Goal: Task Accomplishment & Management: Complete application form

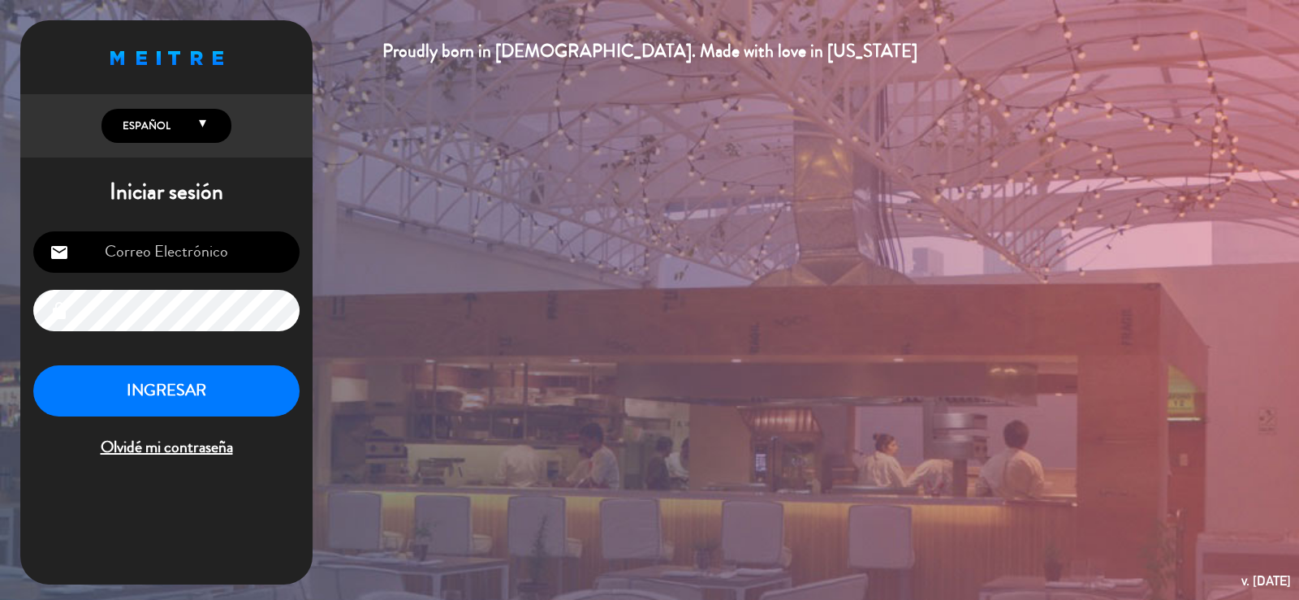
type input "[EMAIL_ADDRESS][DOMAIN_NAME]"
click at [181, 382] on button "INGRESAR" at bounding box center [166, 390] width 266 height 51
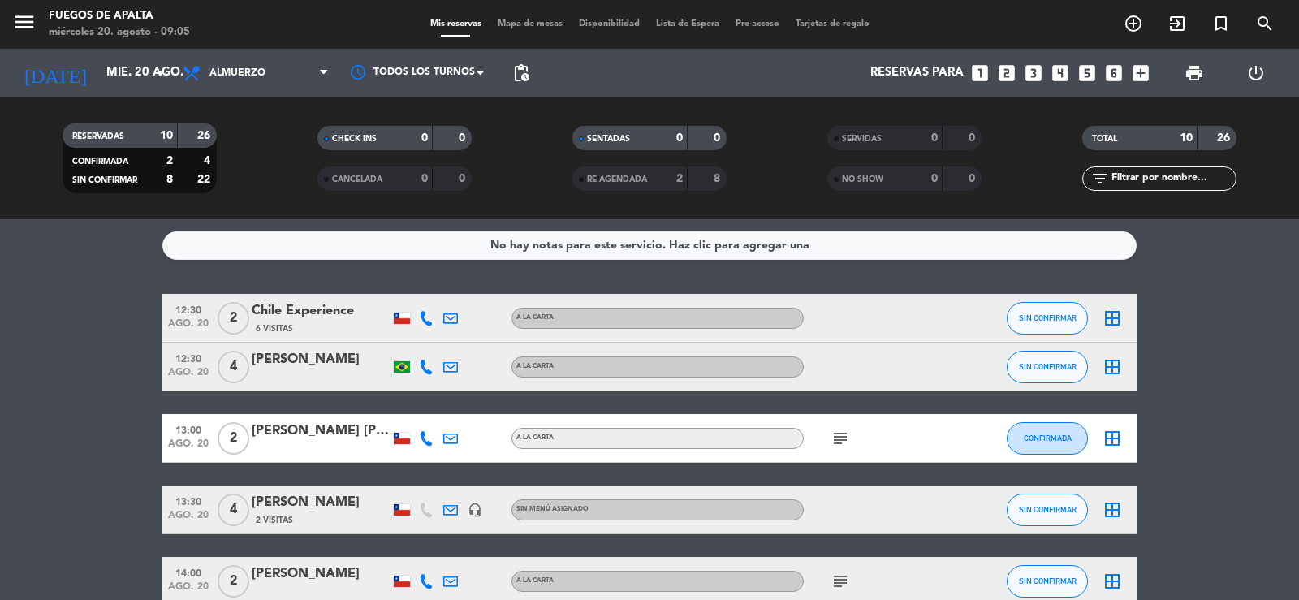
click at [1239, 373] on bookings-row "12:30 ago. 20 2 Chile Experience 6 Visitas A LA CARTA SIN CONFIRMAR border_all …" at bounding box center [649, 583] width 1299 height 578
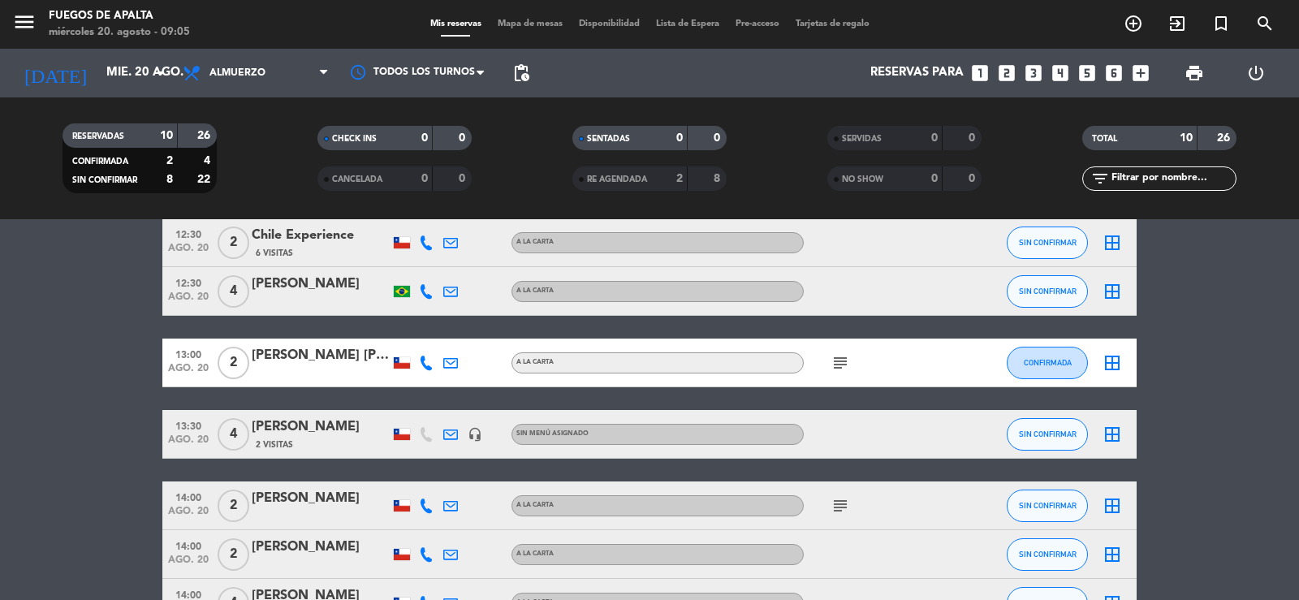
scroll to position [97, 0]
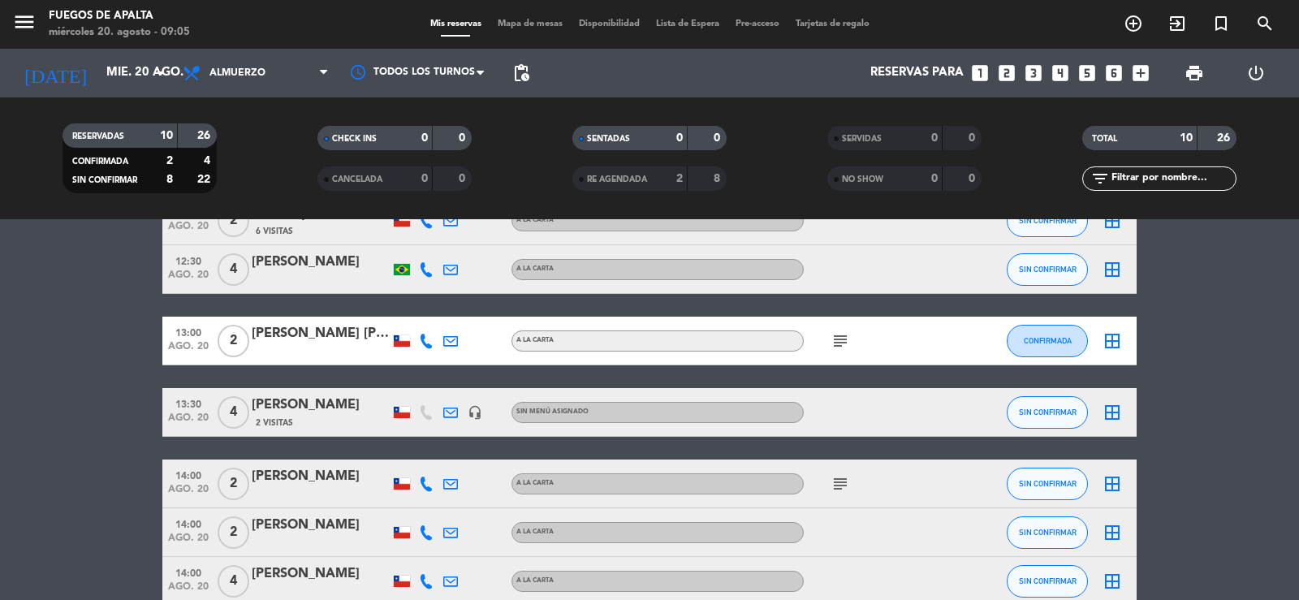
click at [850, 335] on span "subject" at bounding box center [840, 340] width 24 height 19
click at [842, 340] on icon "subject" at bounding box center [840, 340] width 19 height 19
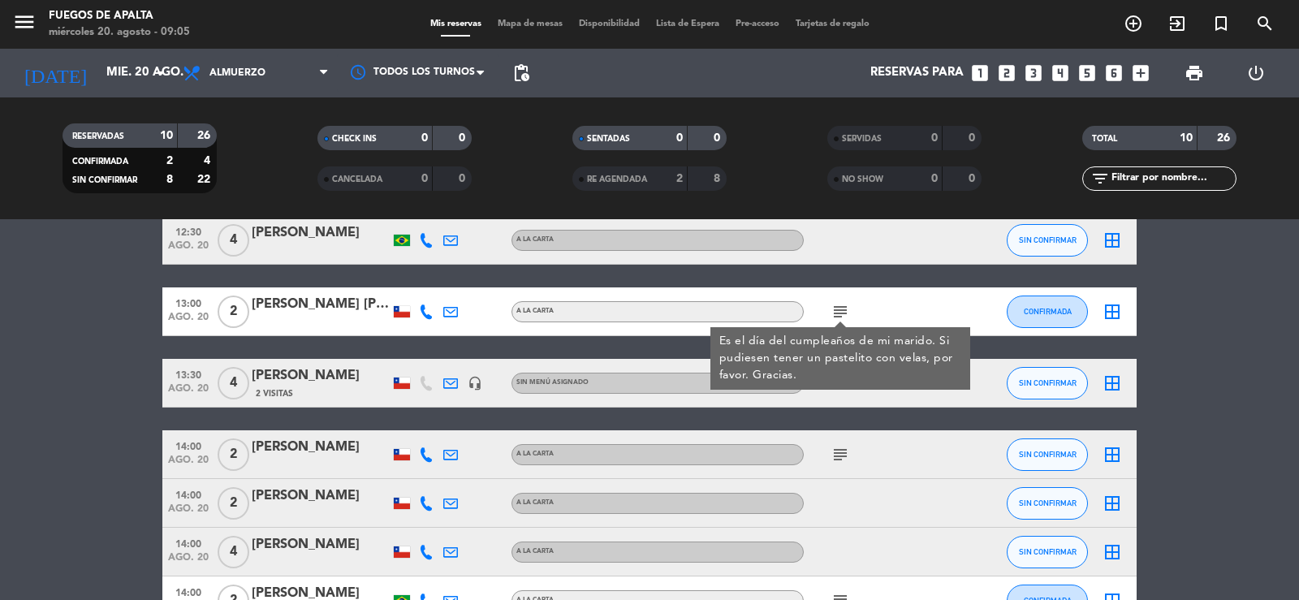
scroll to position [162, 0]
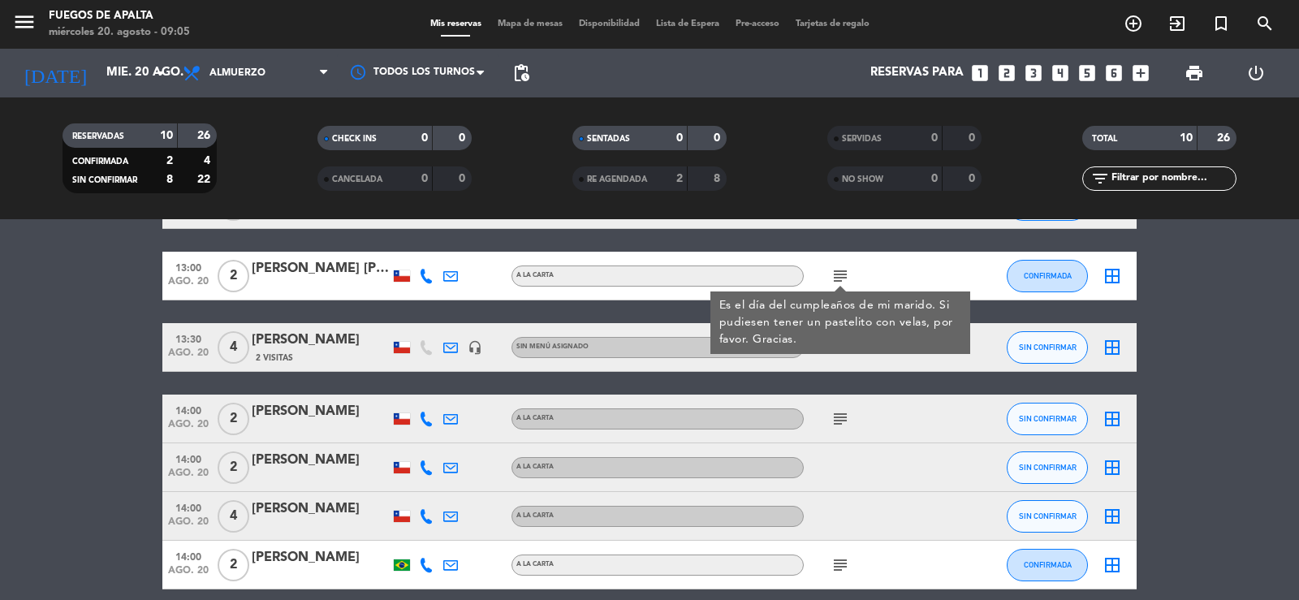
click at [836, 415] on icon "subject" at bounding box center [840, 418] width 19 height 19
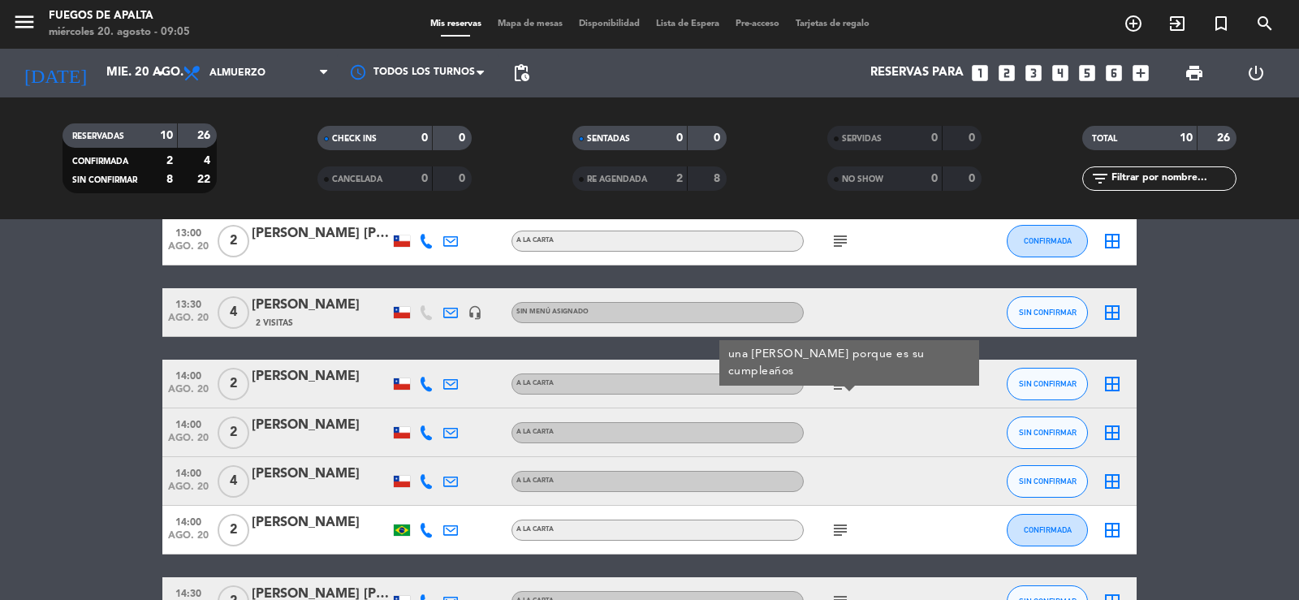
scroll to position [227, 0]
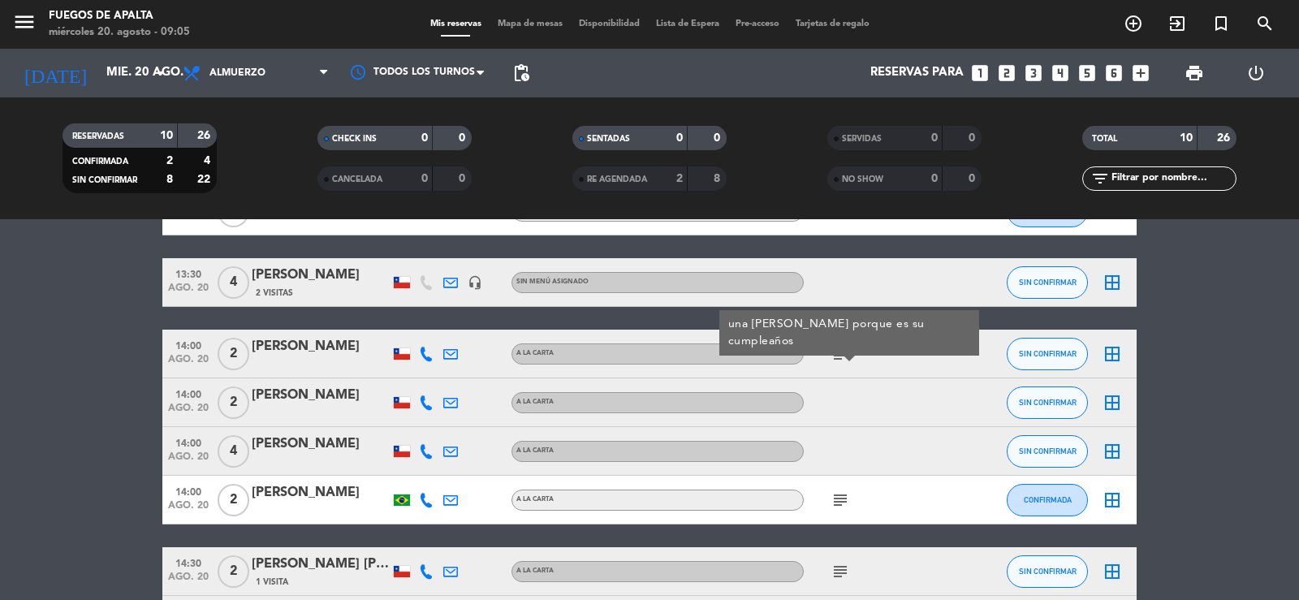
click at [841, 497] on icon "subject" at bounding box center [840, 499] width 19 height 19
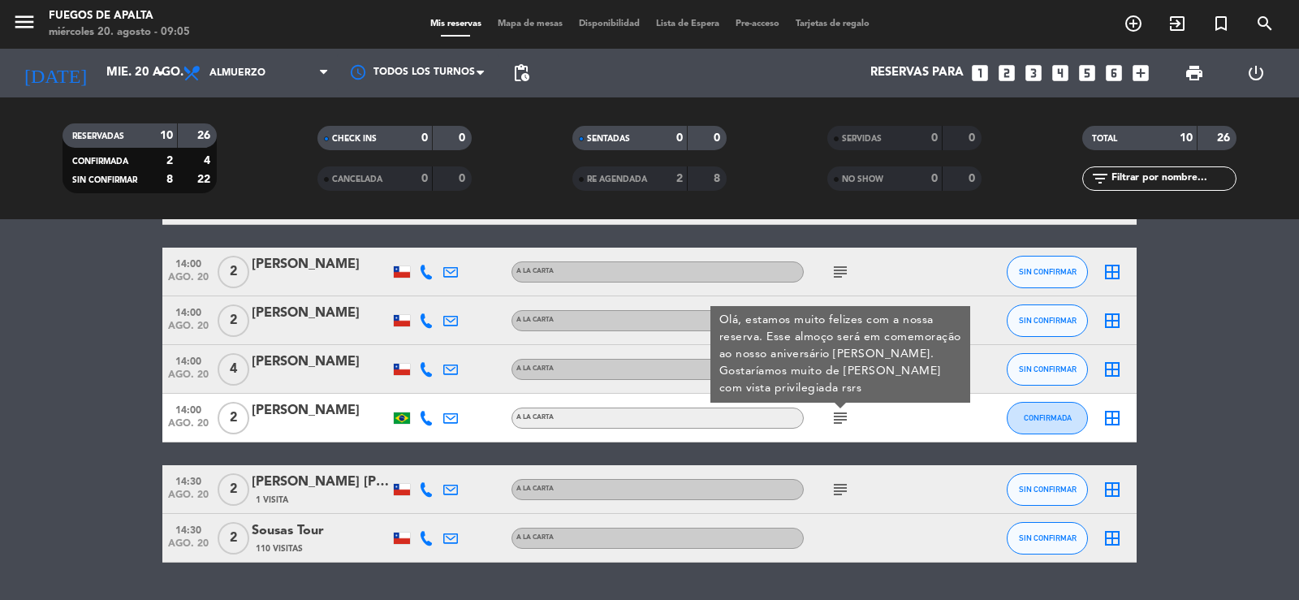
scroll to position [325, 0]
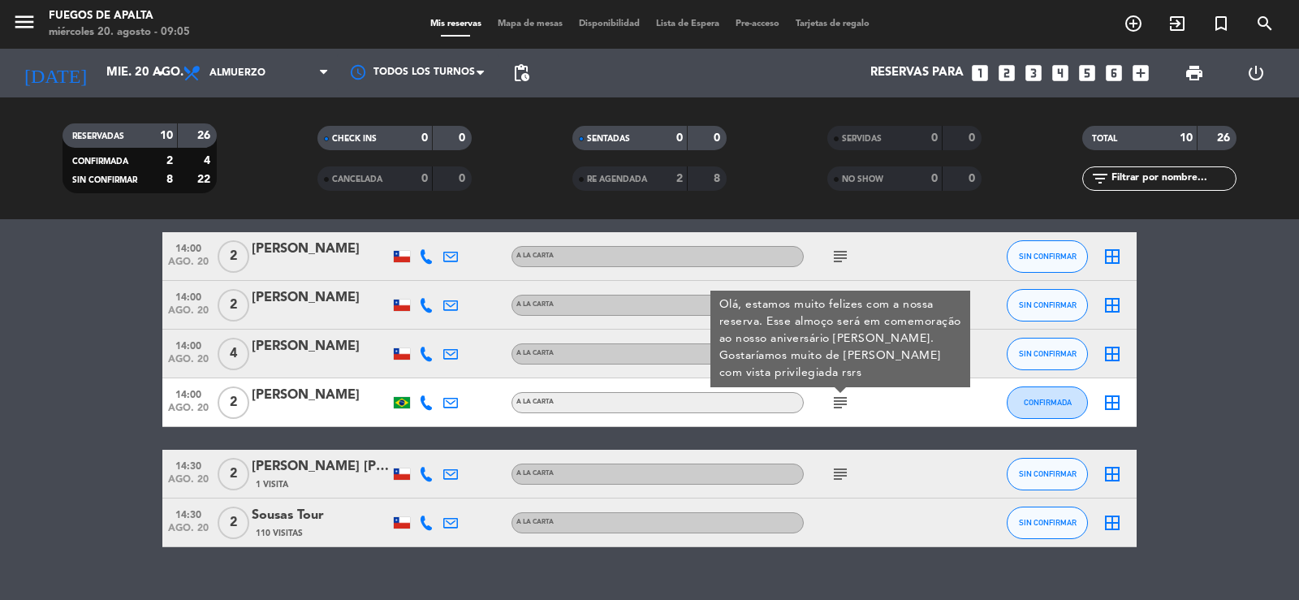
click at [834, 478] on icon "subject" at bounding box center [840, 474] width 19 height 19
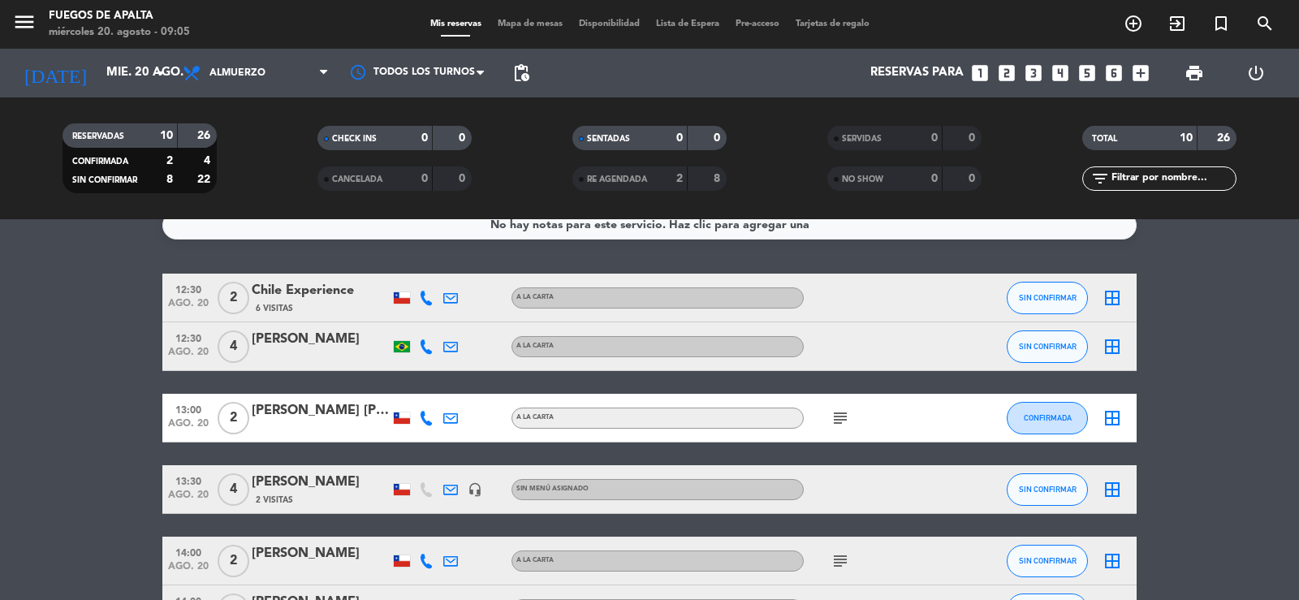
scroll to position [0, 0]
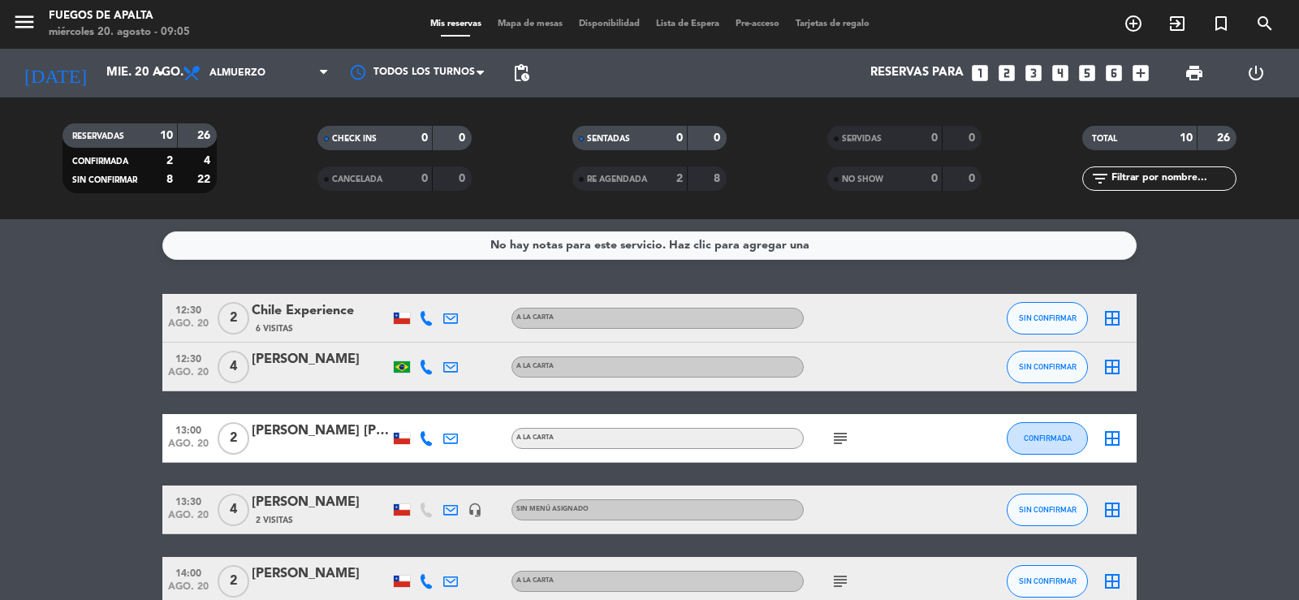
click at [1264, 440] on bookings-row "12:30 ago. 20 2 Chile Experience 6 Visitas A LA CARTA SIN CONFIRMAR border_all …" at bounding box center [649, 583] width 1299 height 578
click at [1012, 67] on icon "looks_two" at bounding box center [1006, 73] width 21 height 21
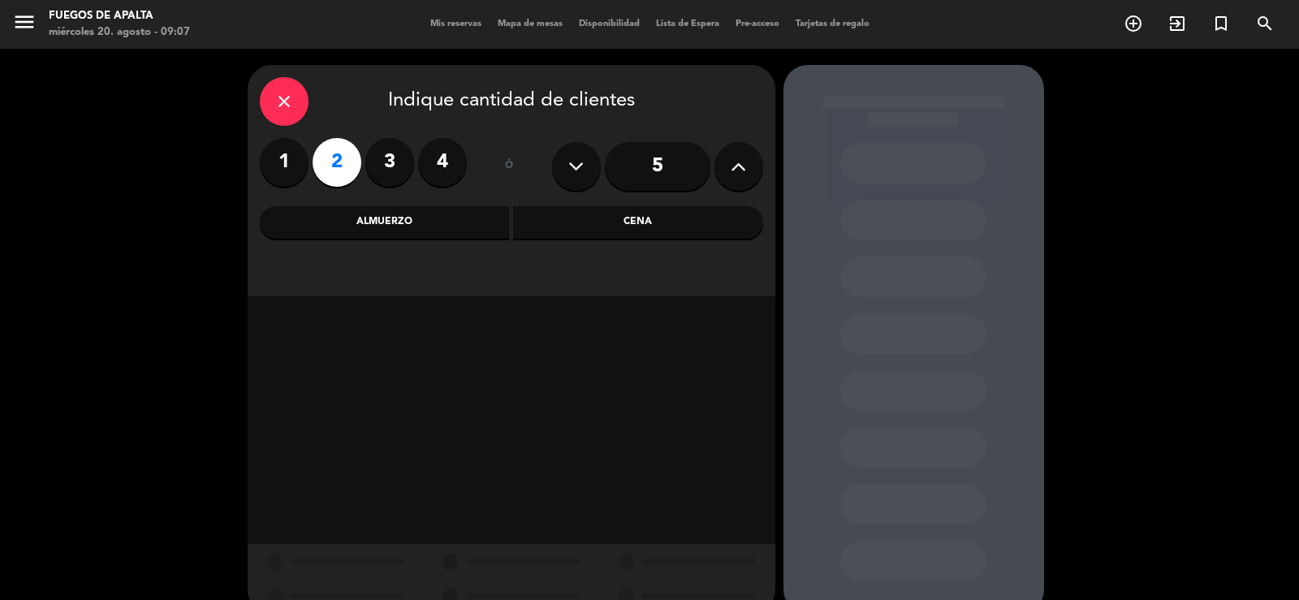
click at [477, 223] on div "Almuerzo" at bounding box center [385, 222] width 250 height 32
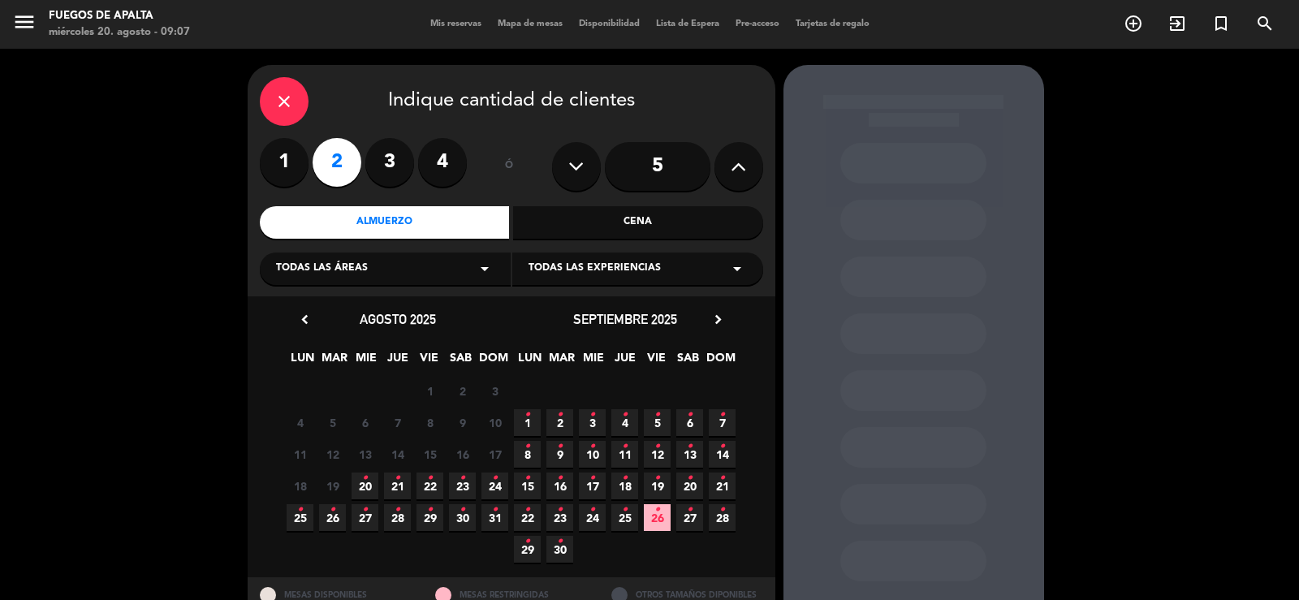
click at [597, 515] on span "24 •" at bounding box center [592, 517] width 27 height 27
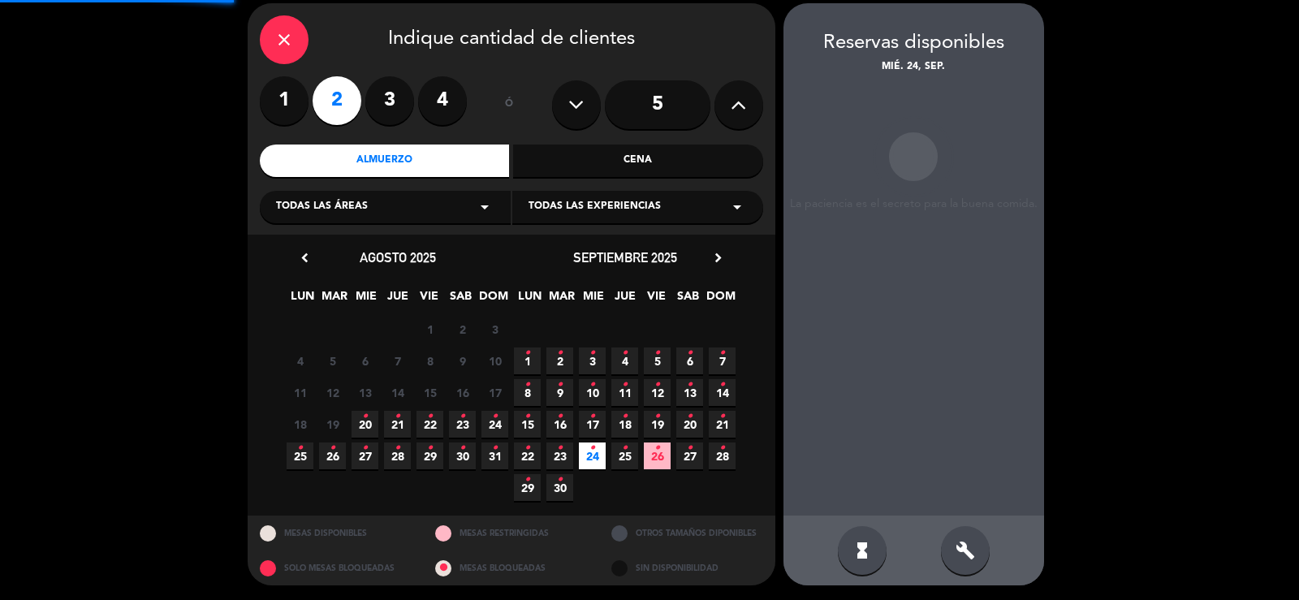
scroll to position [63, 0]
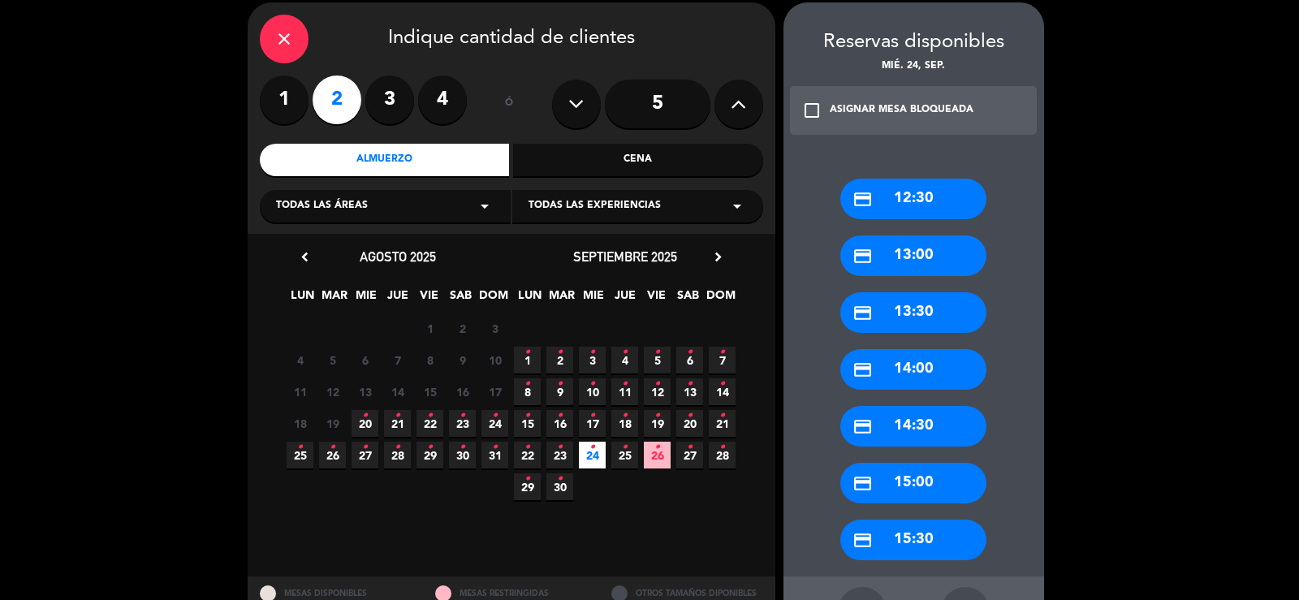
click at [934, 318] on div "credit_card 13:30" at bounding box center [914, 312] width 146 height 41
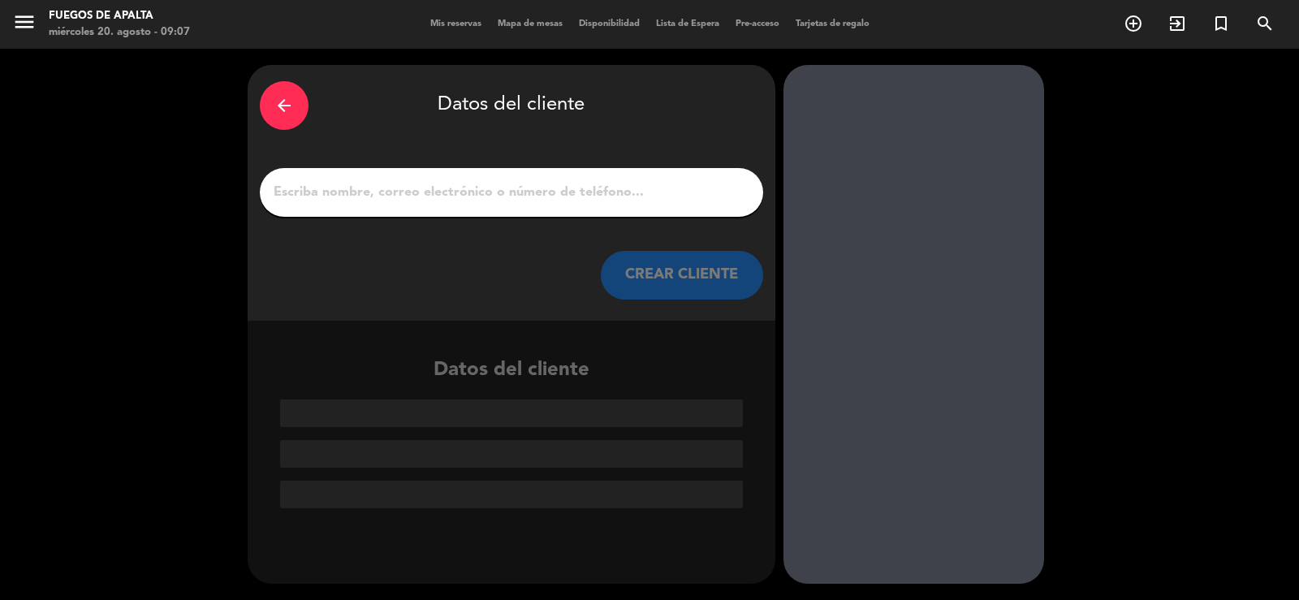
scroll to position [0, 0]
paste input "[PERSON_NAME]"
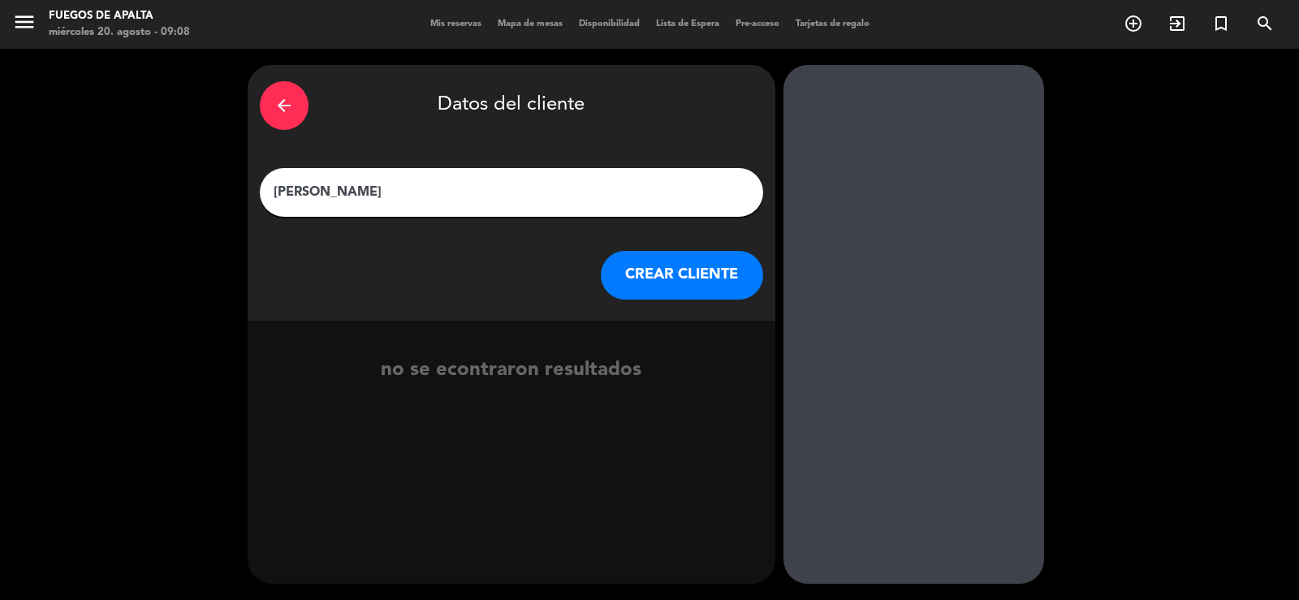
type input "[PERSON_NAME]"
click at [650, 284] on button "CREAR CLIENTE" at bounding box center [682, 275] width 162 height 49
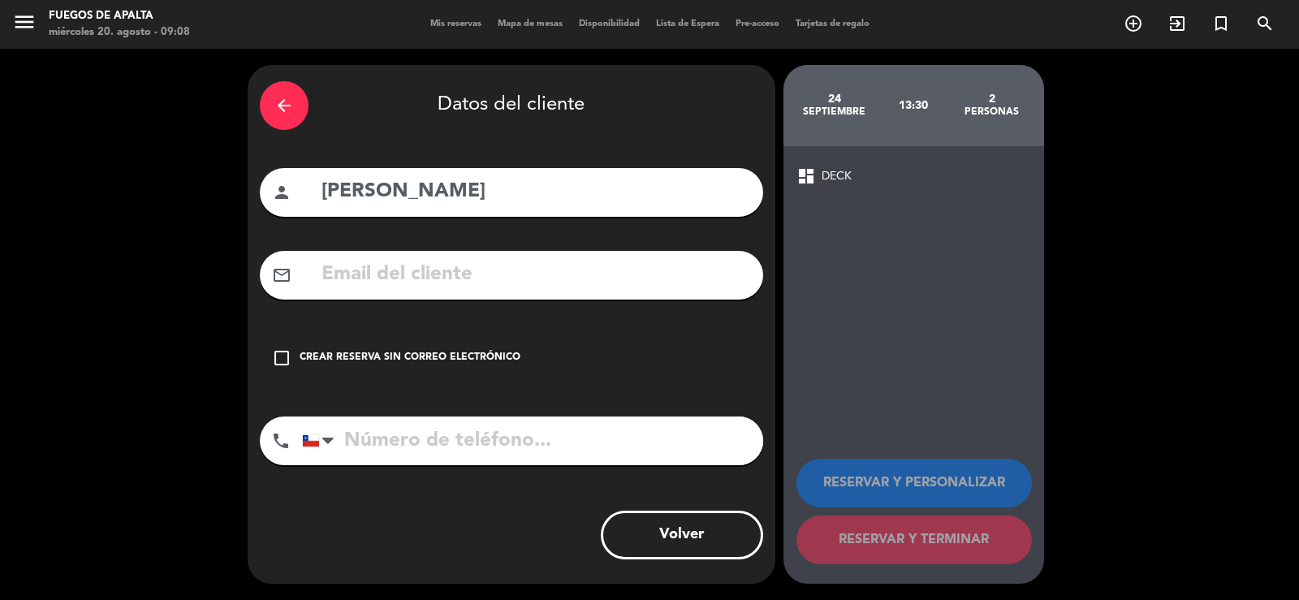
paste input "[EMAIL_ADDRESS][DOMAIN_NAME]"
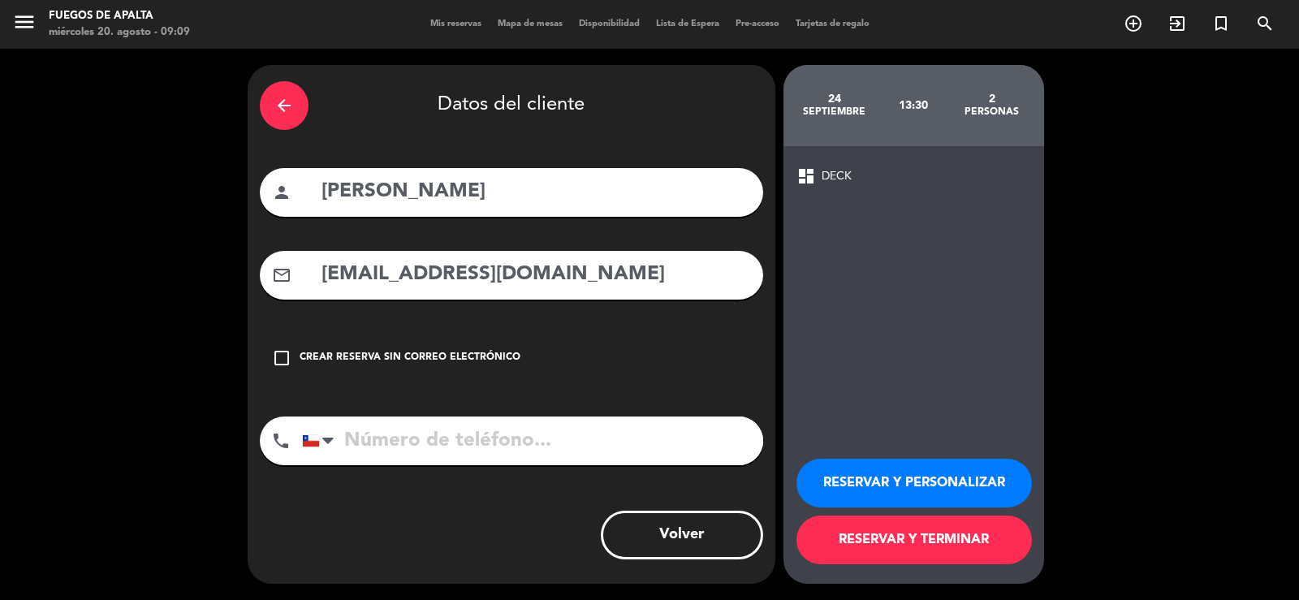
type input "[EMAIL_ADDRESS][DOMAIN_NAME]"
click at [852, 478] on button "RESERVAR Y PERSONALIZAR" at bounding box center [915, 483] width 236 height 49
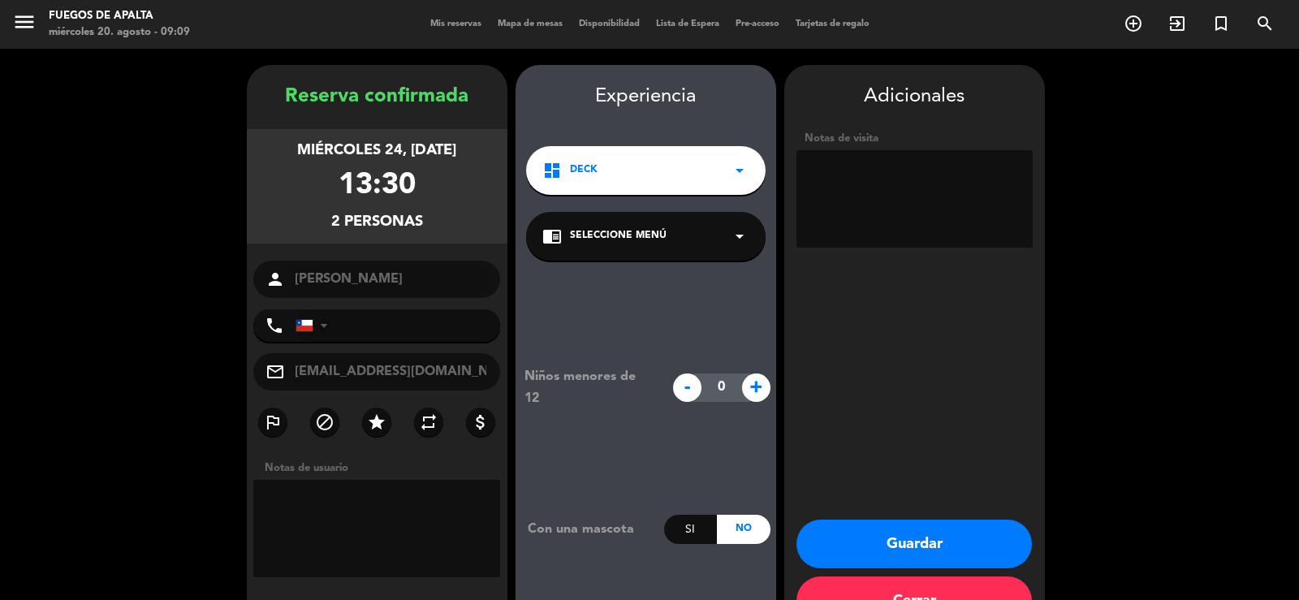
scroll to position [50, 0]
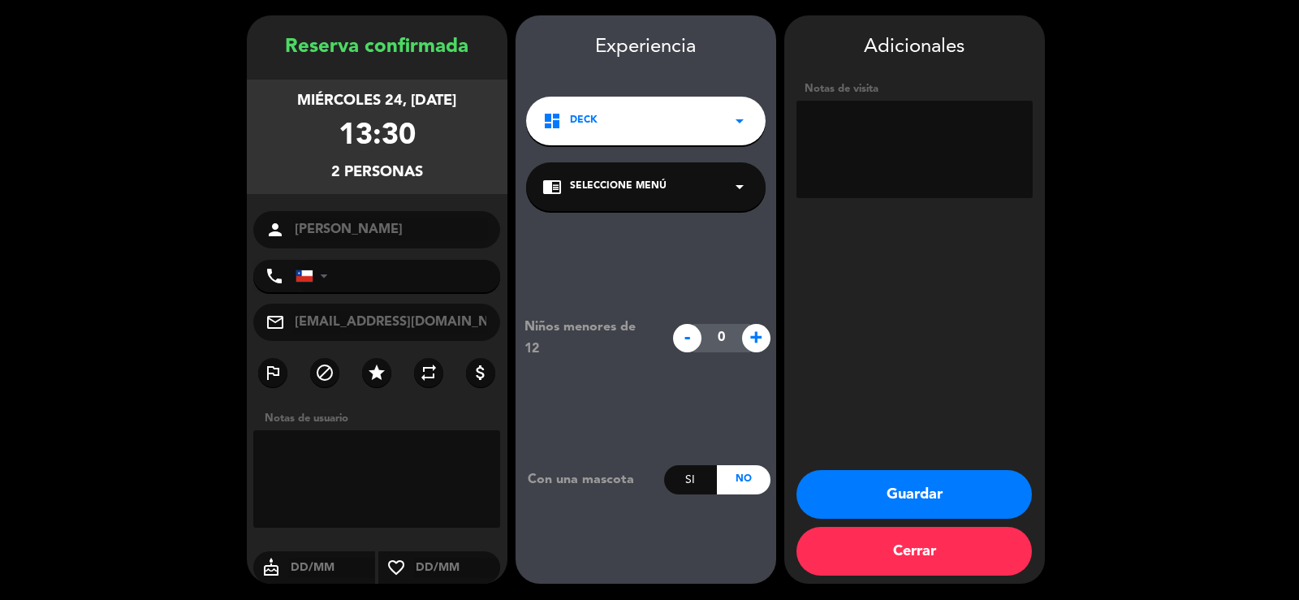
paste textarea "Cliente: JKS restaurants [PERSON_NAME]: [PERSON_NAME][GEOGRAPHIC_DATA] EM: [PER…"
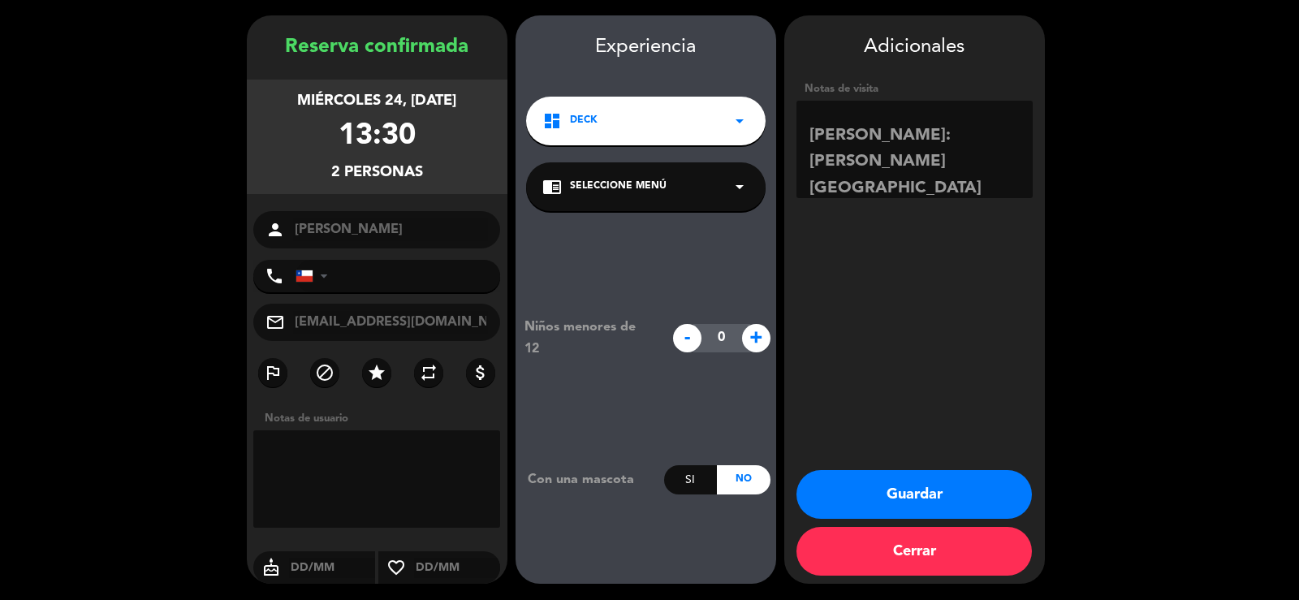
click at [862, 179] on textarea at bounding box center [915, 149] width 236 height 97
click at [809, 178] on textarea at bounding box center [915, 149] width 236 height 97
click at [816, 149] on textarea at bounding box center [915, 149] width 236 height 97
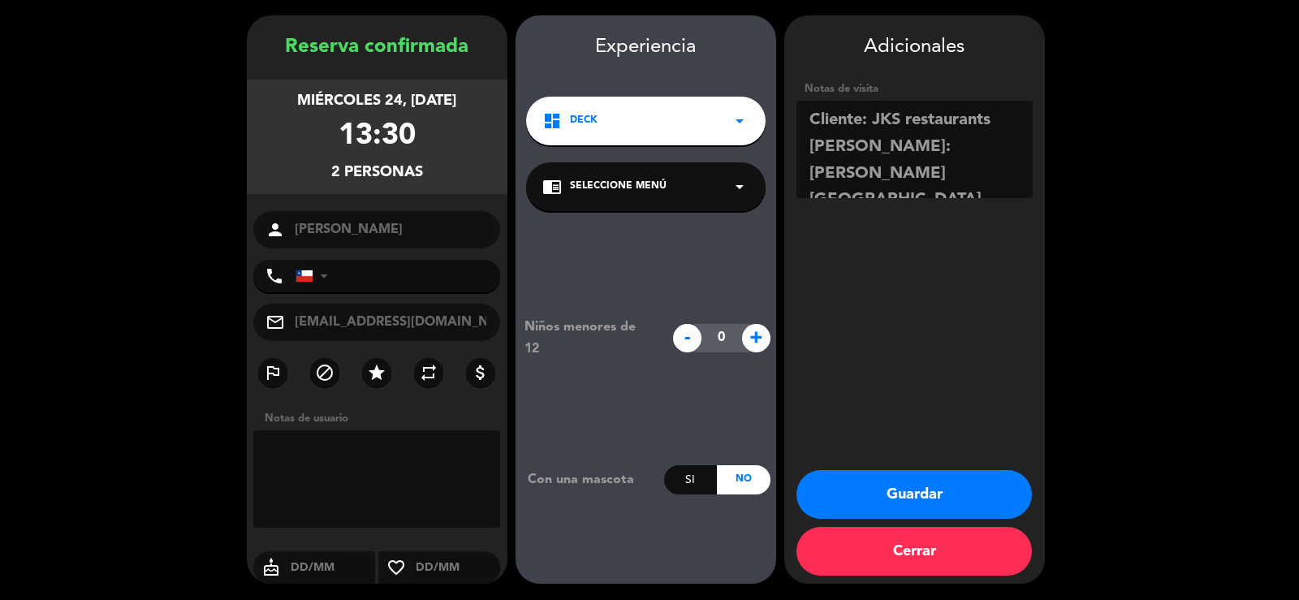
type textarea "Cliente: JKS restaurants [PERSON_NAME]: [PERSON_NAME][GEOGRAPHIC_DATA] EM: [PER…"
click at [901, 490] on button "Guardar" at bounding box center [915, 494] width 236 height 49
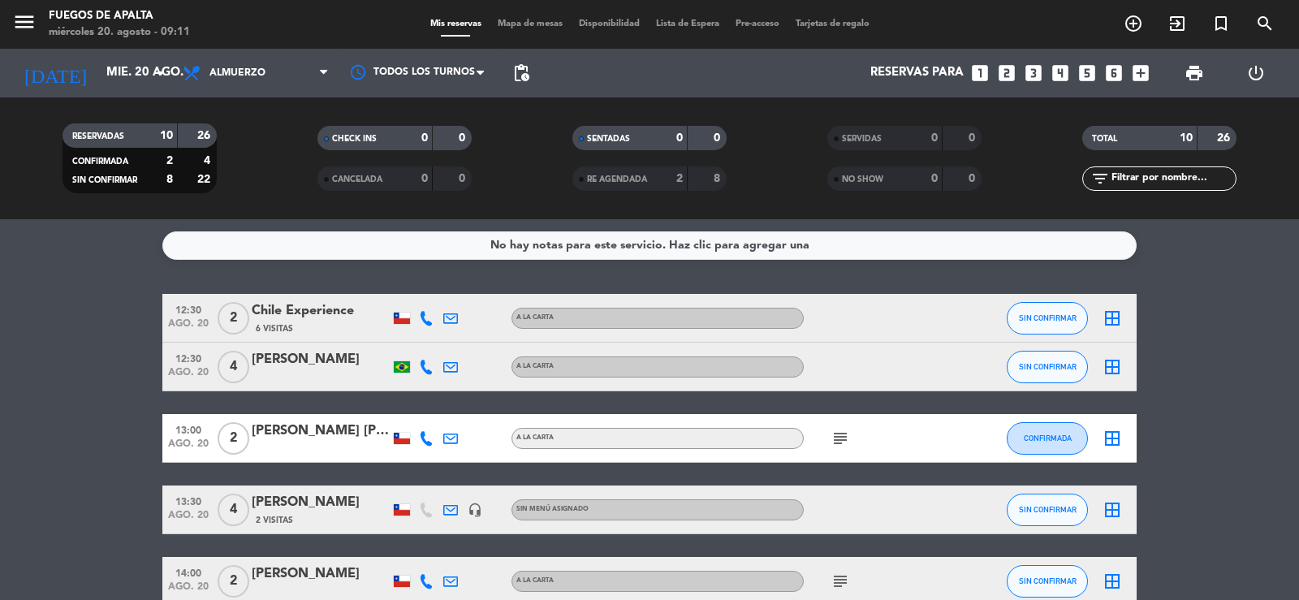
click at [1065, 77] on icon "looks_4" at bounding box center [1060, 73] width 21 height 21
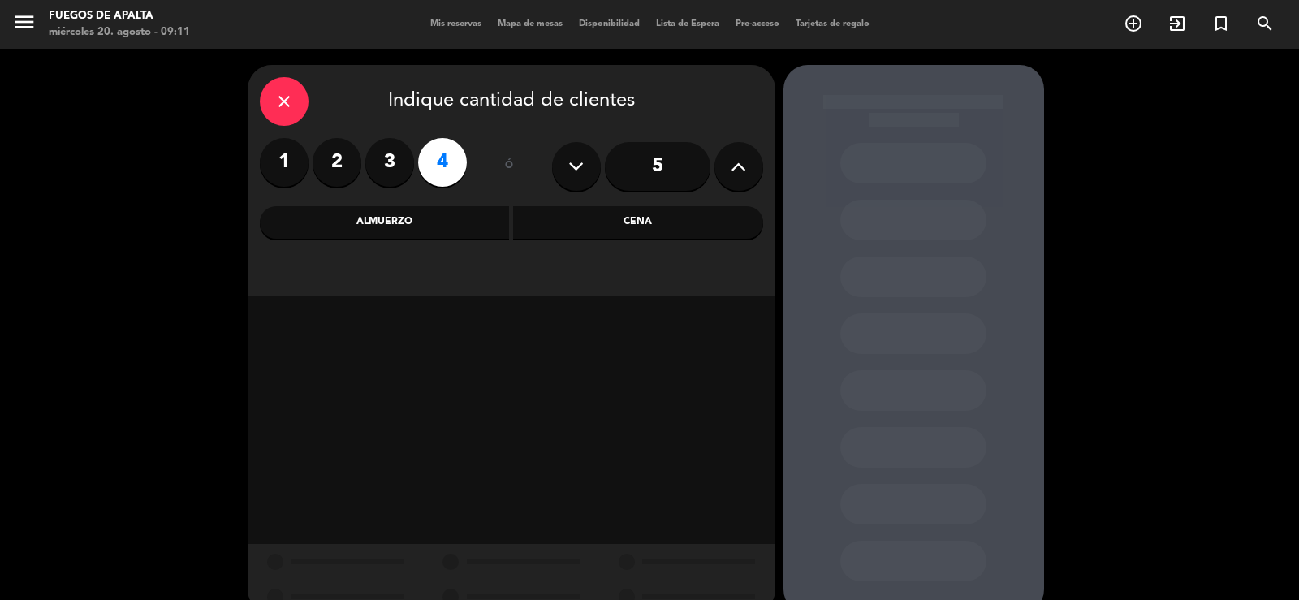
click at [442, 227] on div "Almuerzo" at bounding box center [385, 222] width 250 height 32
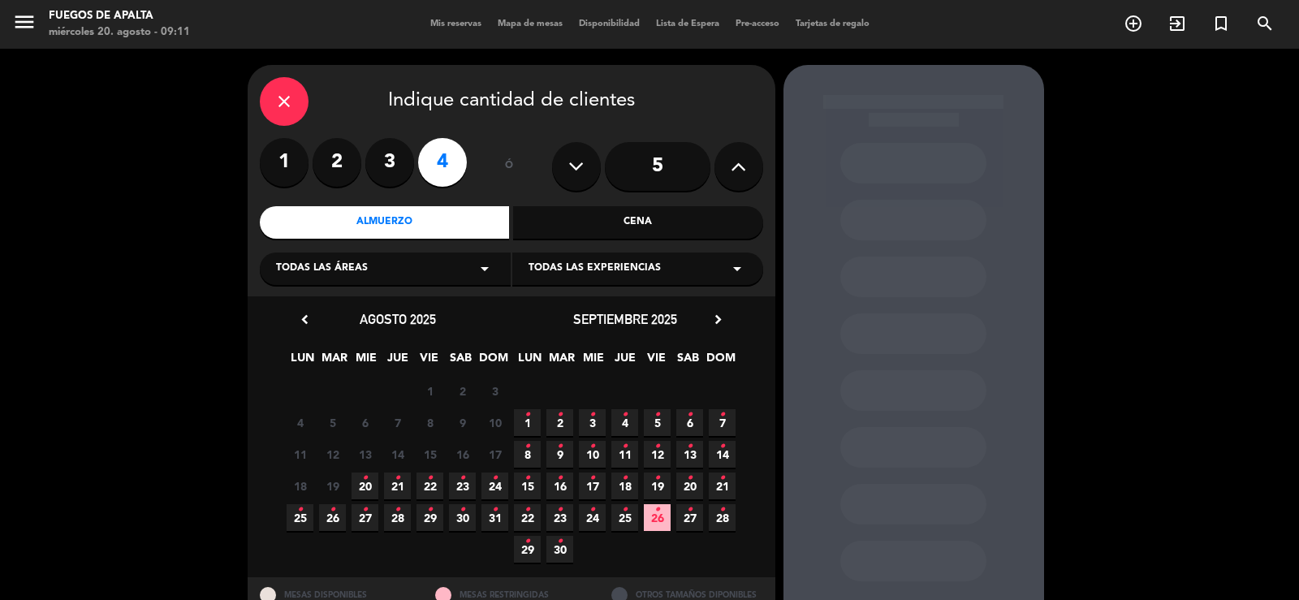
click at [694, 461] on span "13 •" at bounding box center [689, 454] width 27 height 27
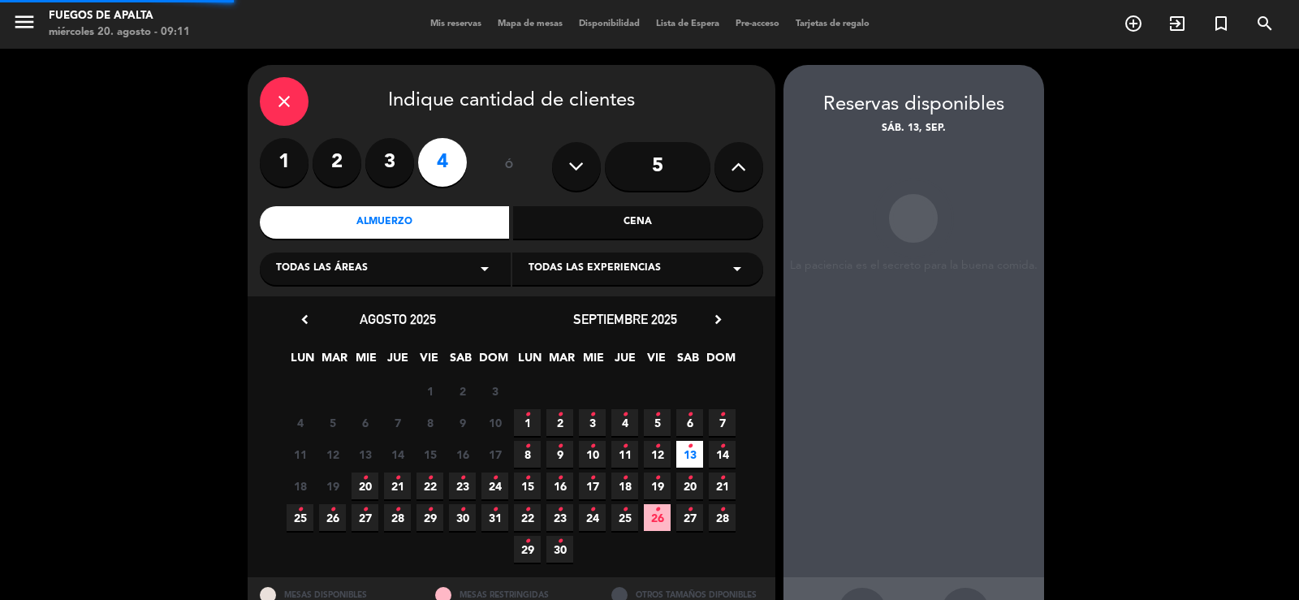
scroll to position [63, 0]
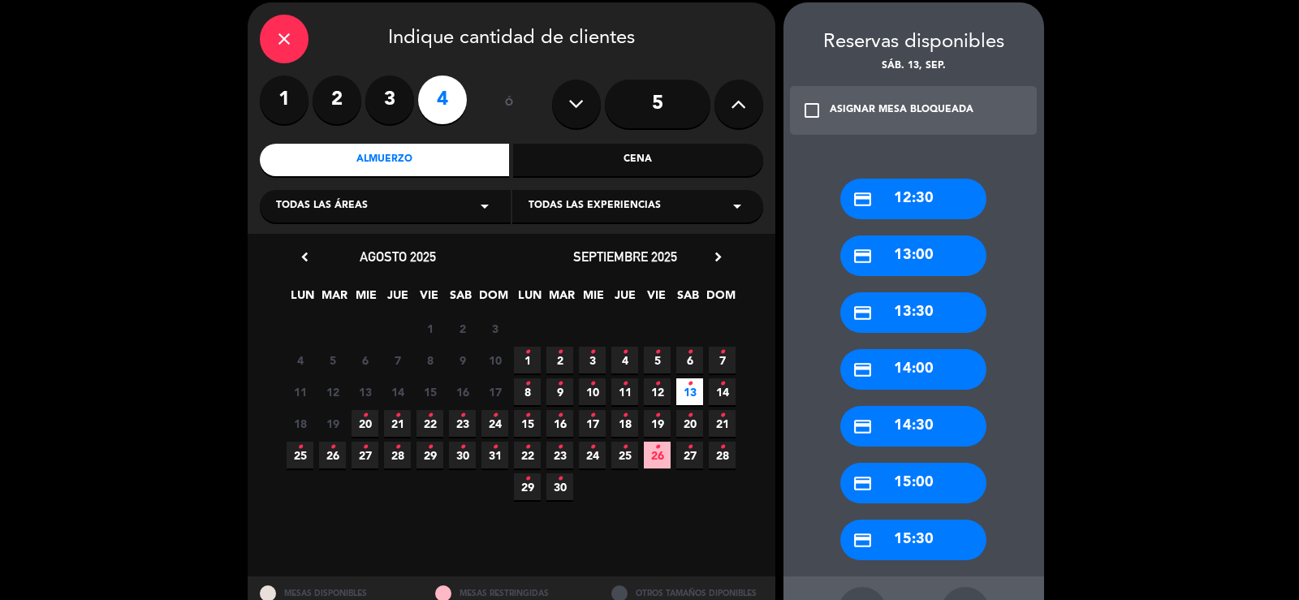
click at [883, 424] on div "credit_card 14:30" at bounding box center [914, 426] width 146 height 41
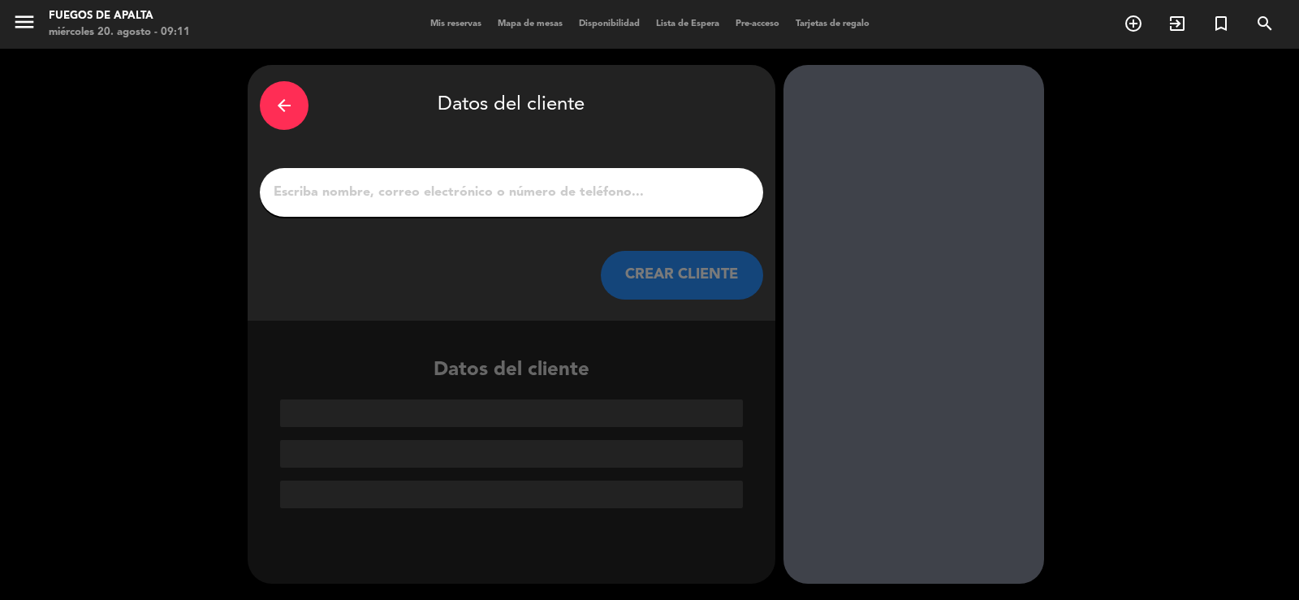
scroll to position [0, 0]
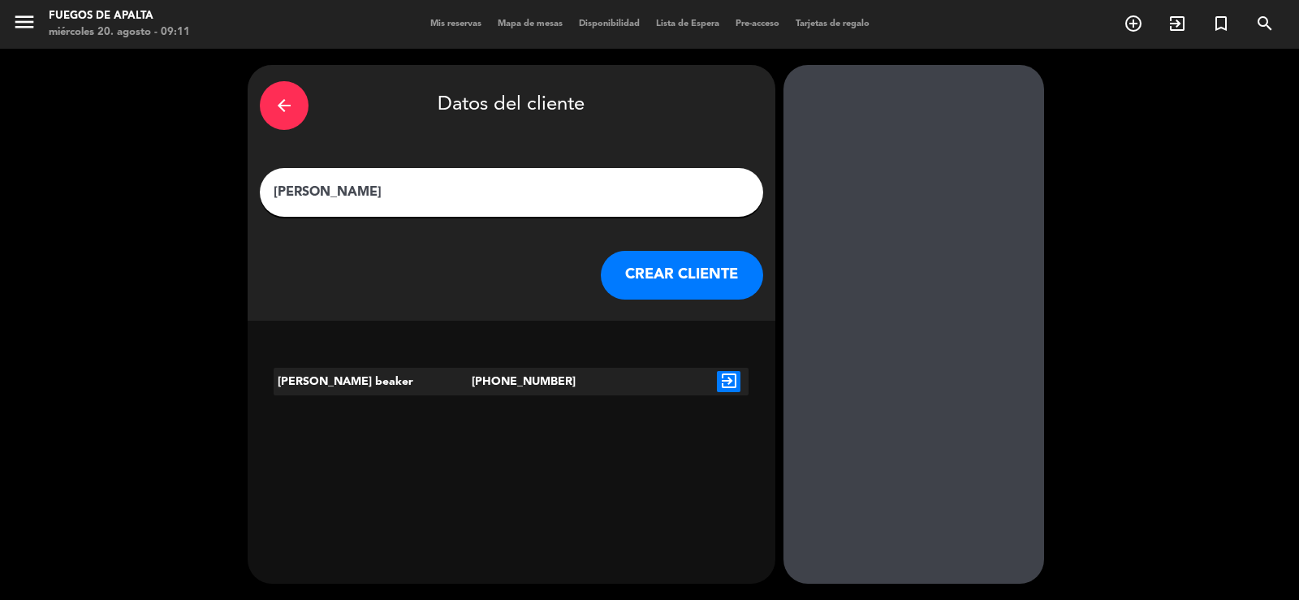
drag, startPoint x: 592, startPoint y: 197, endPoint x: 590, endPoint y: 223, distance: 26.9
click at [591, 197] on input "[PERSON_NAME]" at bounding box center [511, 192] width 479 height 23
type input "[PERSON_NAME]"
click at [652, 270] on button "CREAR CLIENTE" at bounding box center [682, 275] width 162 height 49
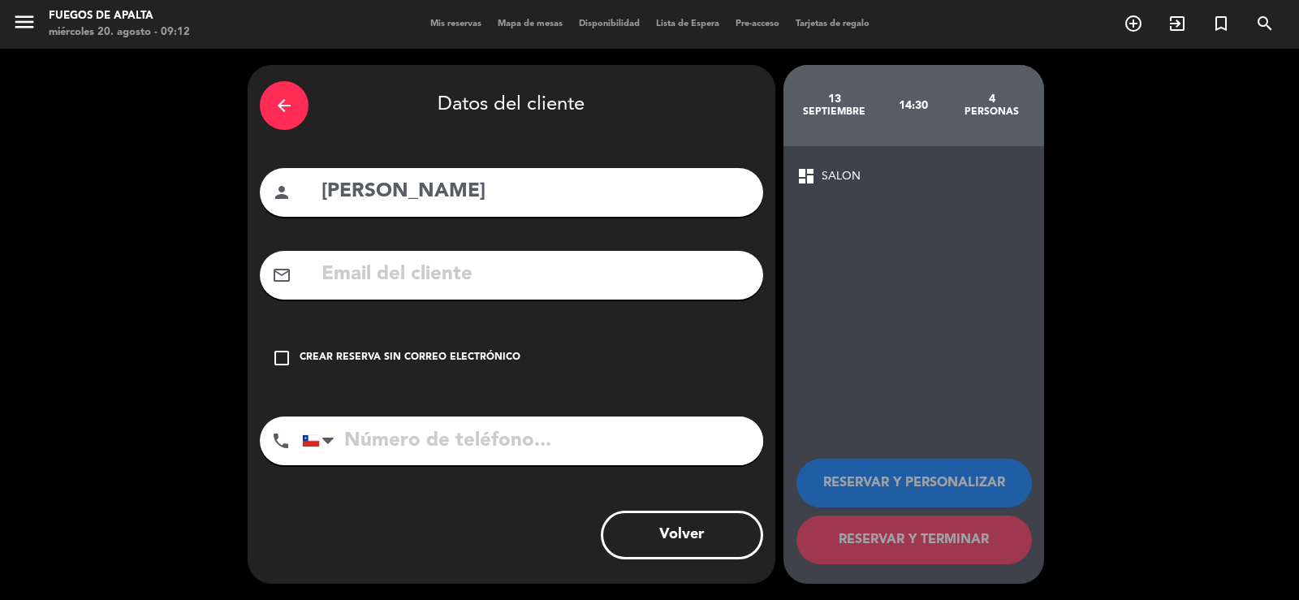
paste input "[EMAIL_ADDRESS][DOMAIN_NAME]"
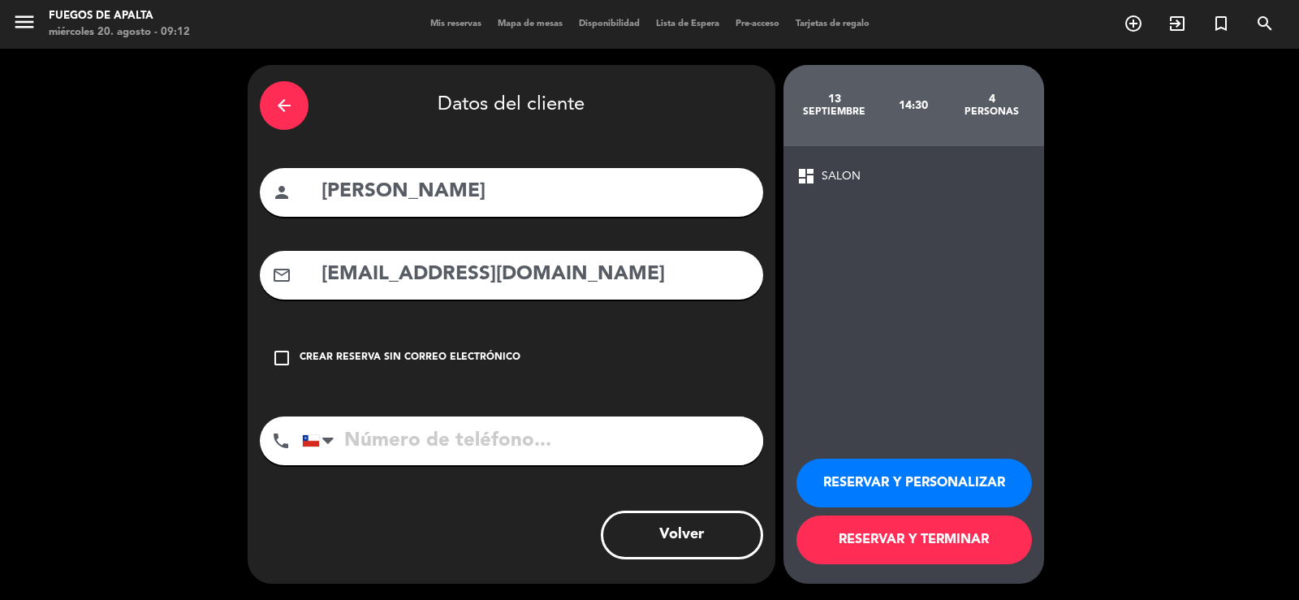
type input "[EMAIL_ADDRESS][DOMAIN_NAME]"
click at [927, 475] on button "RESERVAR Y PERSONALIZAR" at bounding box center [915, 483] width 236 height 49
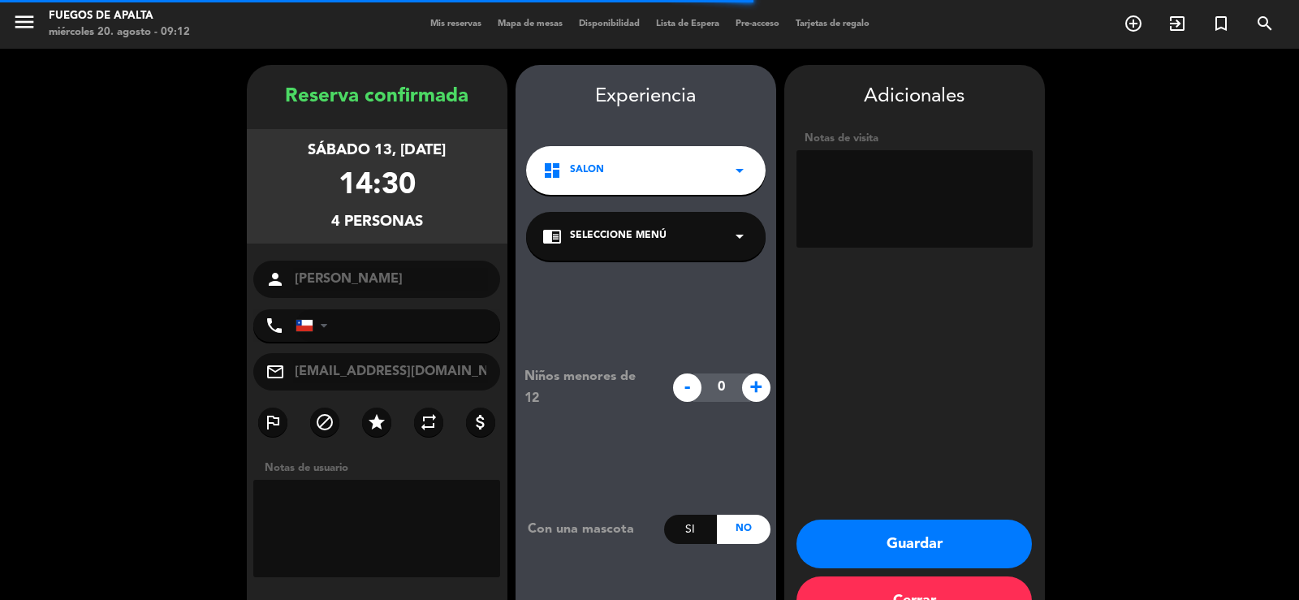
scroll to position [50, 0]
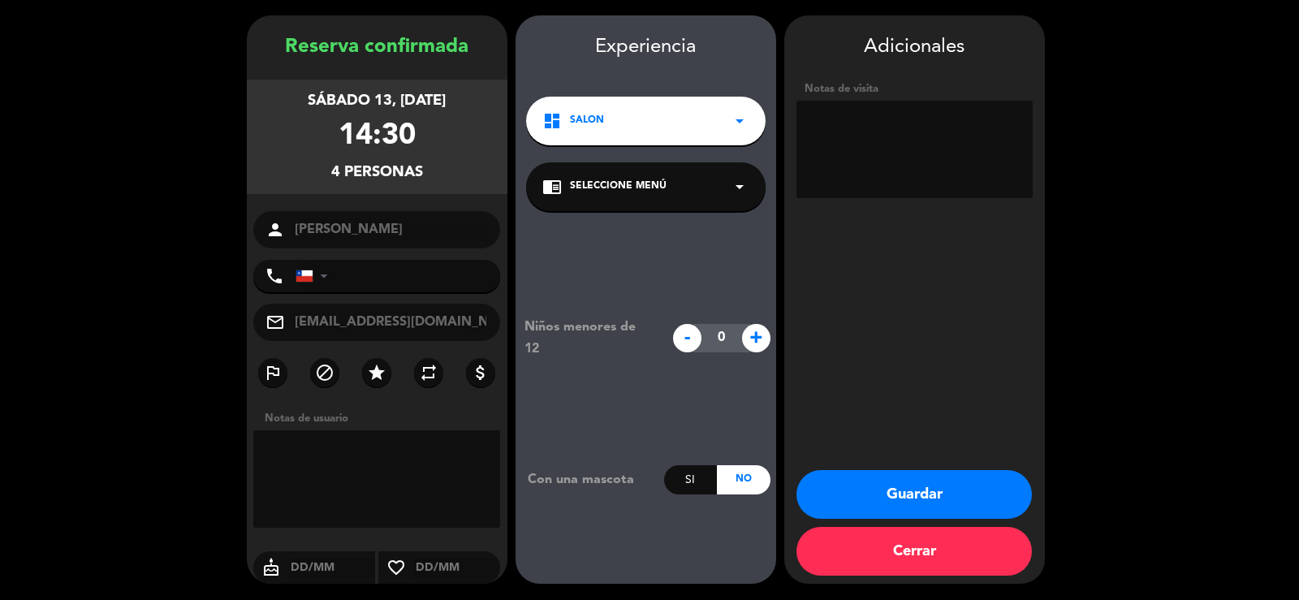
type textarea "p"
drag, startPoint x: 864, startPoint y: 140, endPoint x: 864, endPoint y: 150, distance: 10.6
click at [866, 148] on textarea at bounding box center [915, 149] width 236 height 97
click at [857, 152] on textarea at bounding box center [915, 149] width 236 height 97
click at [819, 145] on textarea at bounding box center [915, 149] width 236 height 97
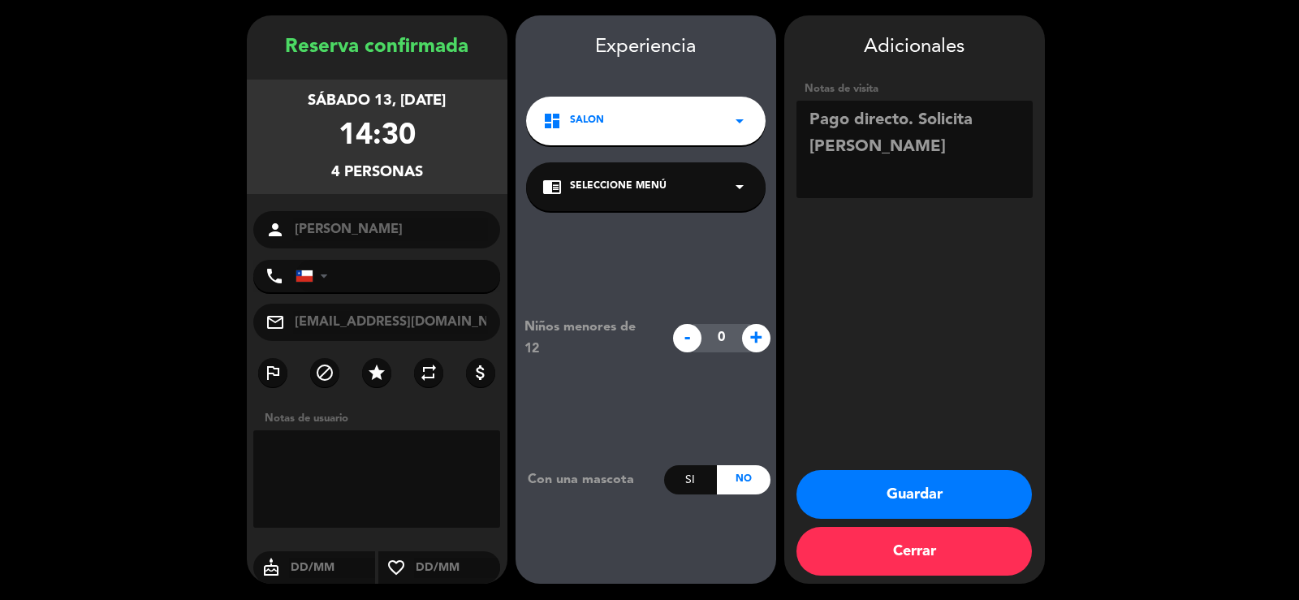
click at [918, 118] on textarea at bounding box center [915, 149] width 236 height 97
type textarea "Pago directo. Solicita [PERSON_NAME]"
click at [375, 373] on icon "star" at bounding box center [376, 372] width 19 height 19
click at [905, 487] on button "Guardar" at bounding box center [915, 494] width 236 height 49
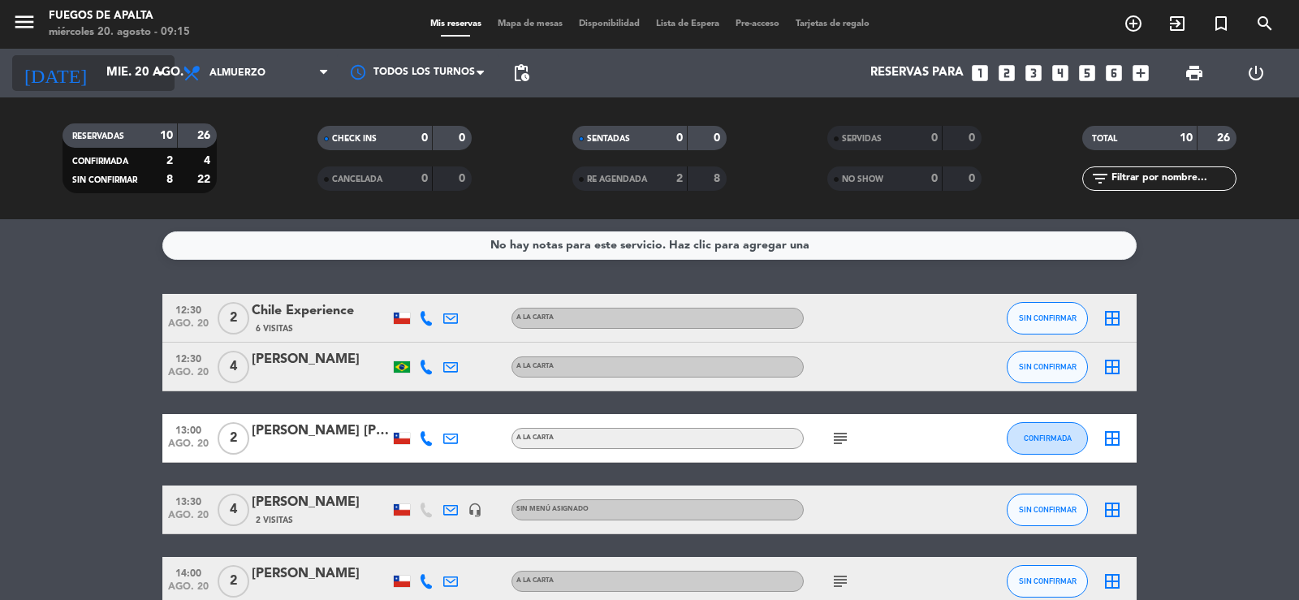
click at [132, 67] on input "mié. 20 ago." at bounding box center [176, 73] width 157 height 31
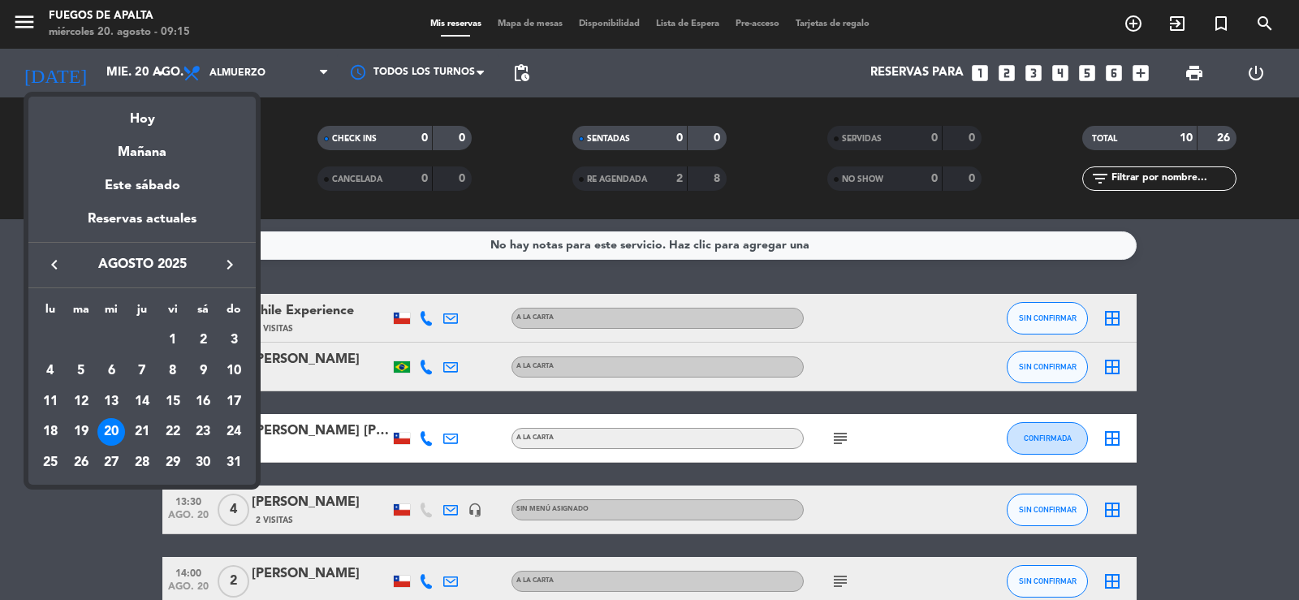
click at [143, 430] on div "21" at bounding box center [142, 432] width 28 height 28
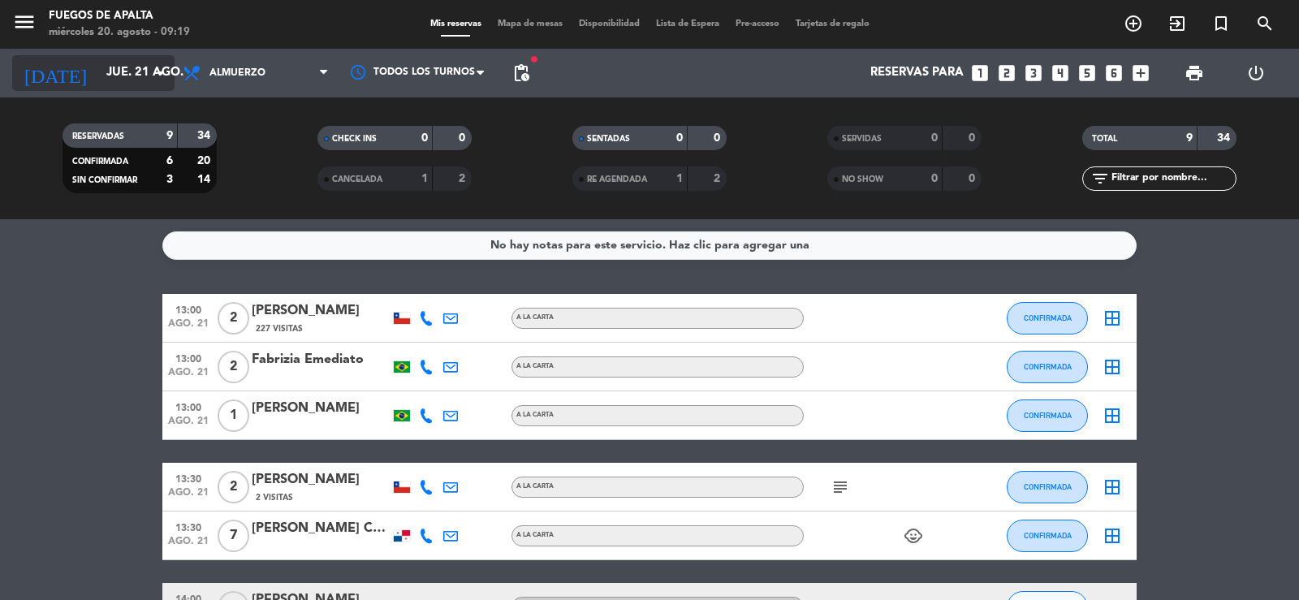
click at [129, 71] on input "jue. 21 ago." at bounding box center [176, 73] width 157 height 31
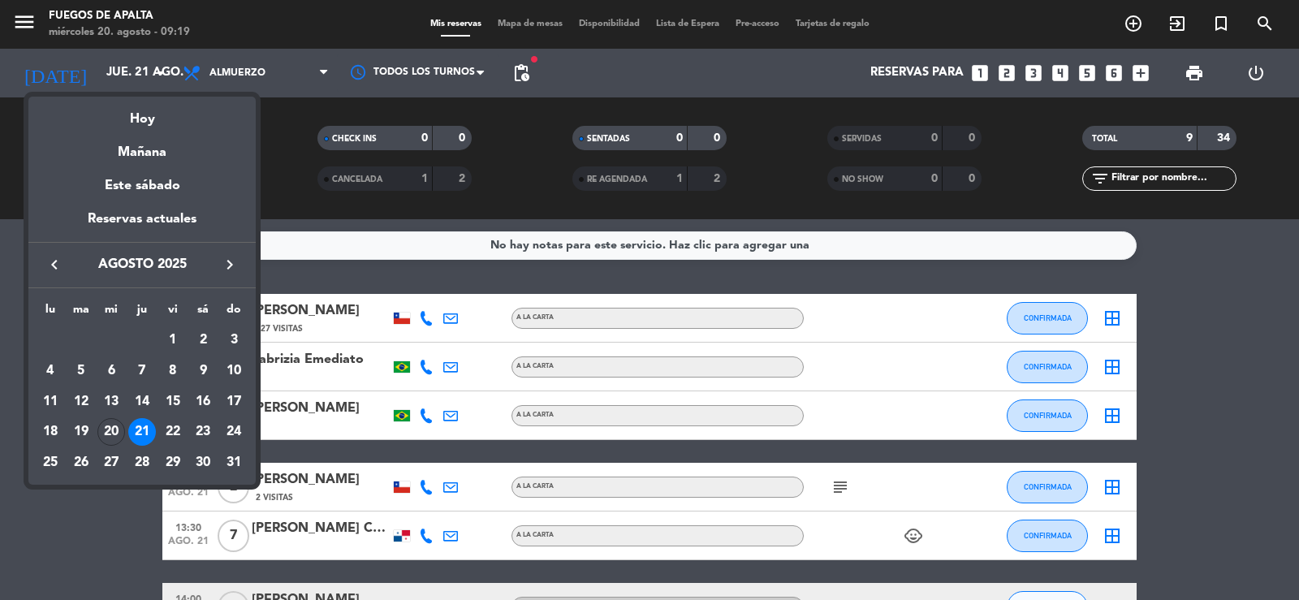
click at [202, 456] on div "30" at bounding box center [203, 463] width 28 height 28
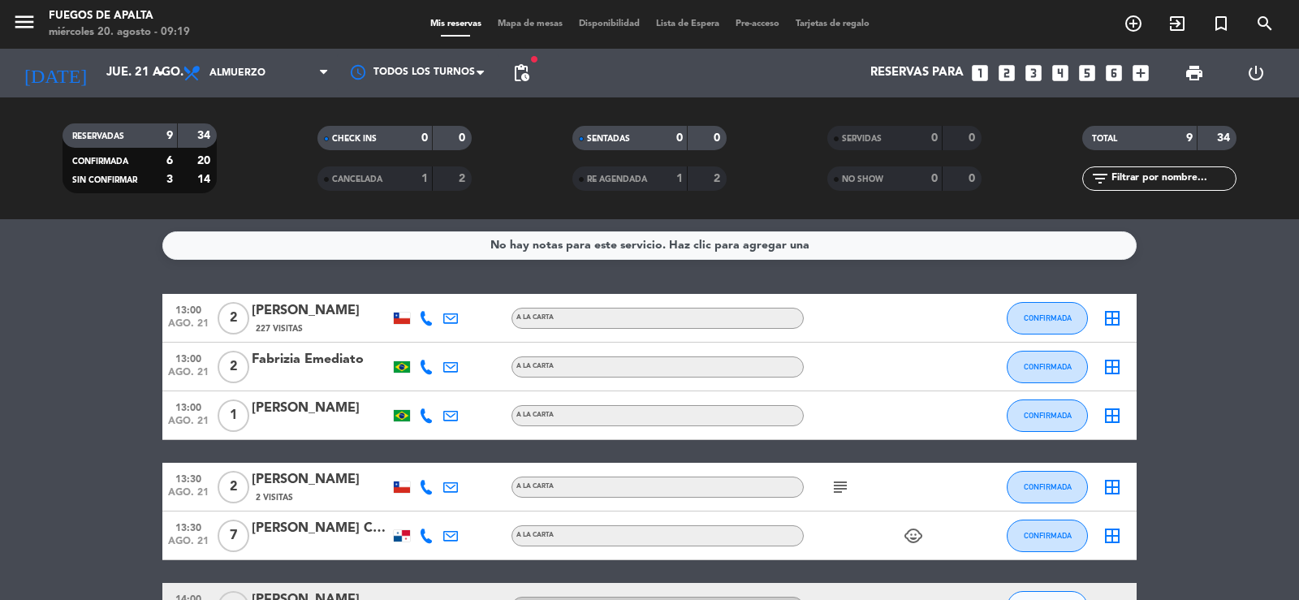
type input "sáb. 30 ago."
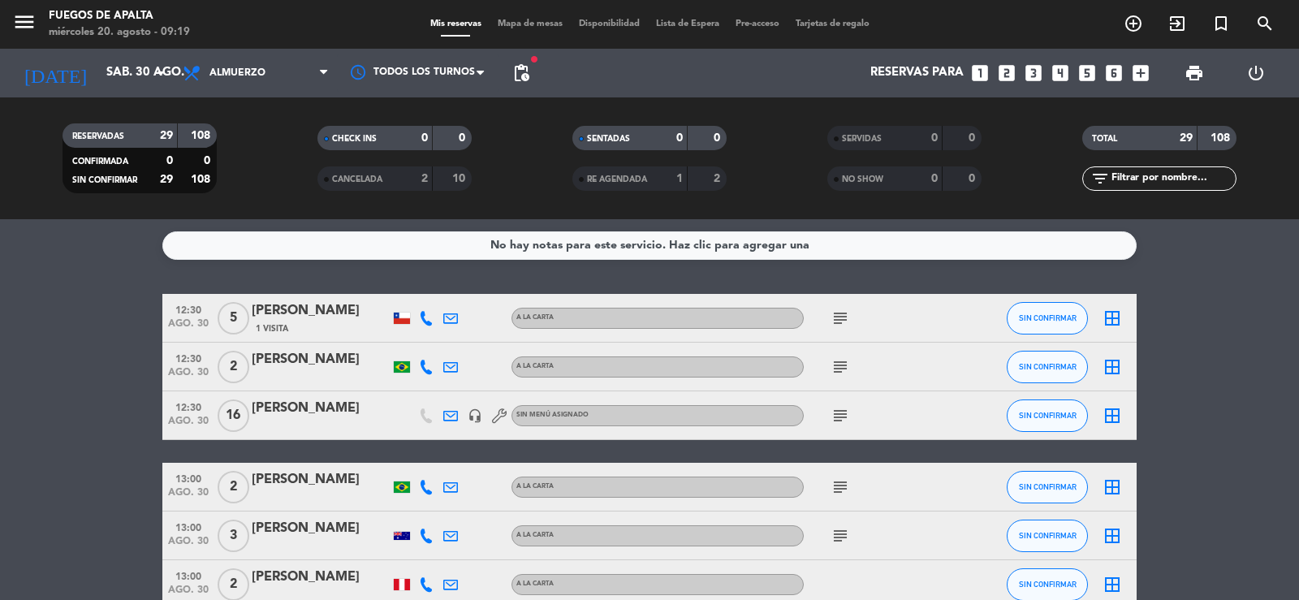
click at [835, 420] on icon "subject" at bounding box center [840, 415] width 19 height 19
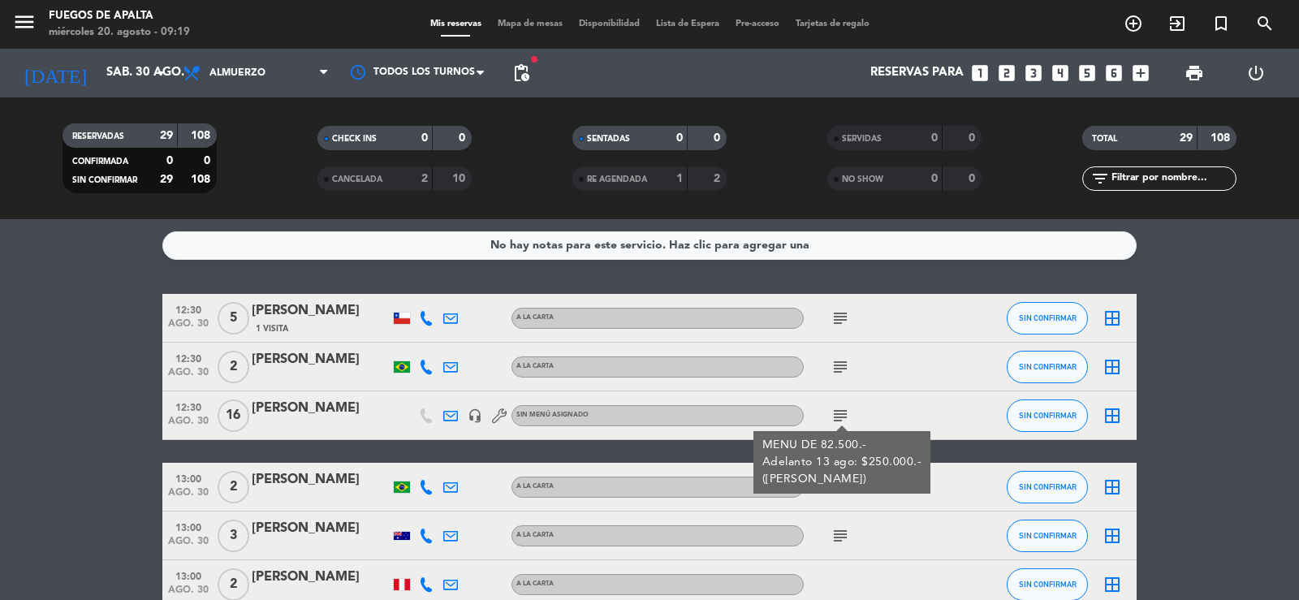
click at [239, 408] on span "16" at bounding box center [234, 416] width 32 height 32
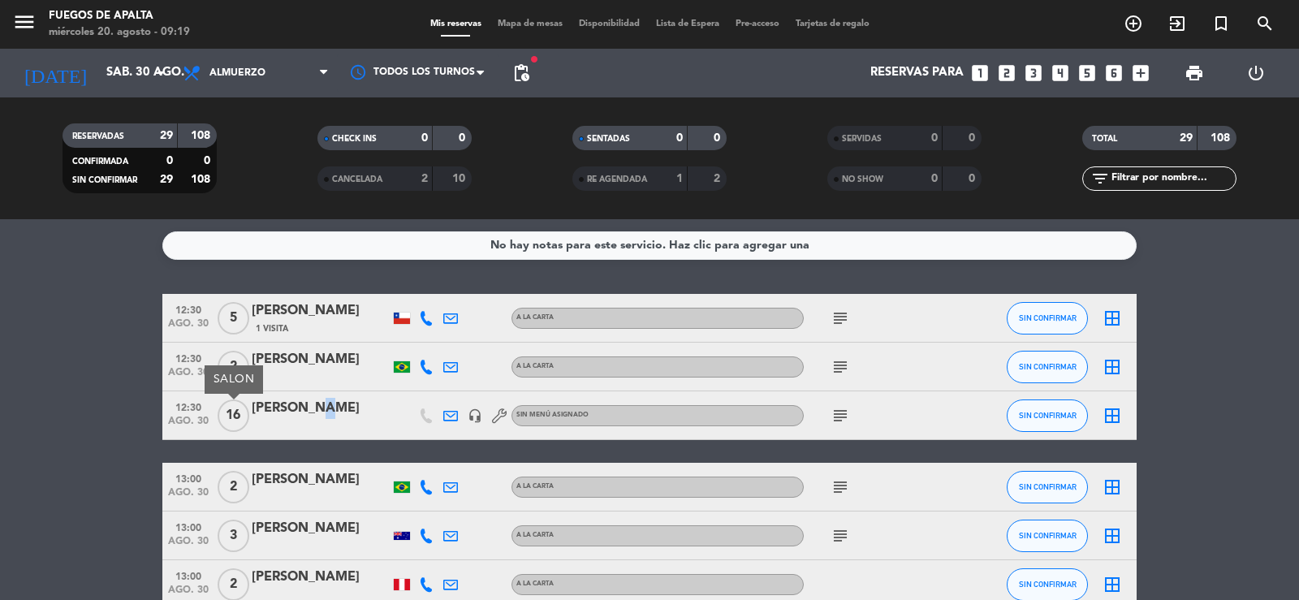
click at [309, 407] on div "[PERSON_NAME]" at bounding box center [321, 408] width 138 height 21
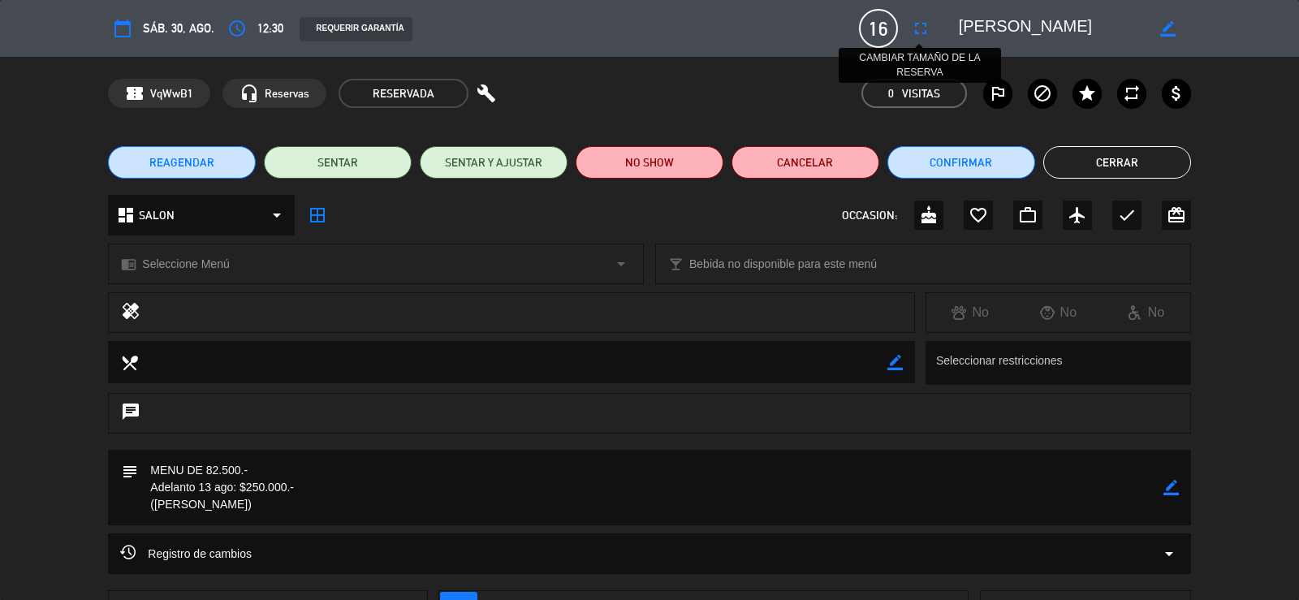
click at [925, 26] on icon "fullscreen" at bounding box center [920, 28] width 19 height 19
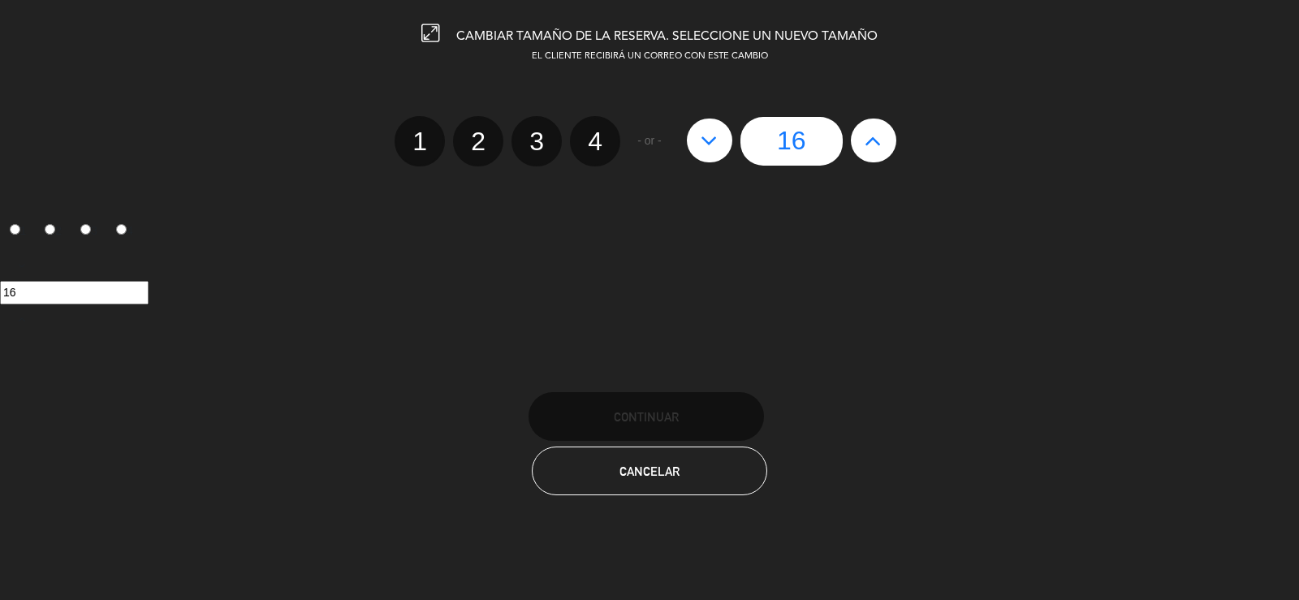
click at [869, 136] on button at bounding box center [873, 141] width 45 height 44
type input "17"
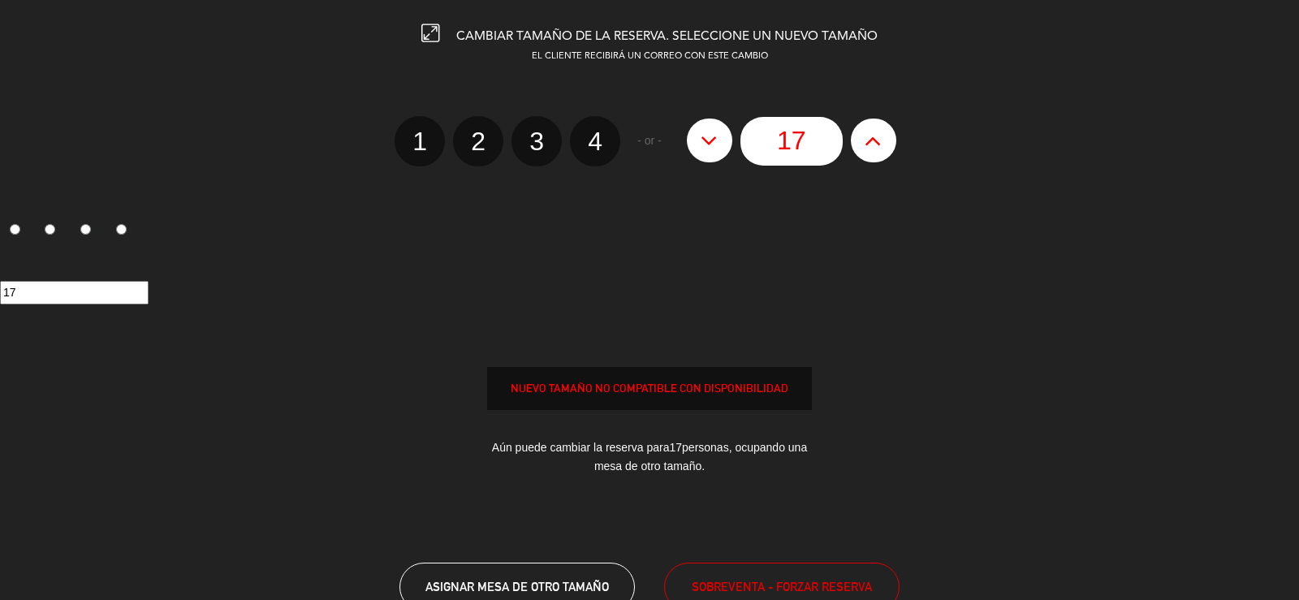
click at [869, 136] on icon at bounding box center [873, 140] width 17 height 26
type input "18"
click at [869, 136] on icon at bounding box center [873, 140] width 17 height 26
type input "19"
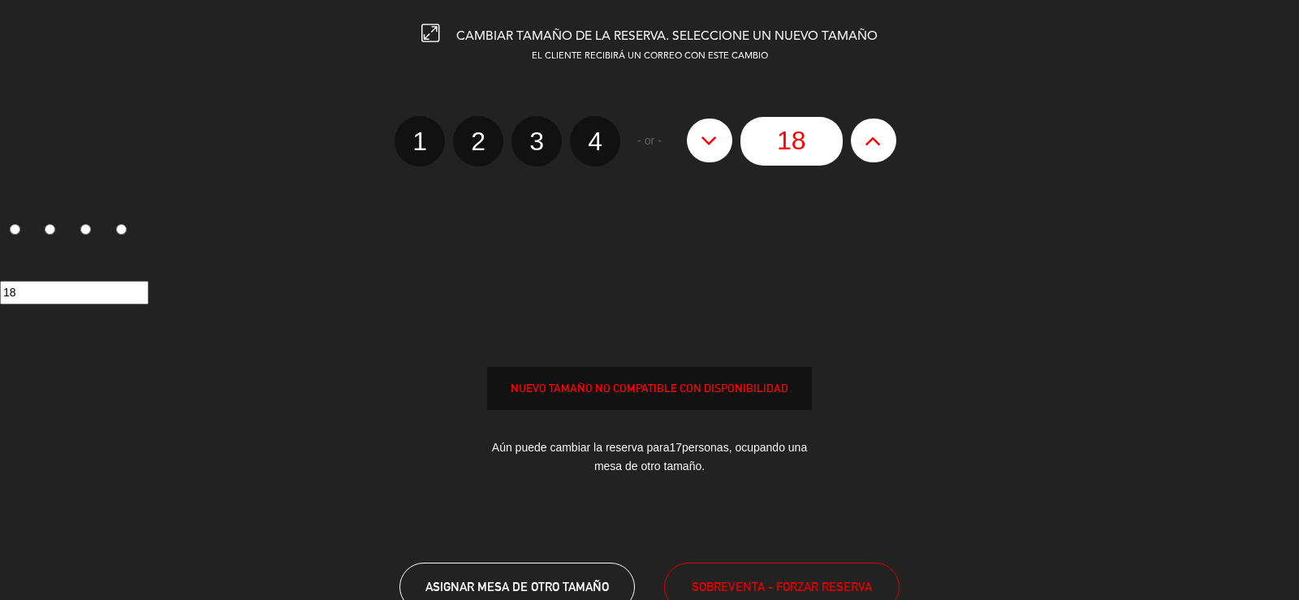
type input "19"
click at [855, 581] on span "SOBREVENTA - FORZAR RESERVA" at bounding box center [782, 586] width 180 height 19
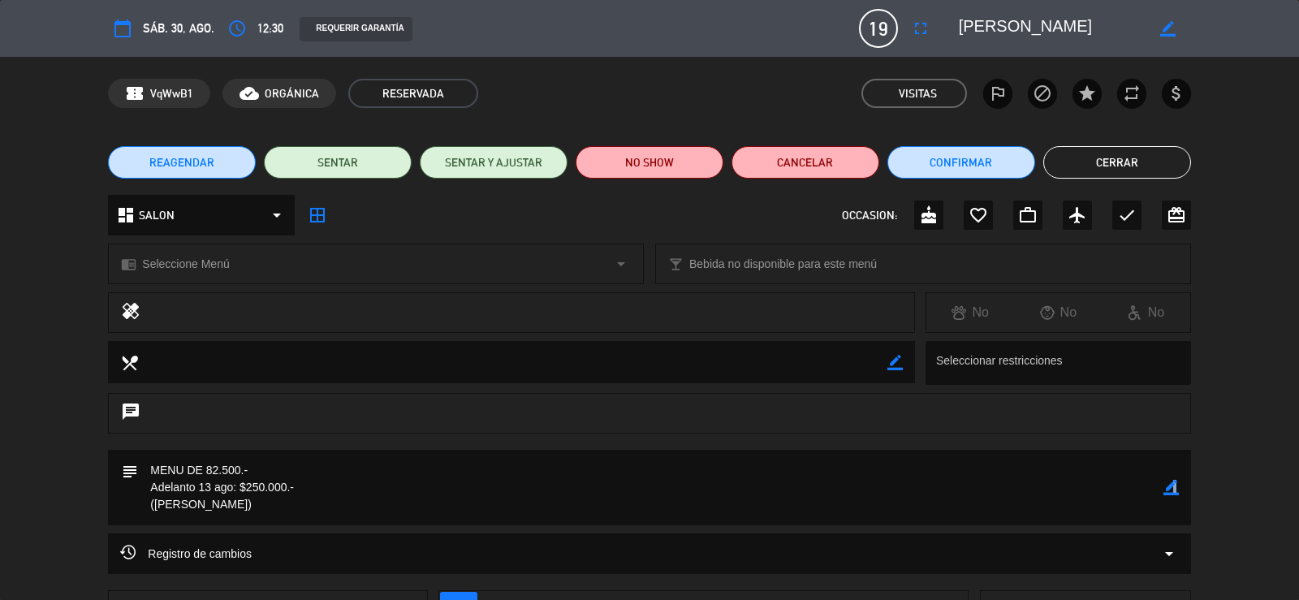
click at [1176, 489] on icon "border_color" at bounding box center [1171, 487] width 15 height 15
click at [322, 486] on textarea at bounding box center [650, 488] width 1025 height 76
click at [309, 486] on textarea at bounding box center [650, 488] width 1025 height 76
type textarea "MENU DE 82.500.- Adelanto 13 ago: $250.000.- + $410.000.- 14 ago ([PERSON_NAME])"
click at [1169, 487] on icon at bounding box center [1171, 487] width 15 height 15
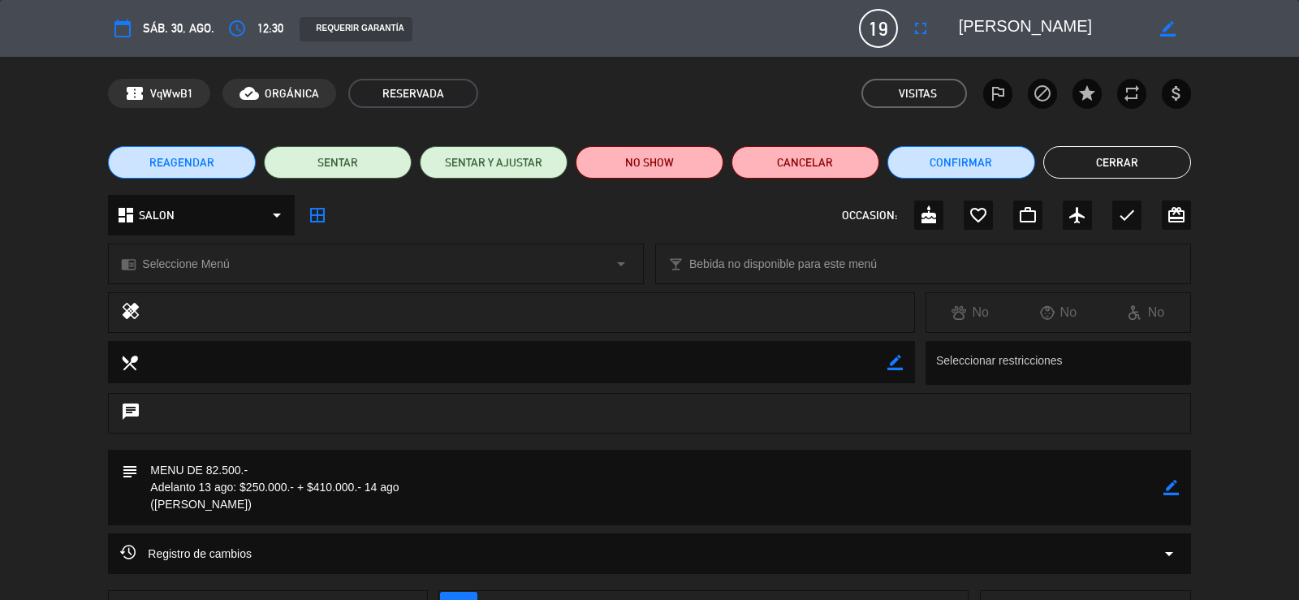
click at [1104, 167] on button "Cerrar" at bounding box center [1118, 162] width 148 height 32
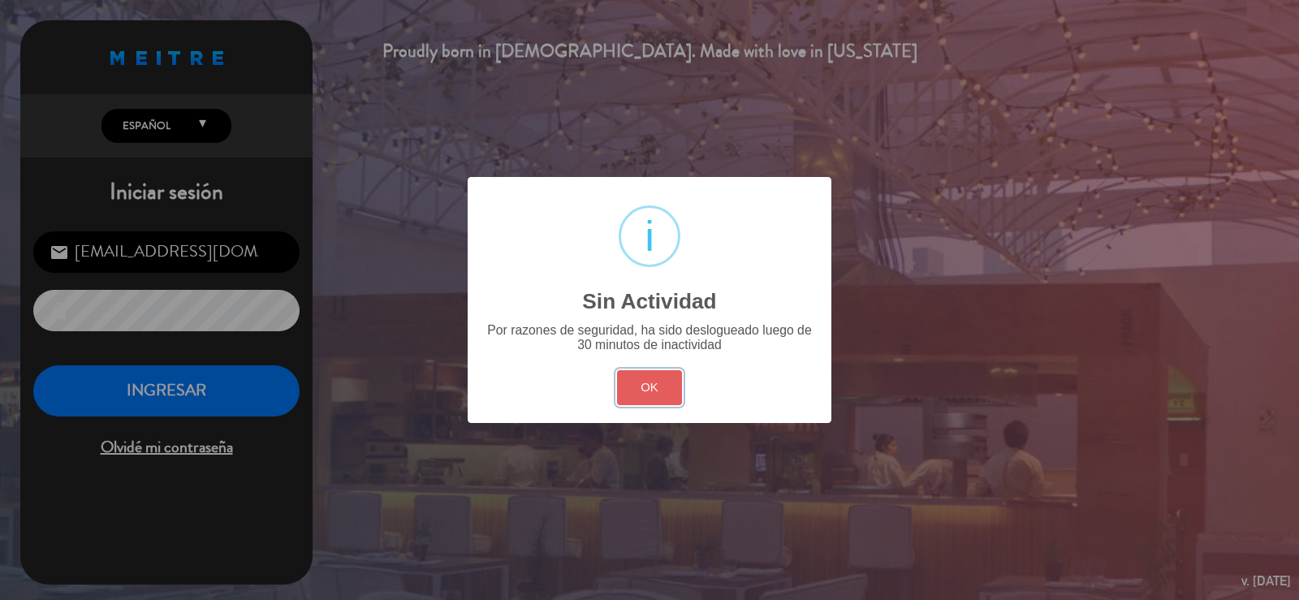
click at [657, 394] on button "OK" at bounding box center [650, 387] width 66 height 35
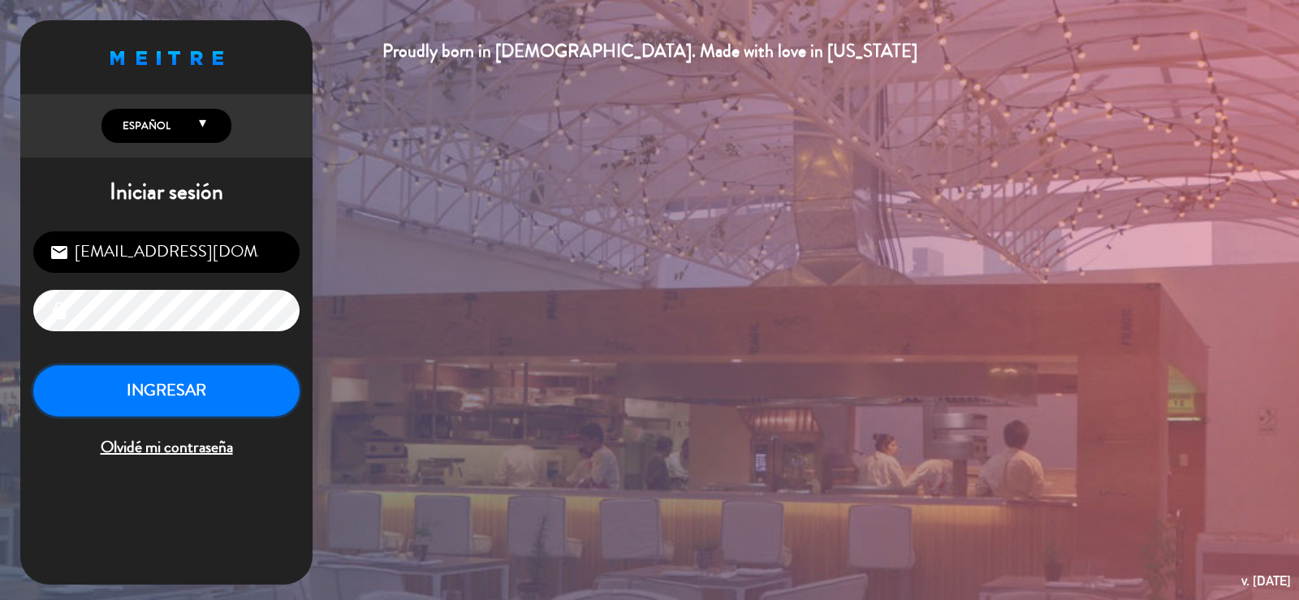
click at [221, 393] on button "INGRESAR" at bounding box center [166, 390] width 266 height 51
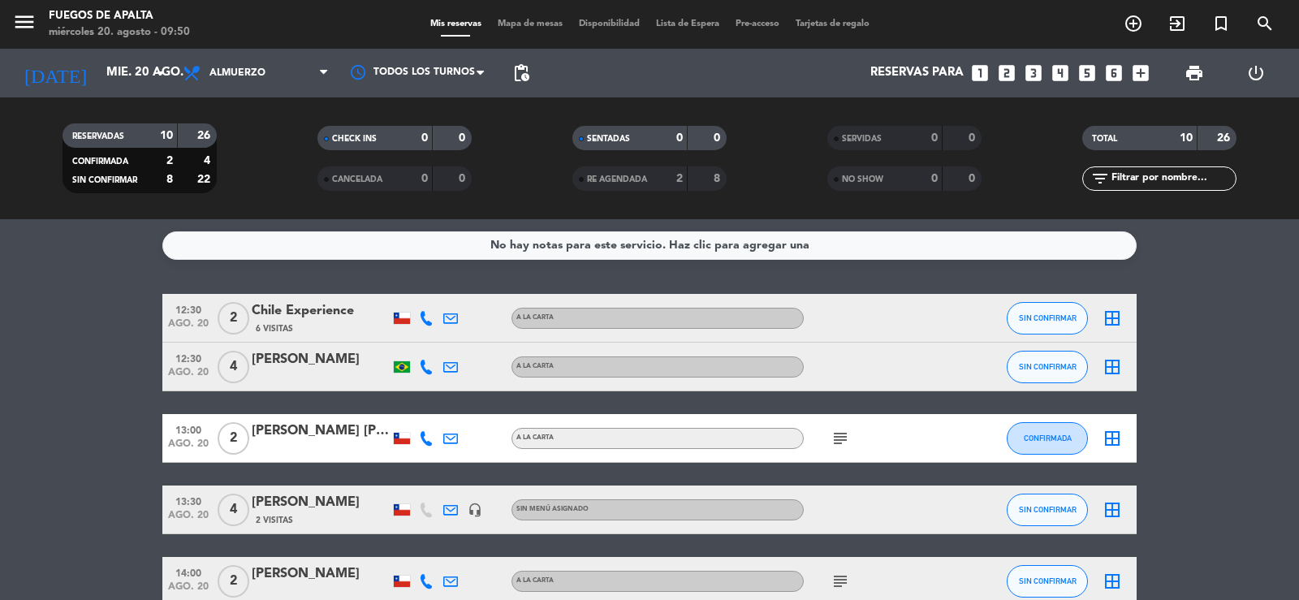
click at [1190, 402] on bookings-row "12:30 ago. 20 2 Chile Experience 6 Visitas A LA CARTA SIN CONFIRMAR border_all …" at bounding box center [649, 583] width 1299 height 578
click at [118, 67] on input "mié. 20 ago." at bounding box center [176, 73] width 157 height 31
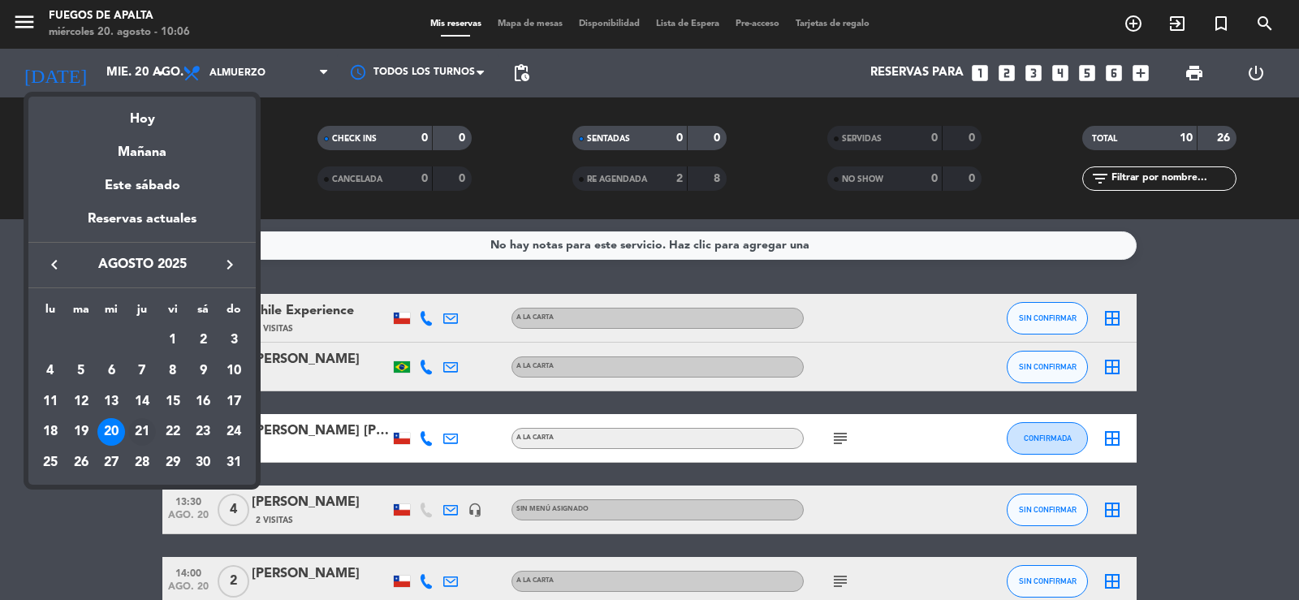
click at [141, 430] on div "21" at bounding box center [142, 432] width 28 height 28
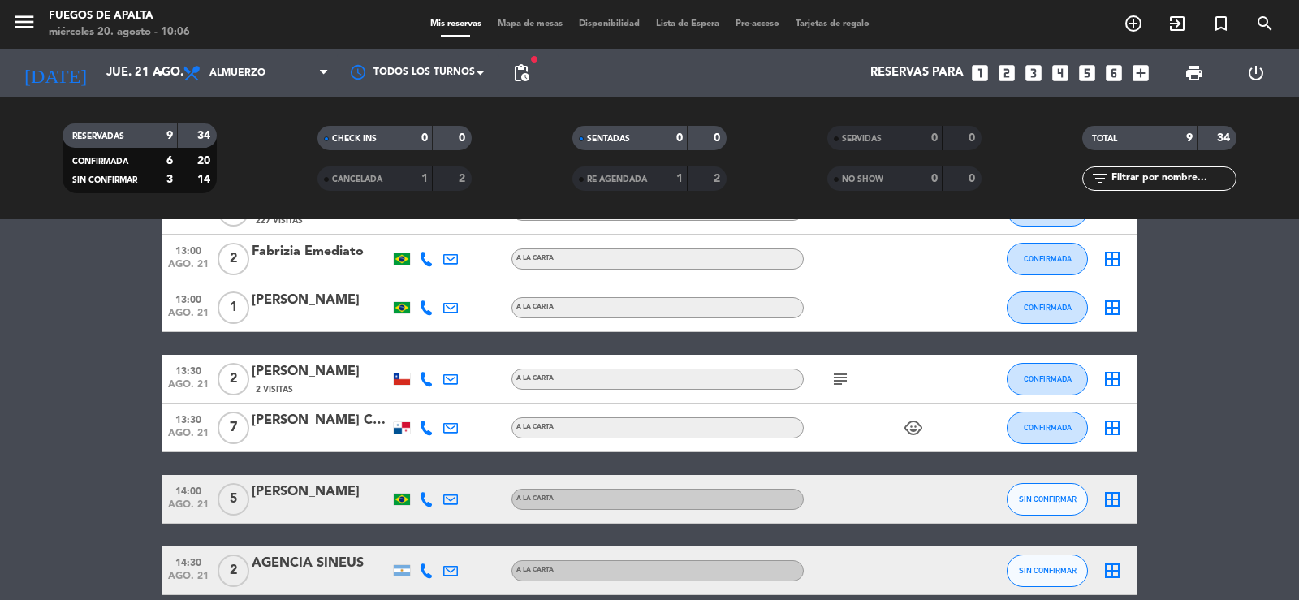
drag, startPoint x: 1254, startPoint y: 416, endPoint x: 1252, endPoint y: 456, distance: 40.6
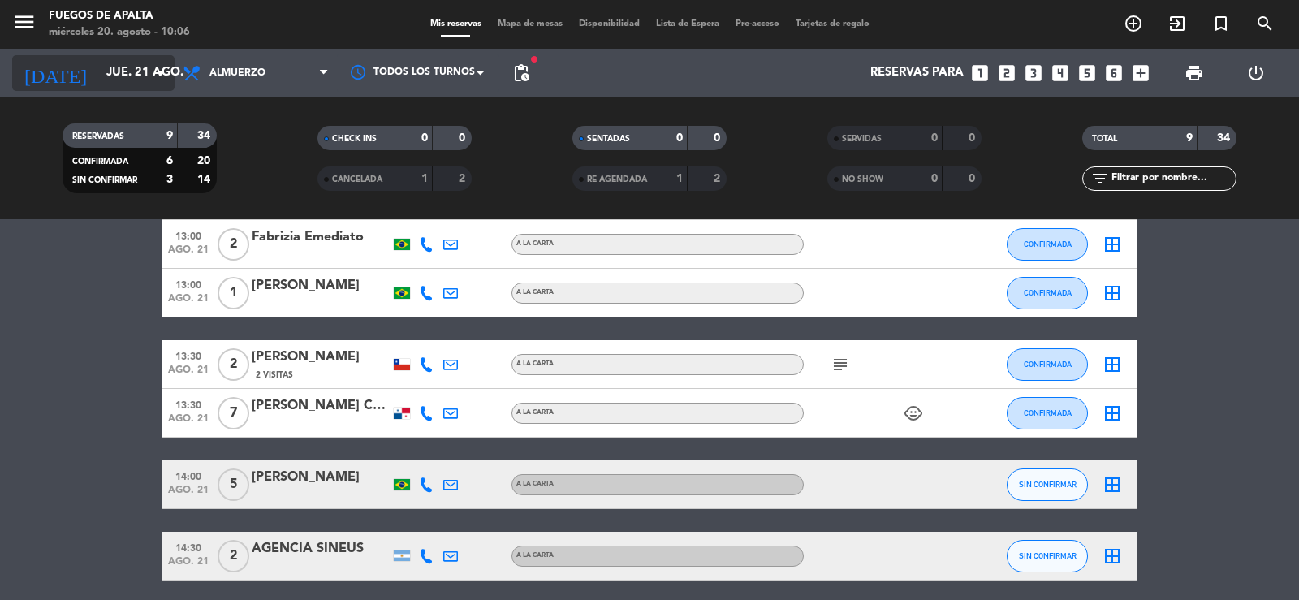
click at [153, 79] on icon "arrow_drop_down" at bounding box center [160, 72] width 19 height 19
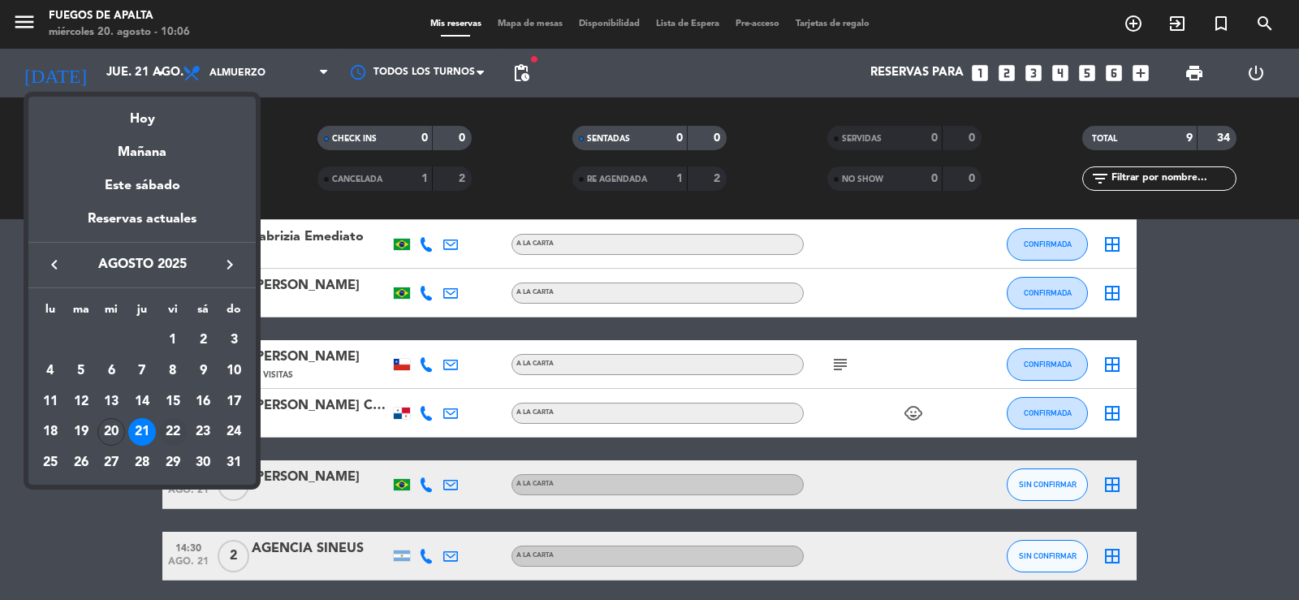
click at [169, 431] on div "22" at bounding box center [173, 432] width 28 height 28
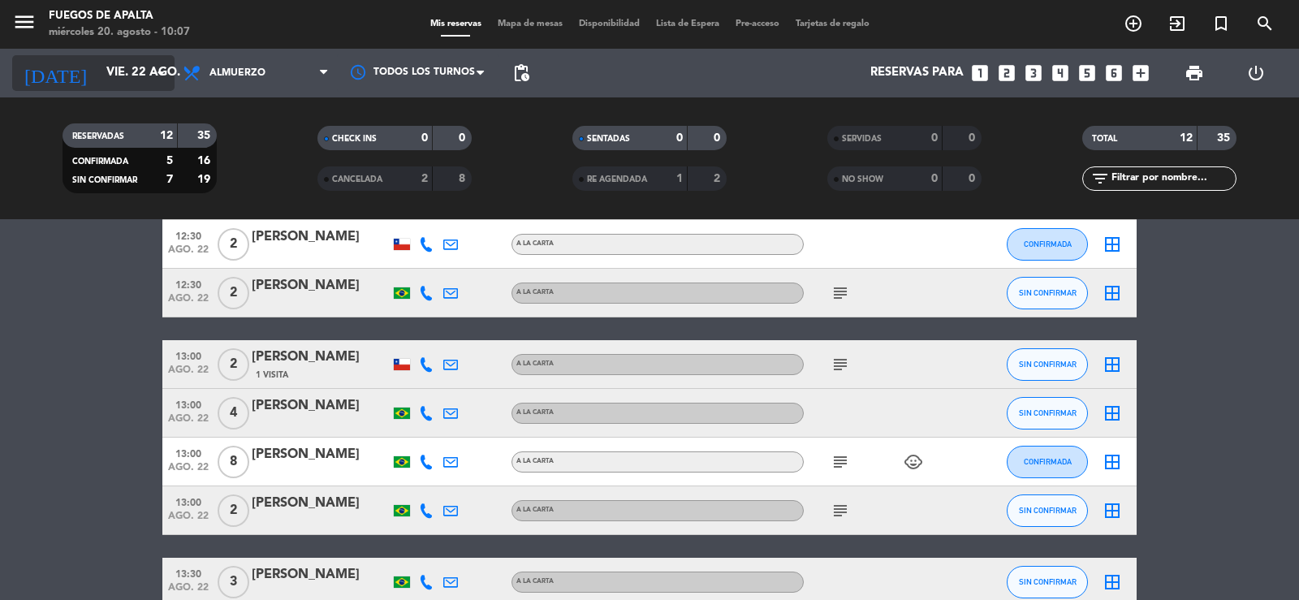
click at [145, 79] on input "vie. 22 ago." at bounding box center [176, 73] width 157 height 31
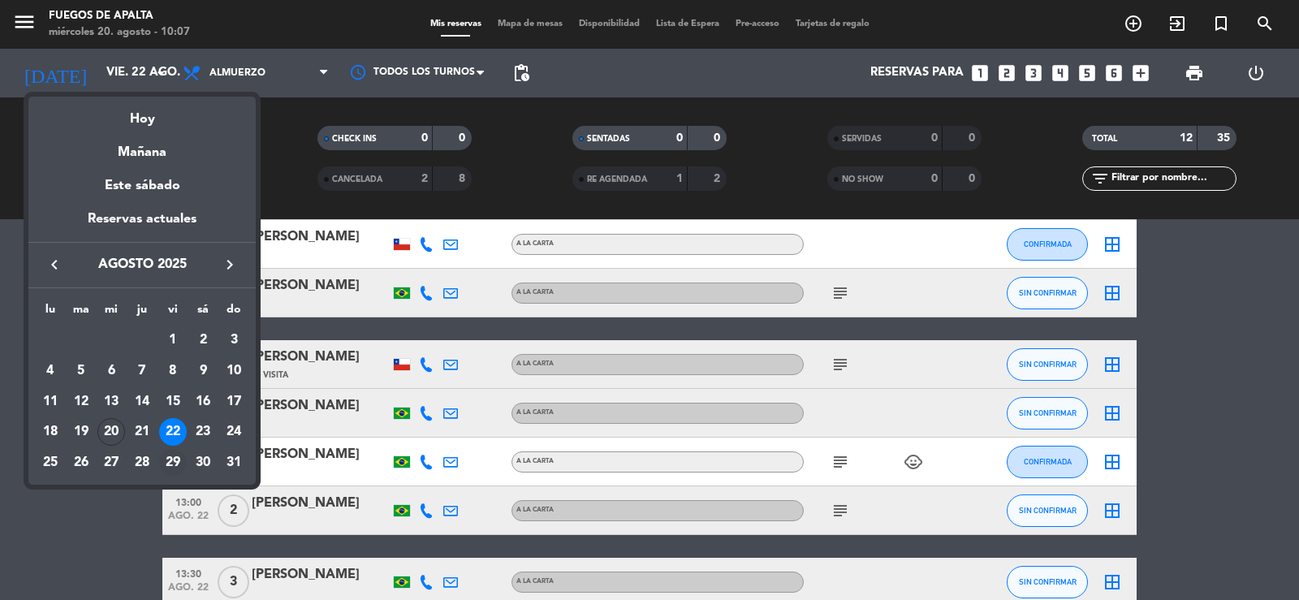
click at [171, 456] on div "29" at bounding box center [173, 463] width 28 height 28
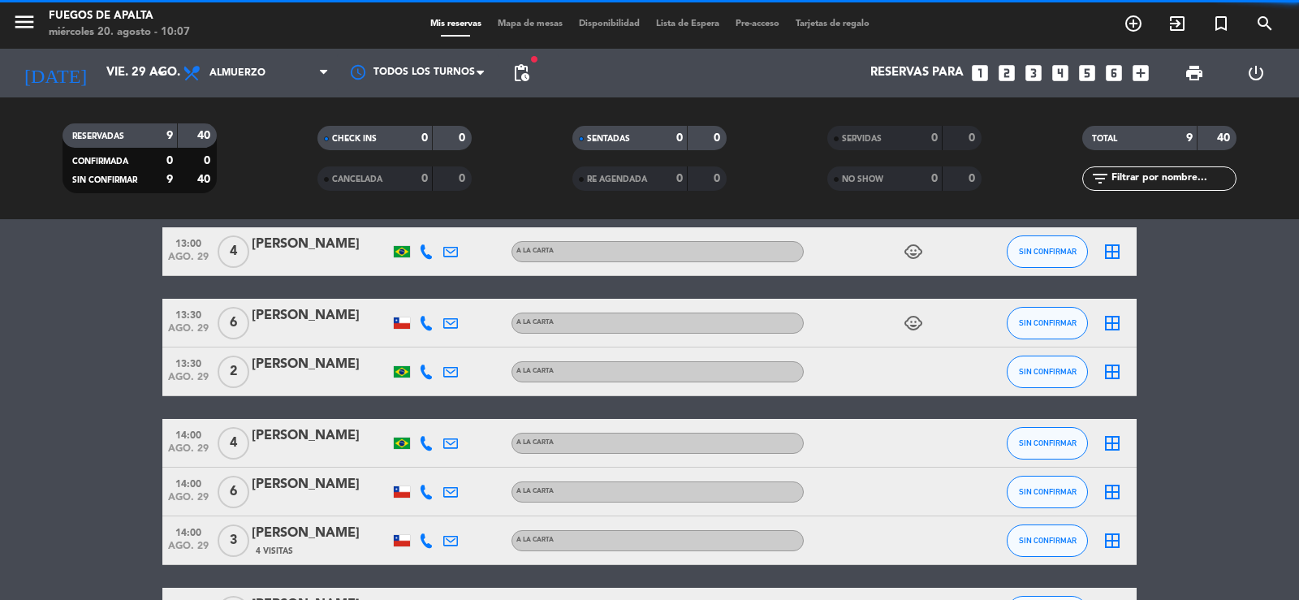
scroll to position [327, 0]
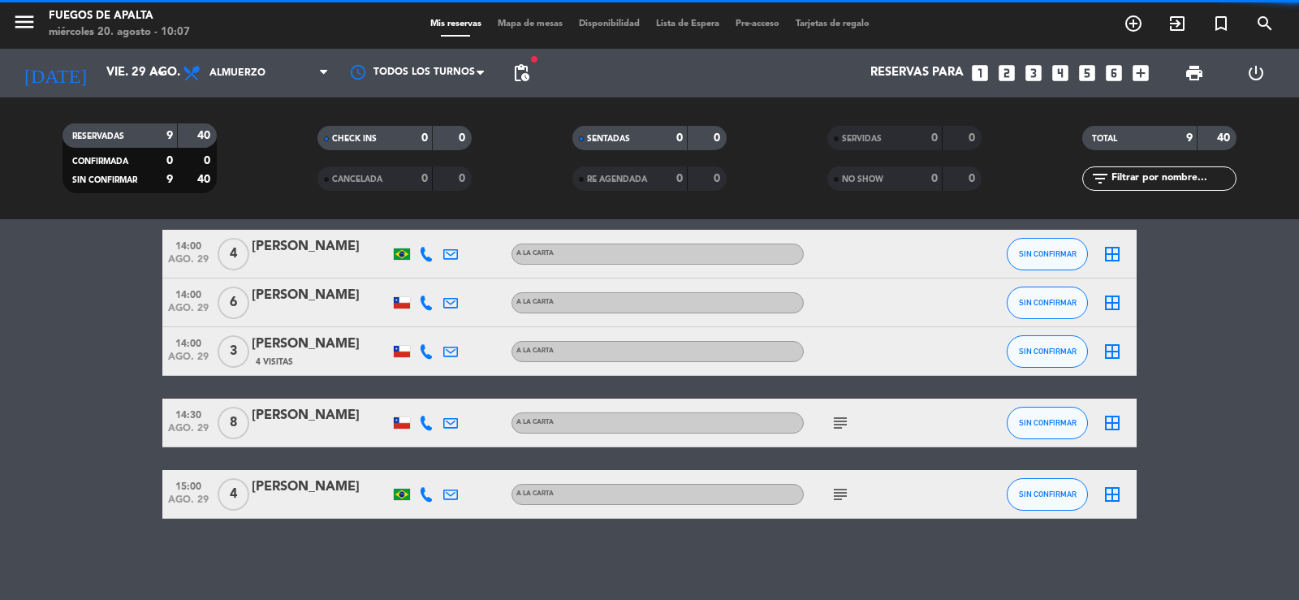
drag, startPoint x: 145, startPoint y: 316, endPoint x: 145, endPoint y: 419, distance: 103.1
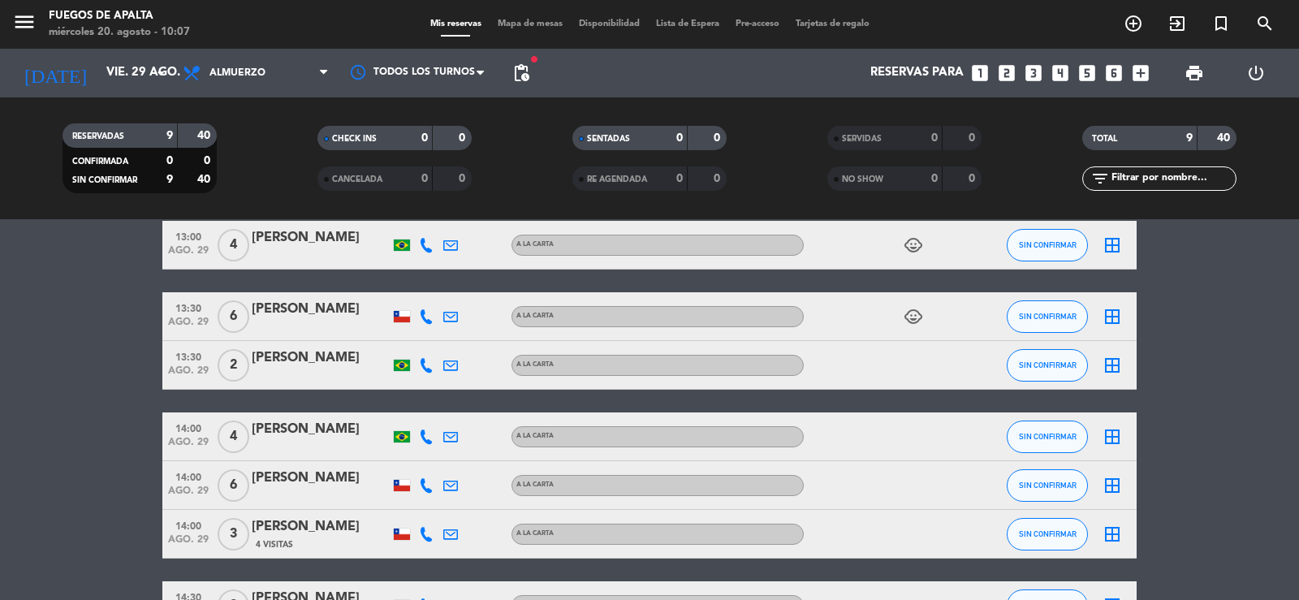
scroll to position [0, 0]
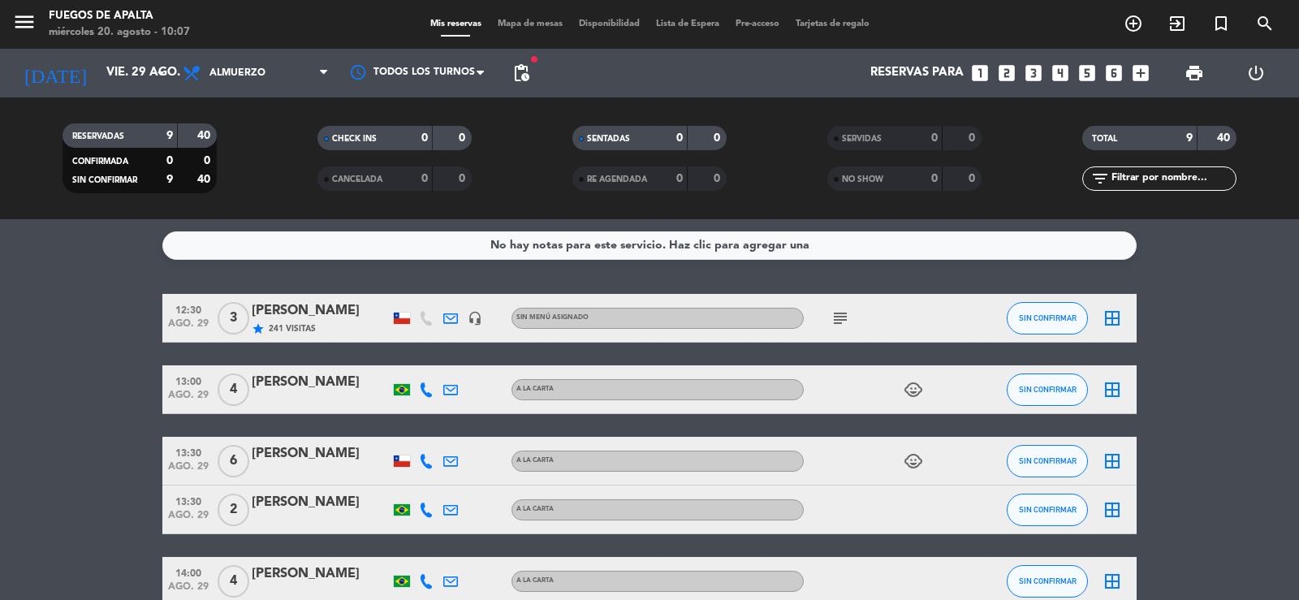
drag, startPoint x: 126, startPoint y: 401, endPoint x: 126, endPoint y: 277, distance: 124.2
click at [138, 76] on input "vie. 29 ago." at bounding box center [176, 73] width 157 height 31
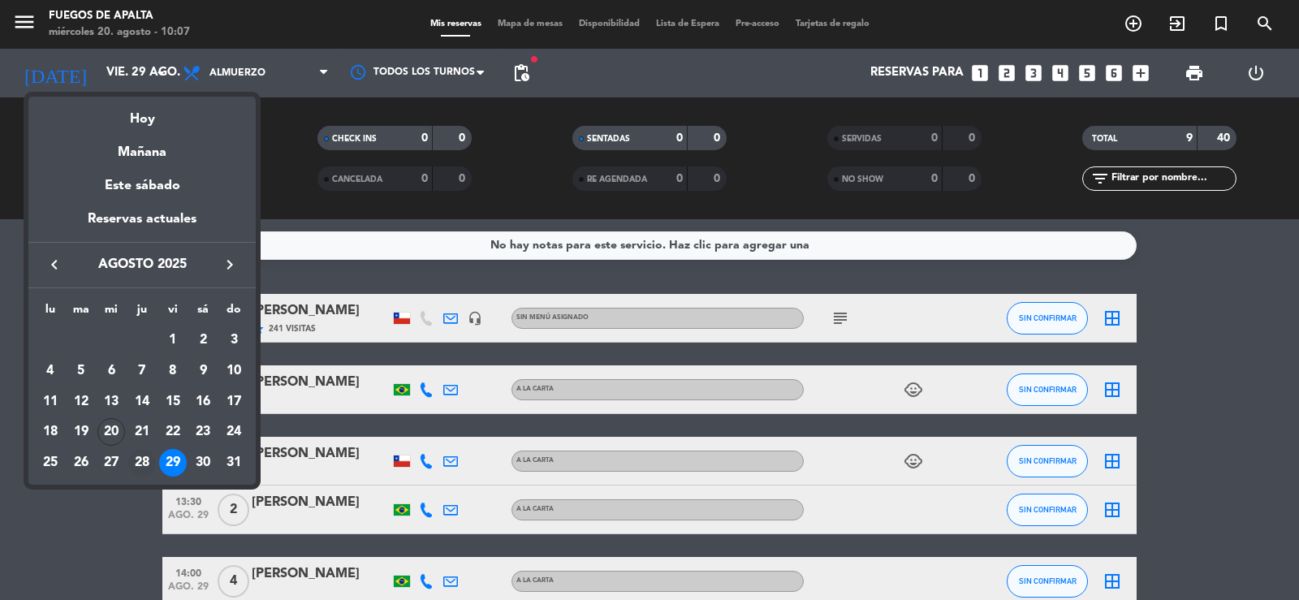
click at [148, 464] on div "28" at bounding box center [142, 463] width 28 height 28
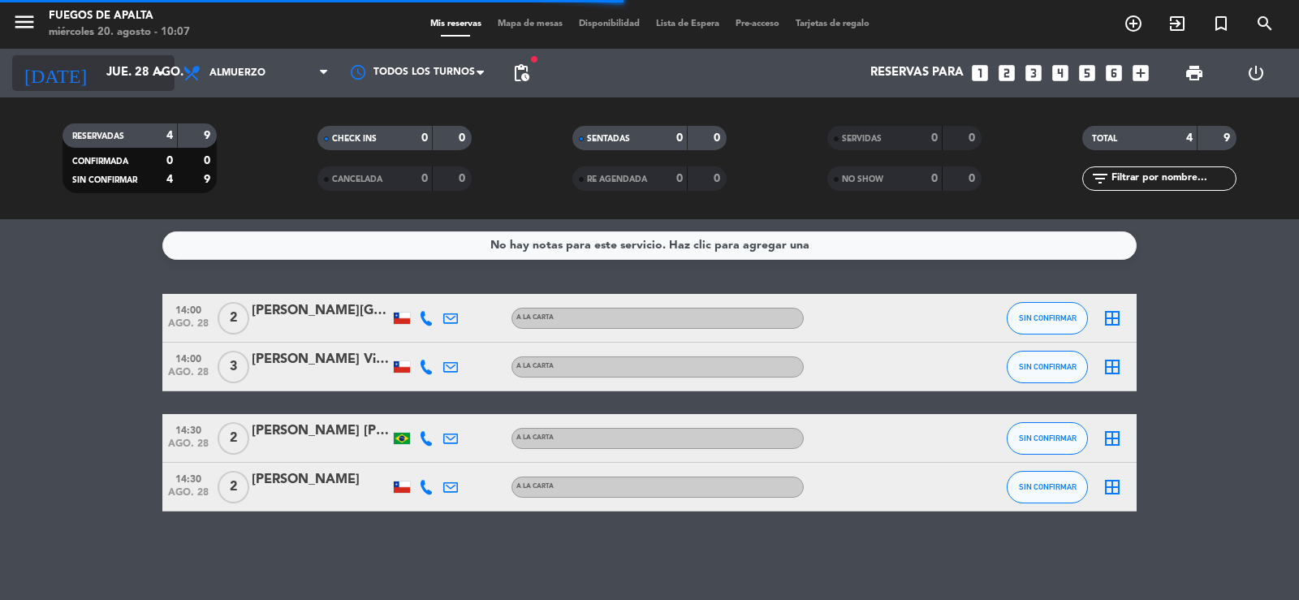
click at [131, 81] on input "jue. 28 ago." at bounding box center [176, 73] width 157 height 31
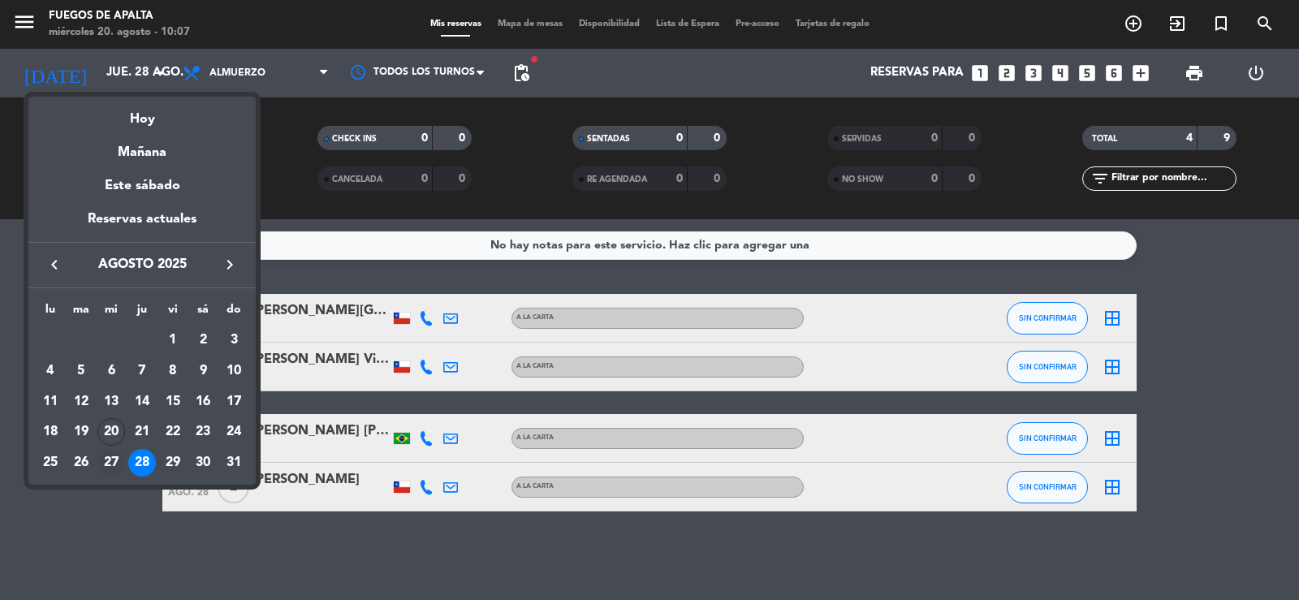
click at [108, 466] on div "27" at bounding box center [111, 463] width 28 height 28
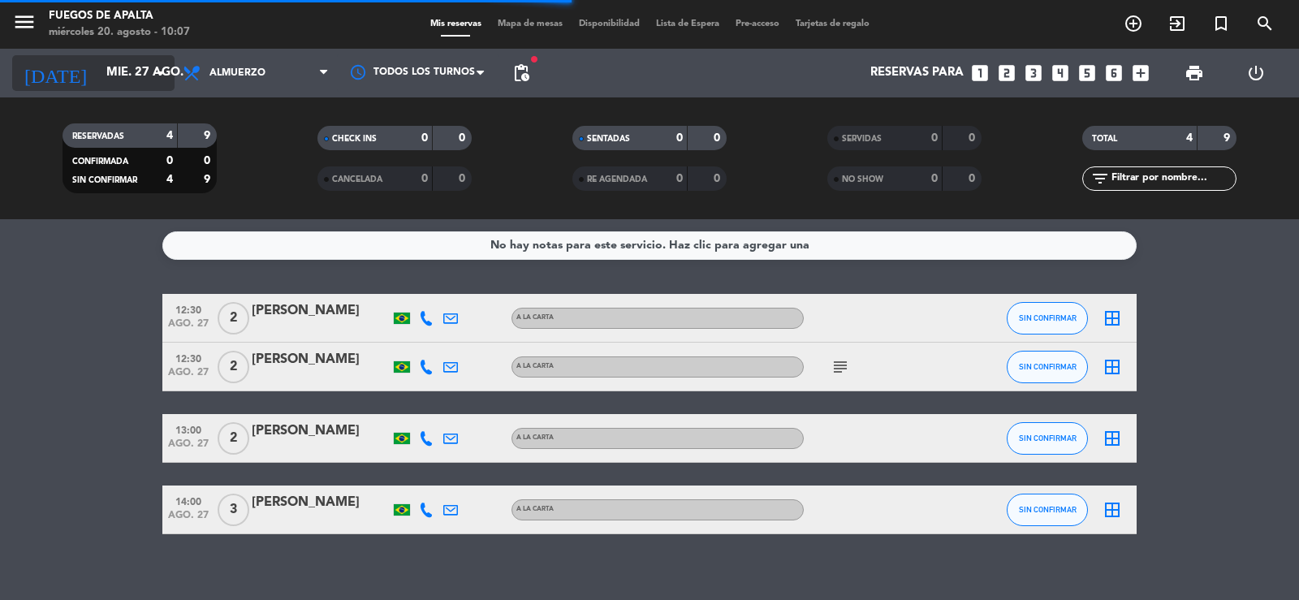
click at [158, 67] on icon "arrow_drop_down" at bounding box center [160, 72] width 19 height 19
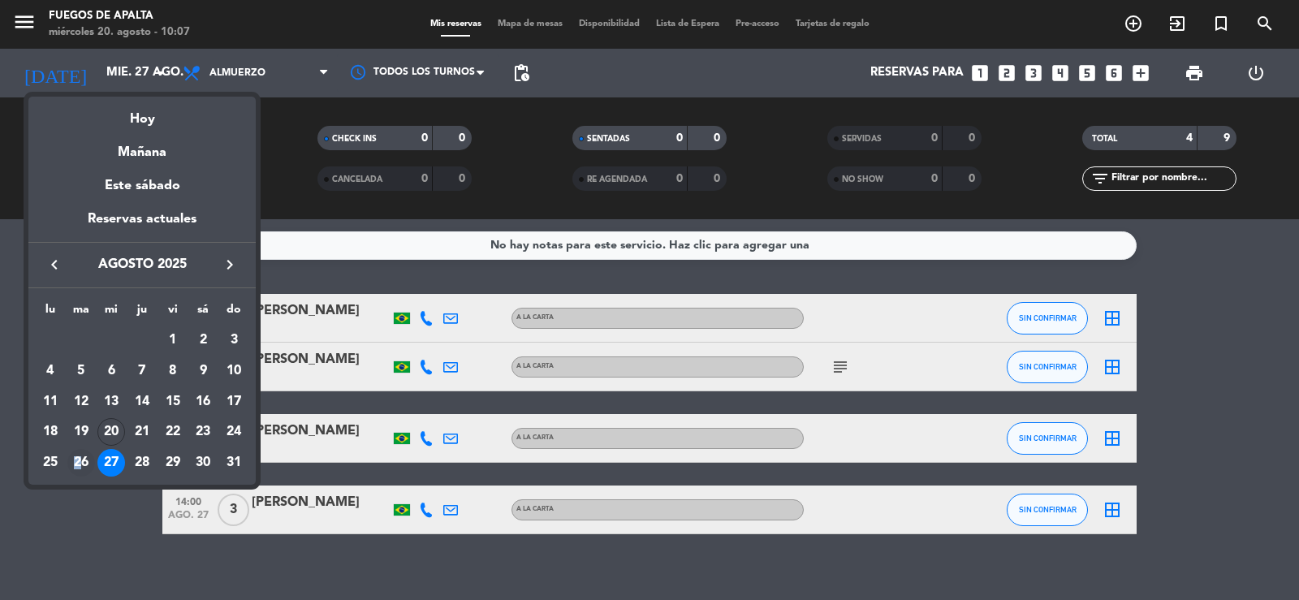
click at [78, 461] on div "26" at bounding box center [81, 463] width 28 height 28
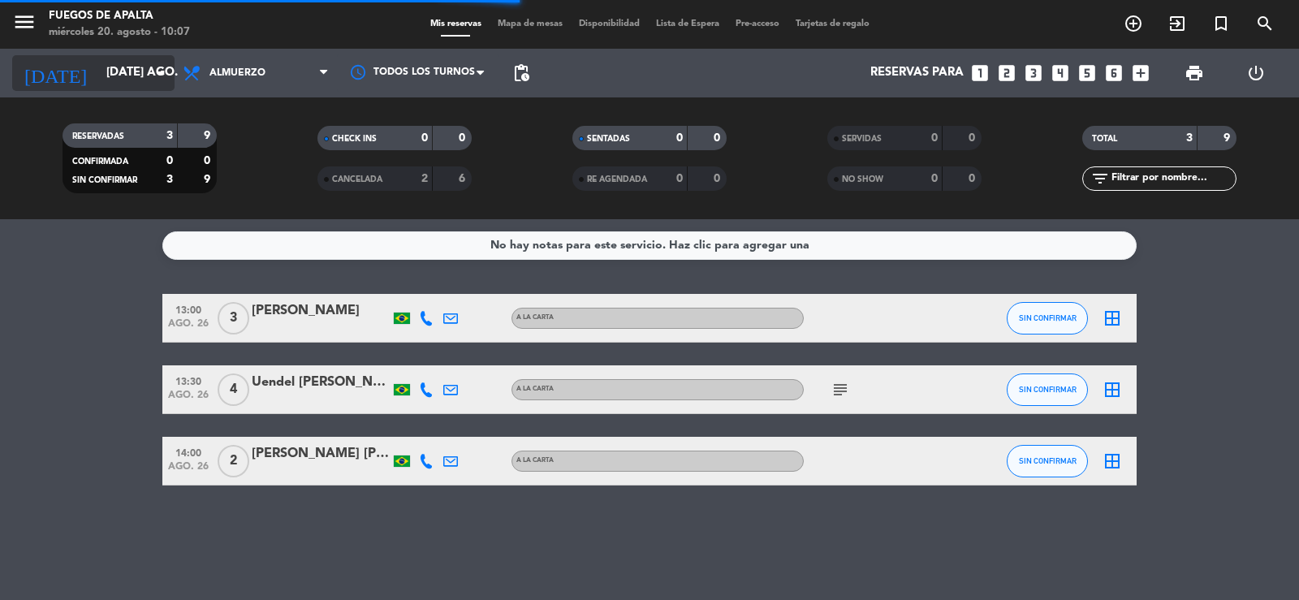
click at [127, 77] on input "[DATE] ago." at bounding box center [176, 73] width 157 height 31
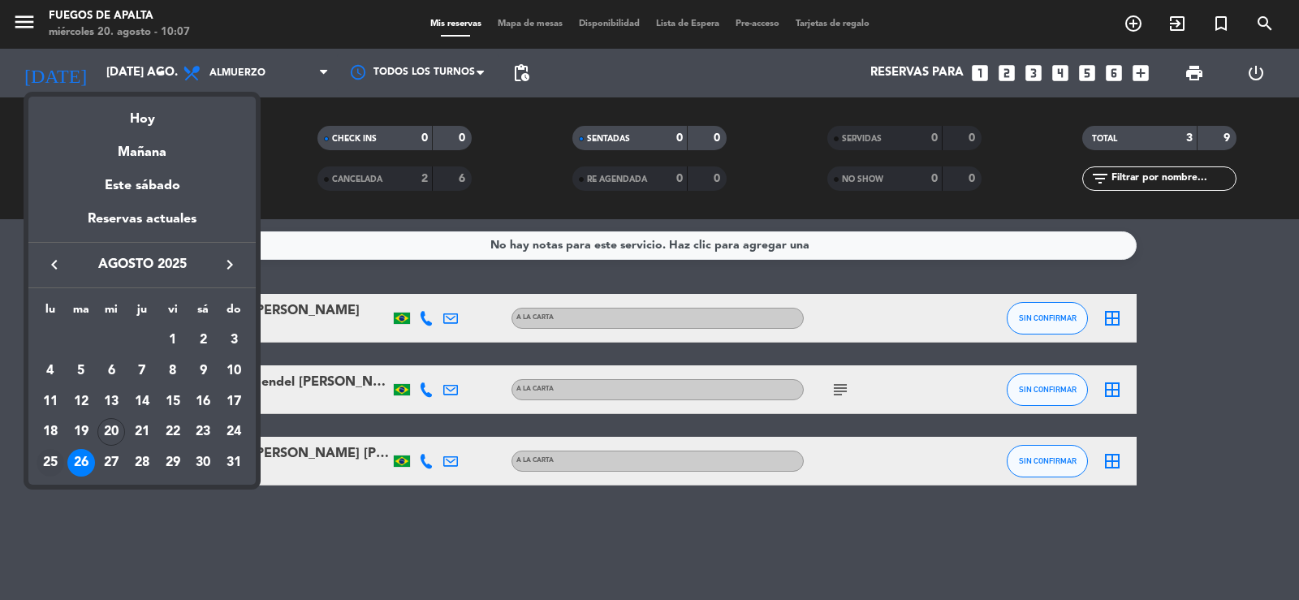
click at [43, 462] on div "25" at bounding box center [51, 463] width 28 height 28
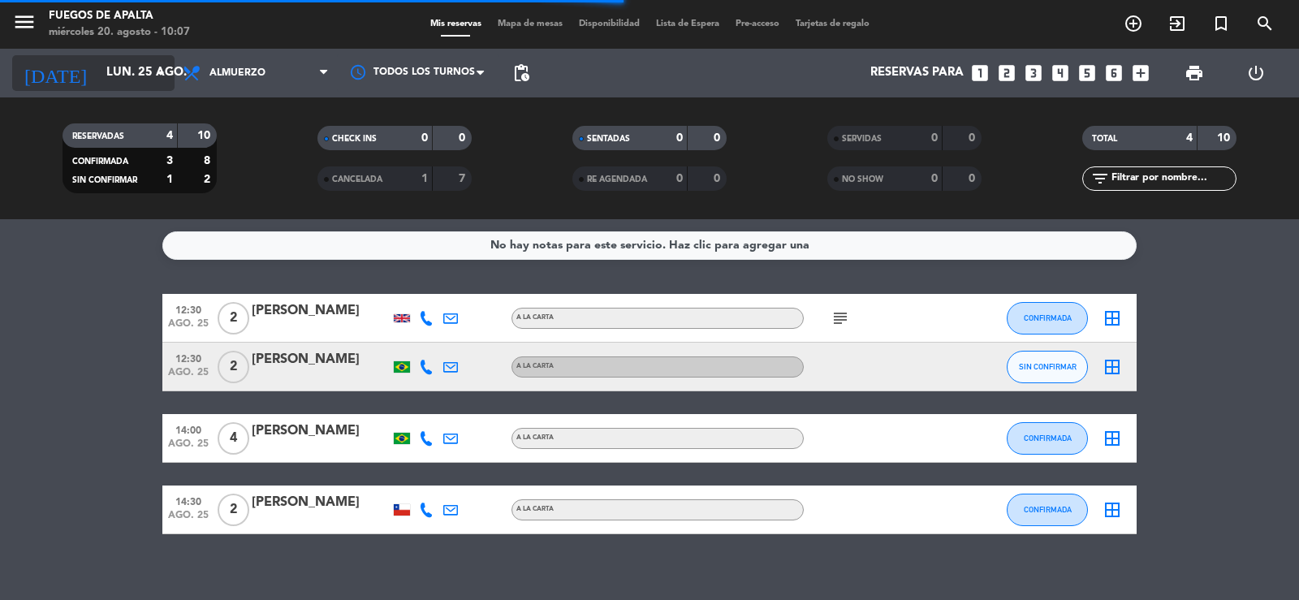
click at [160, 72] on icon "arrow_drop_down" at bounding box center [160, 72] width 19 height 19
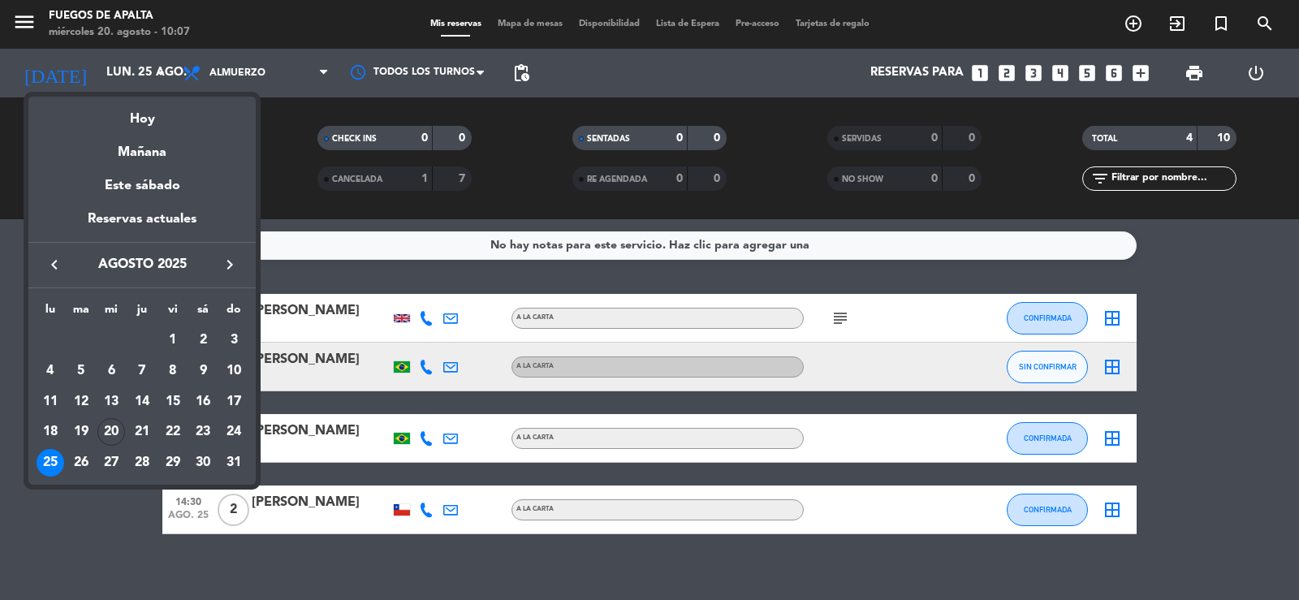
click at [112, 426] on div "20" at bounding box center [111, 432] width 28 height 28
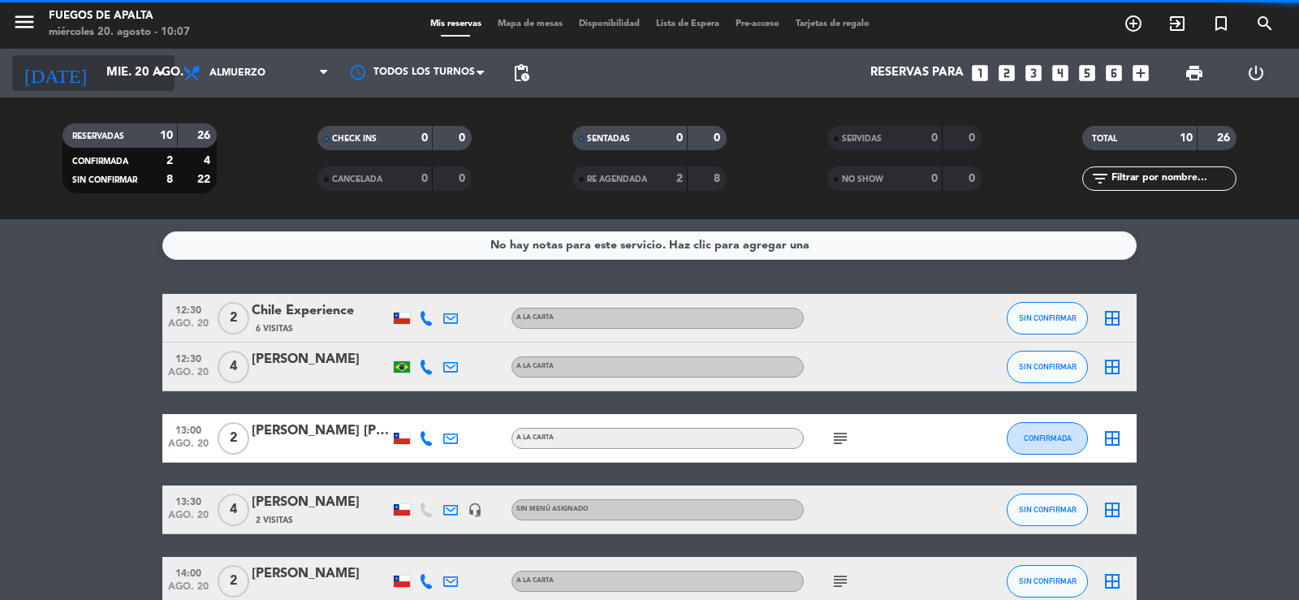
click at [150, 68] on input "mié. 20 ago." at bounding box center [176, 73] width 157 height 31
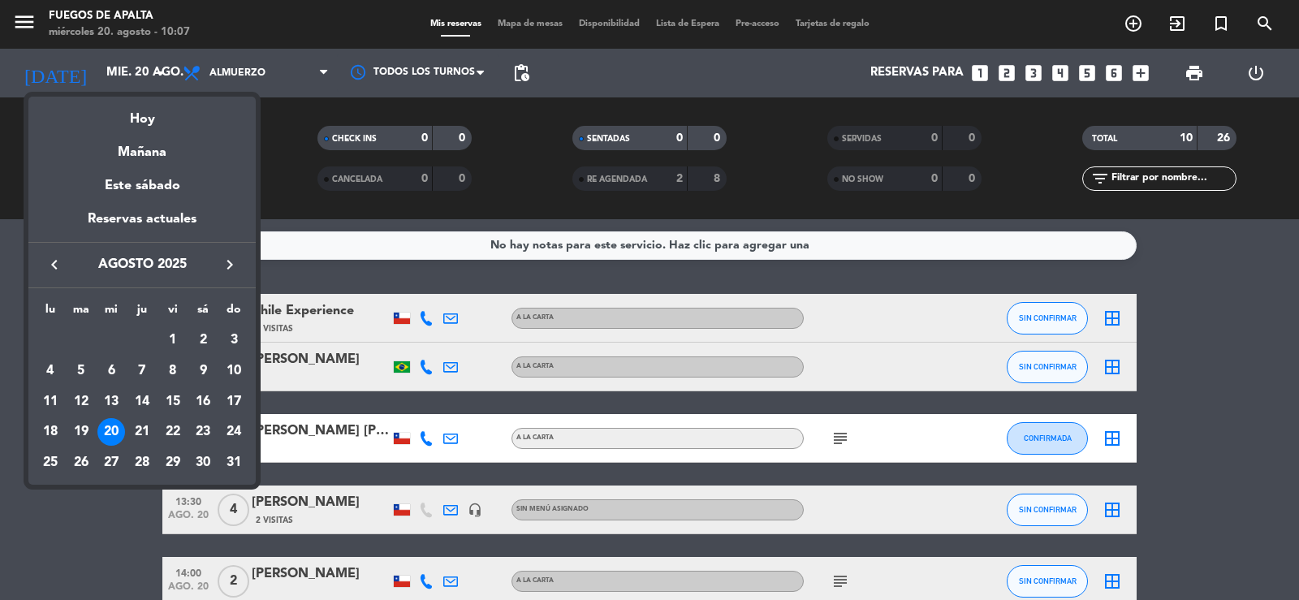
click at [137, 426] on div "21" at bounding box center [142, 432] width 28 height 28
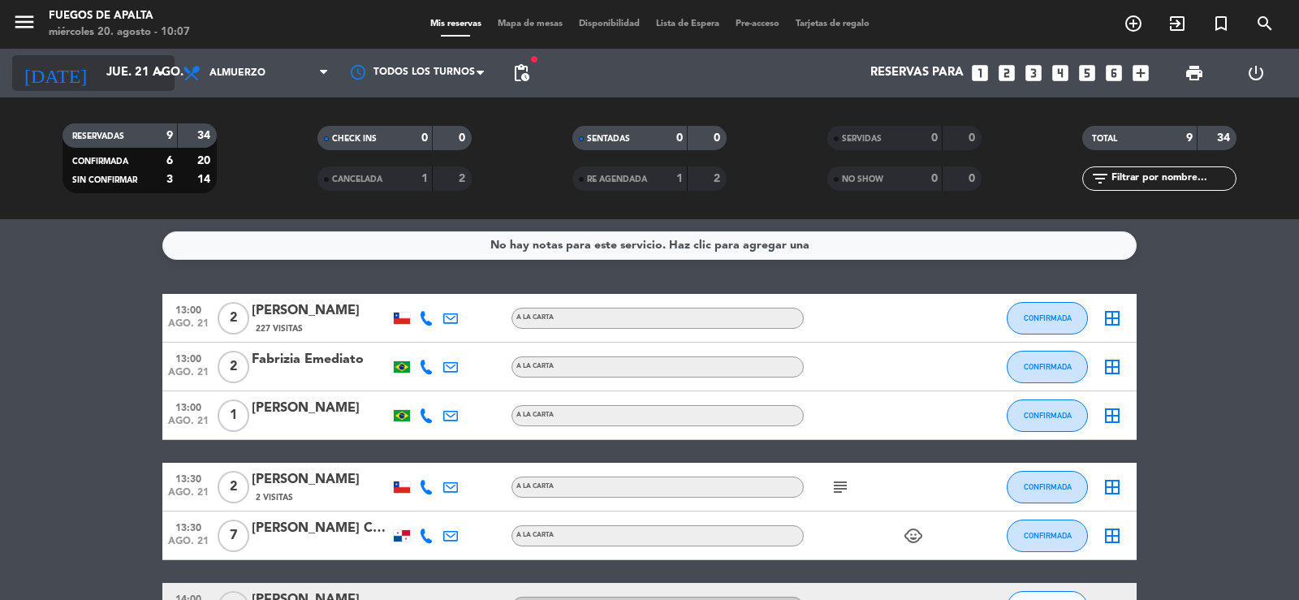
click at [160, 75] on icon "arrow_drop_down" at bounding box center [160, 72] width 19 height 19
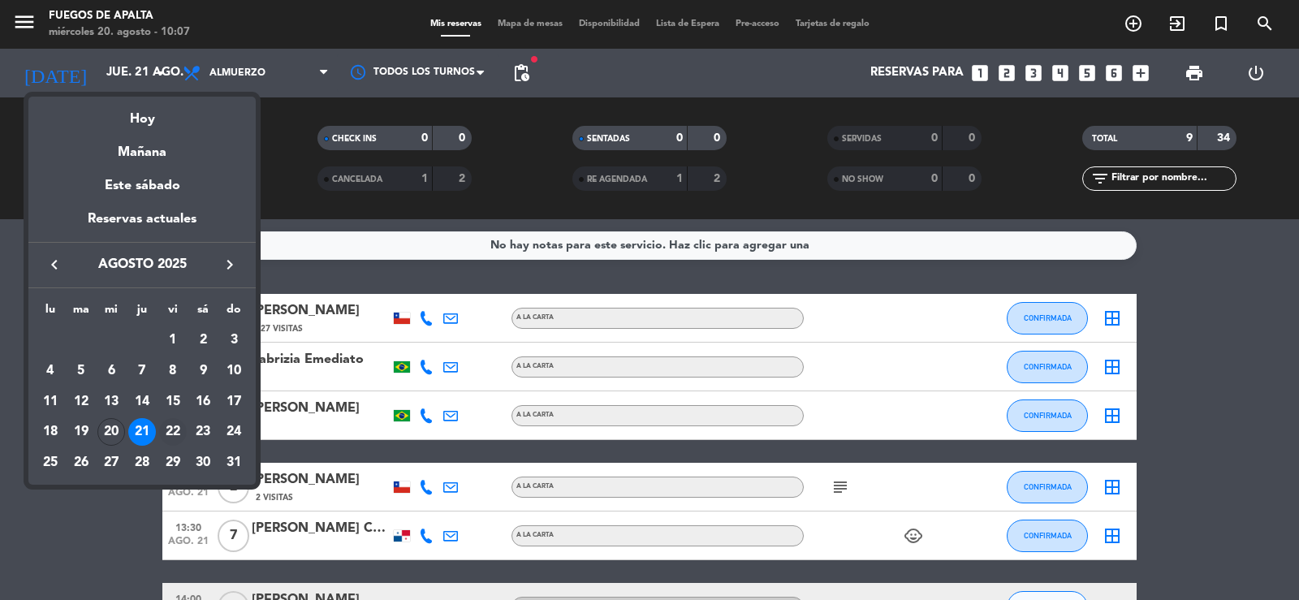
click at [171, 426] on div "22" at bounding box center [173, 432] width 28 height 28
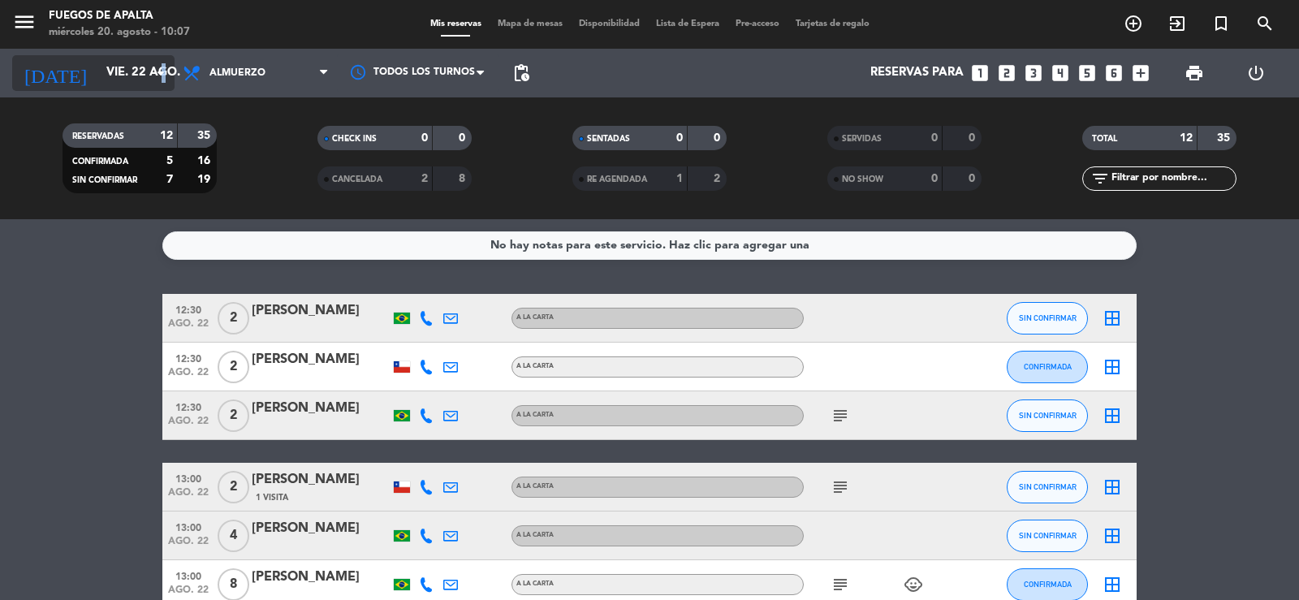
click at [165, 71] on icon "arrow_drop_down" at bounding box center [160, 72] width 19 height 19
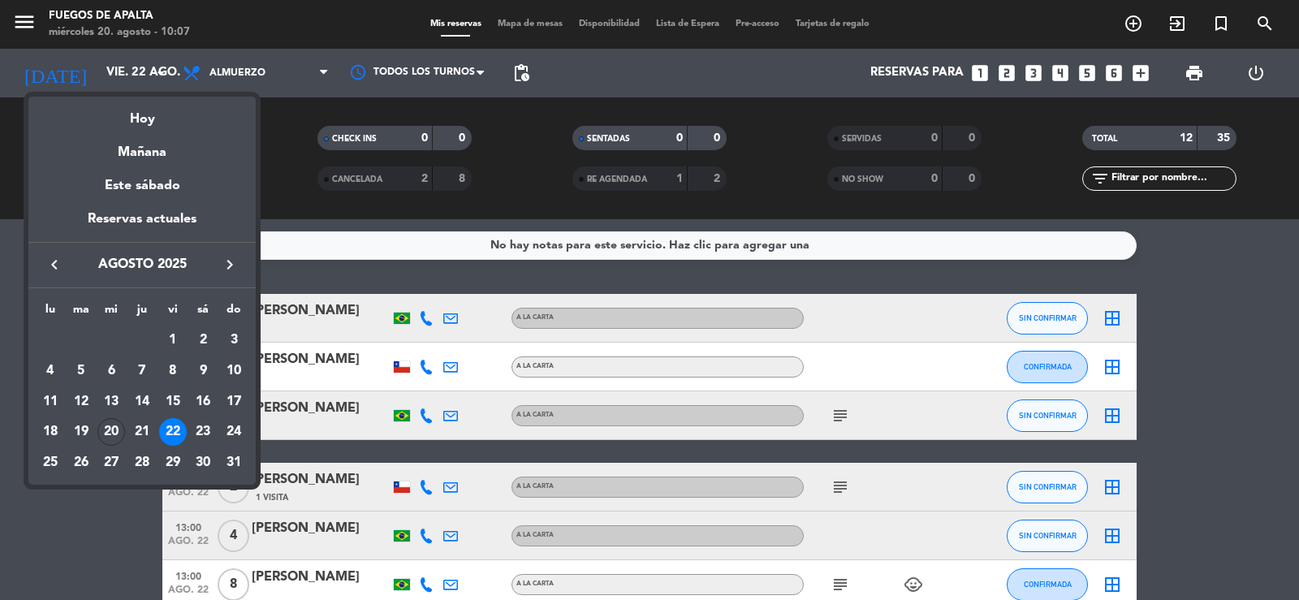
click at [49, 457] on div "25" at bounding box center [51, 463] width 28 height 28
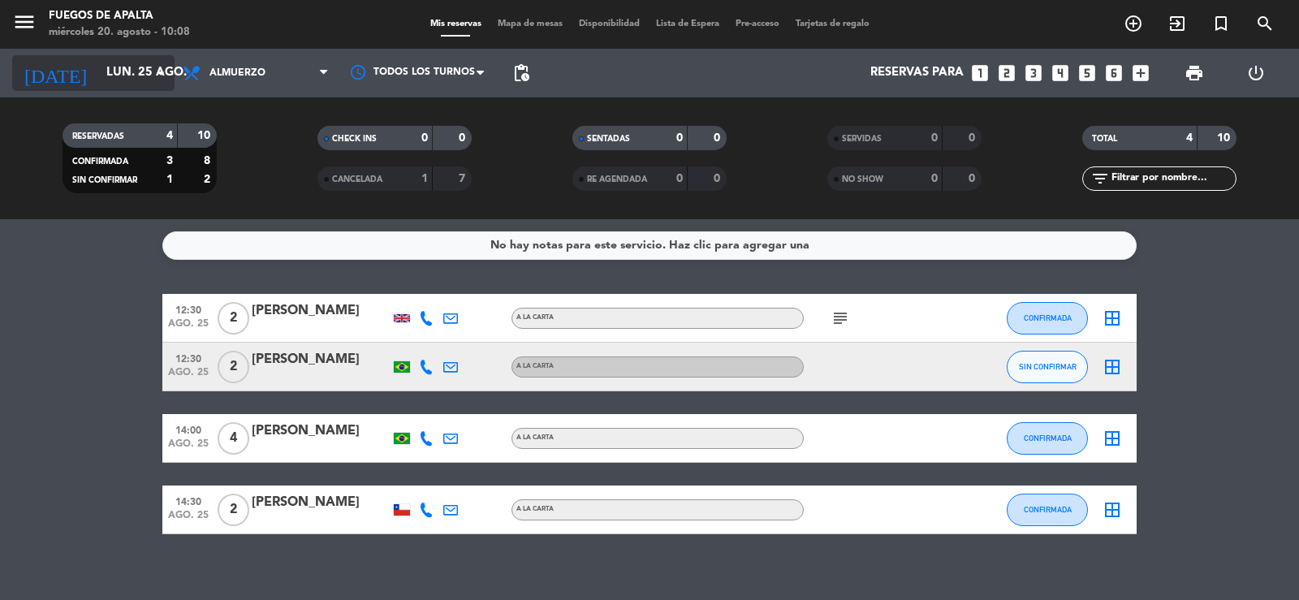
click at [160, 70] on icon "arrow_drop_down" at bounding box center [160, 72] width 19 height 19
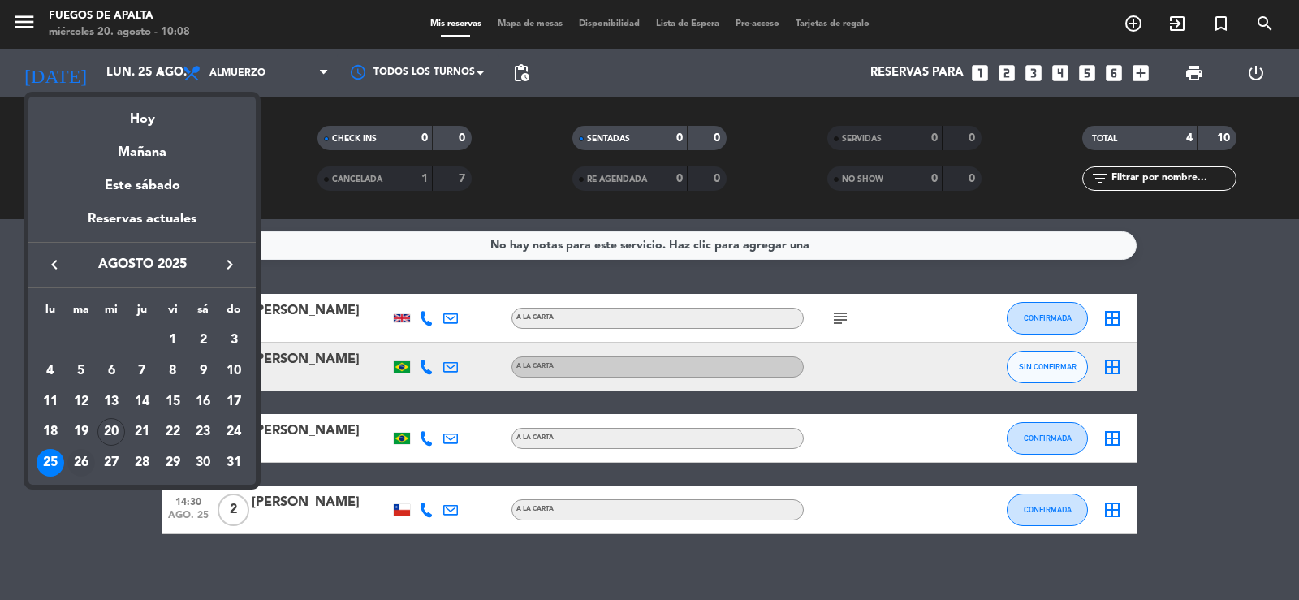
click at [76, 463] on div "26" at bounding box center [81, 463] width 28 height 28
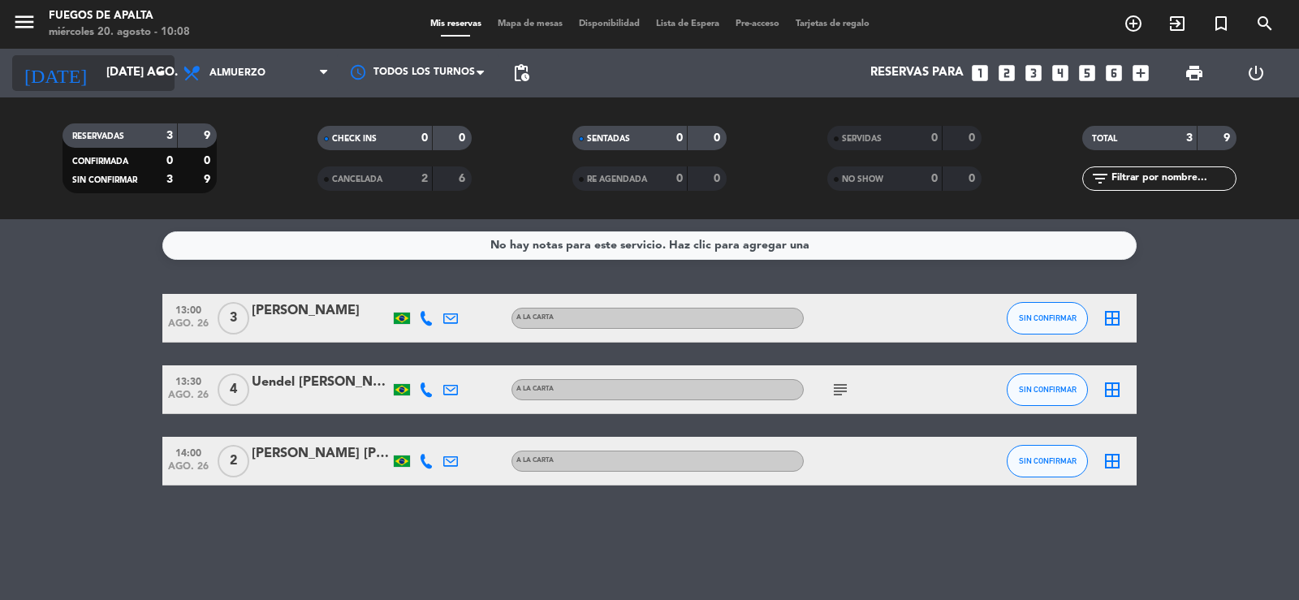
click at [161, 68] on icon "arrow_drop_down" at bounding box center [160, 72] width 19 height 19
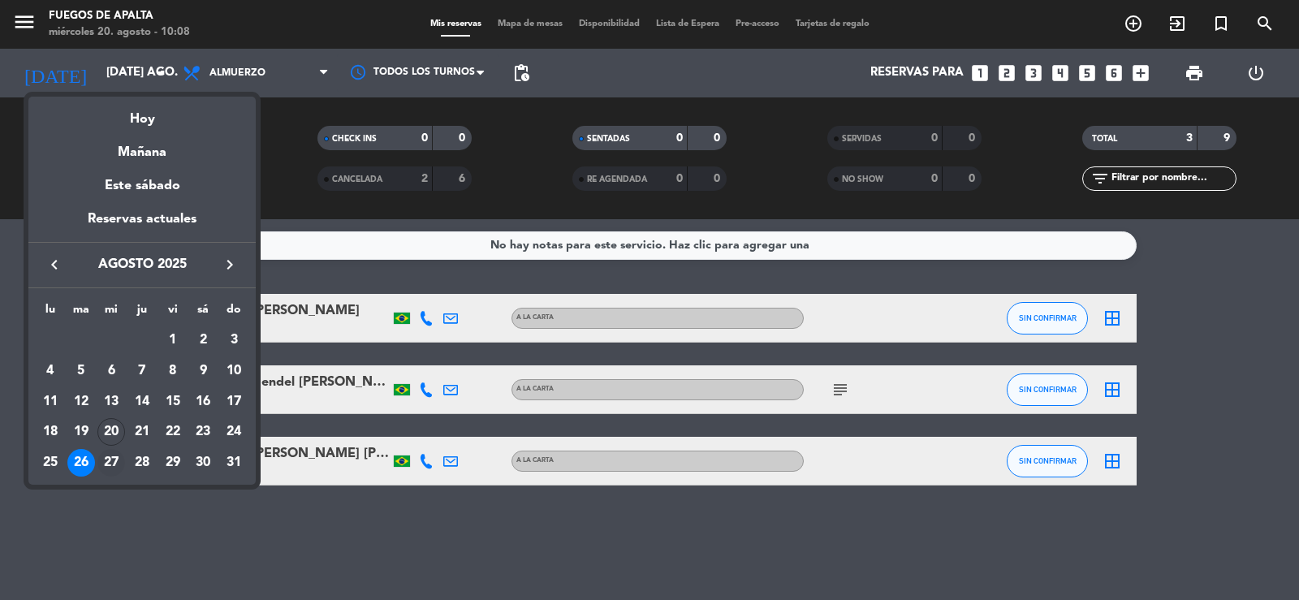
click at [109, 462] on div "27" at bounding box center [111, 463] width 28 height 28
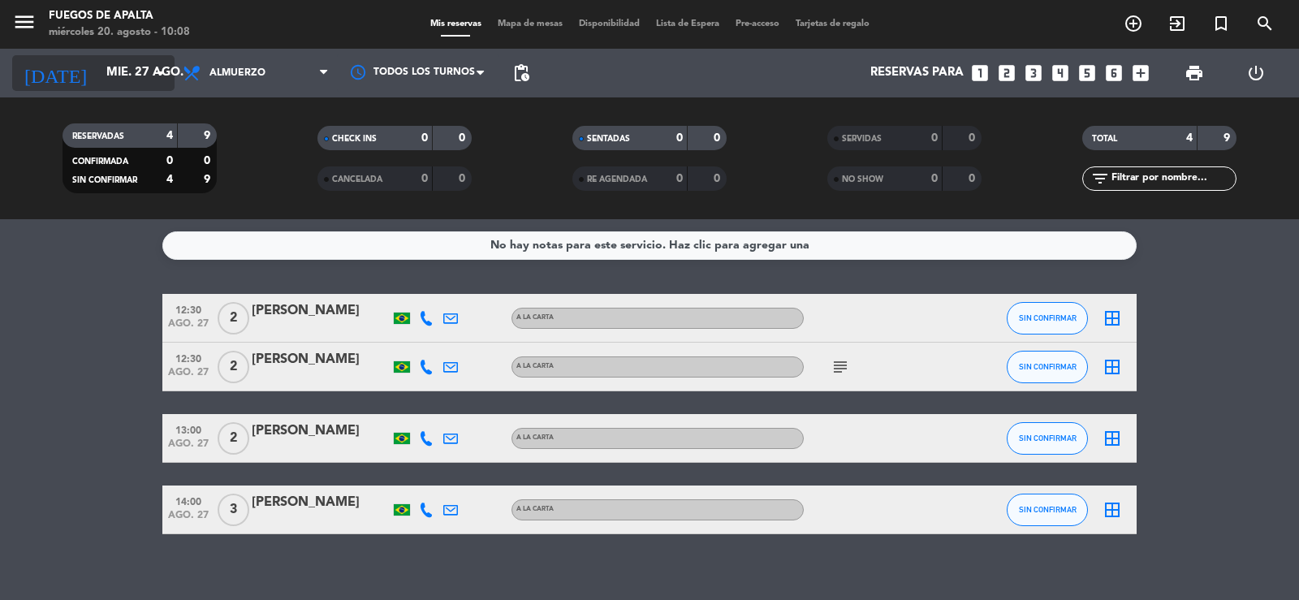
click at [156, 74] on icon "arrow_drop_down" at bounding box center [160, 72] width 19 height 19
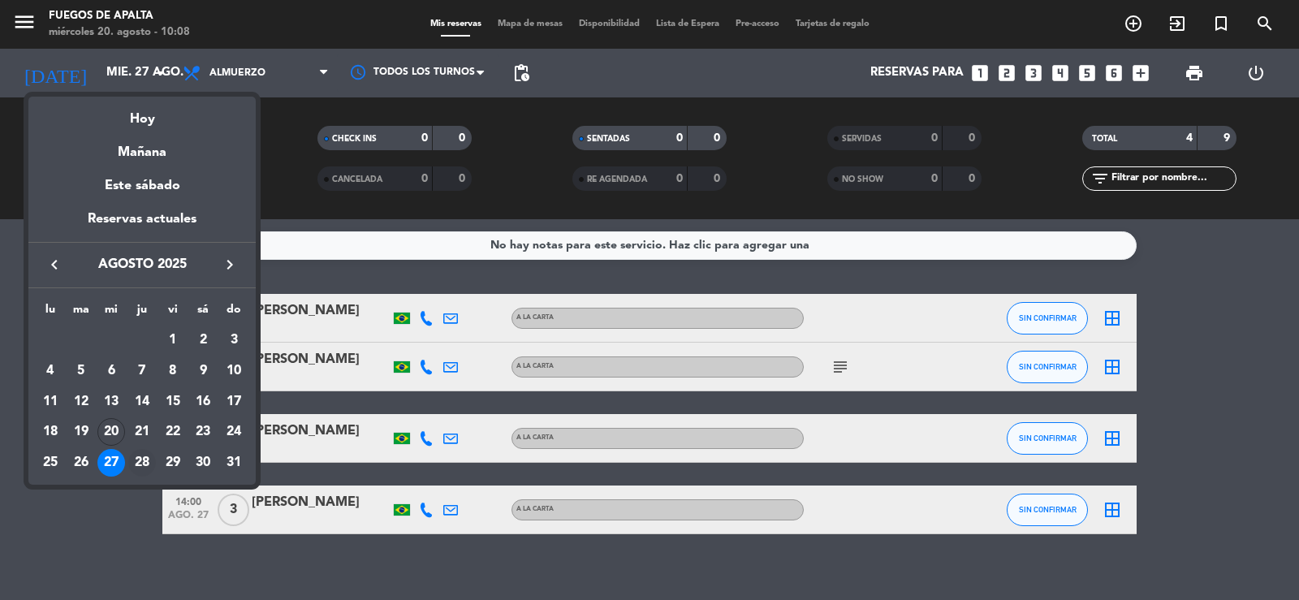
click at [143, 460] on div "28" at bounding box center [142, 463] width 28 height 28
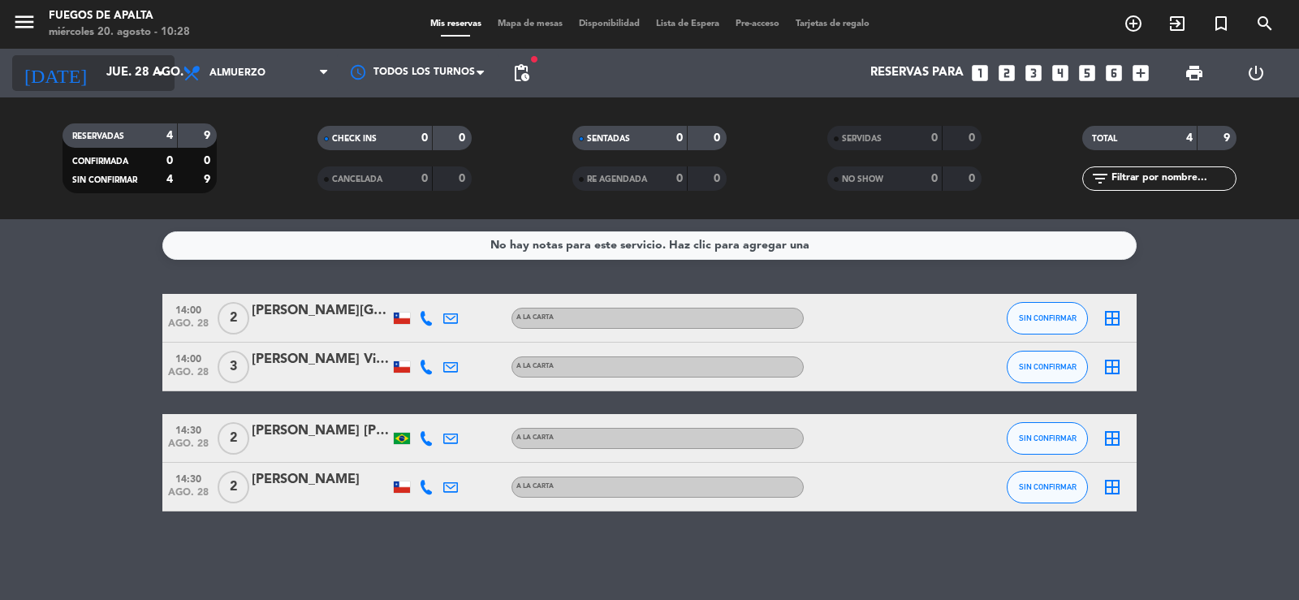
click at [153, 63] on input "jue. 28 ago." at bounding box center [176, 73] width 157 height 31
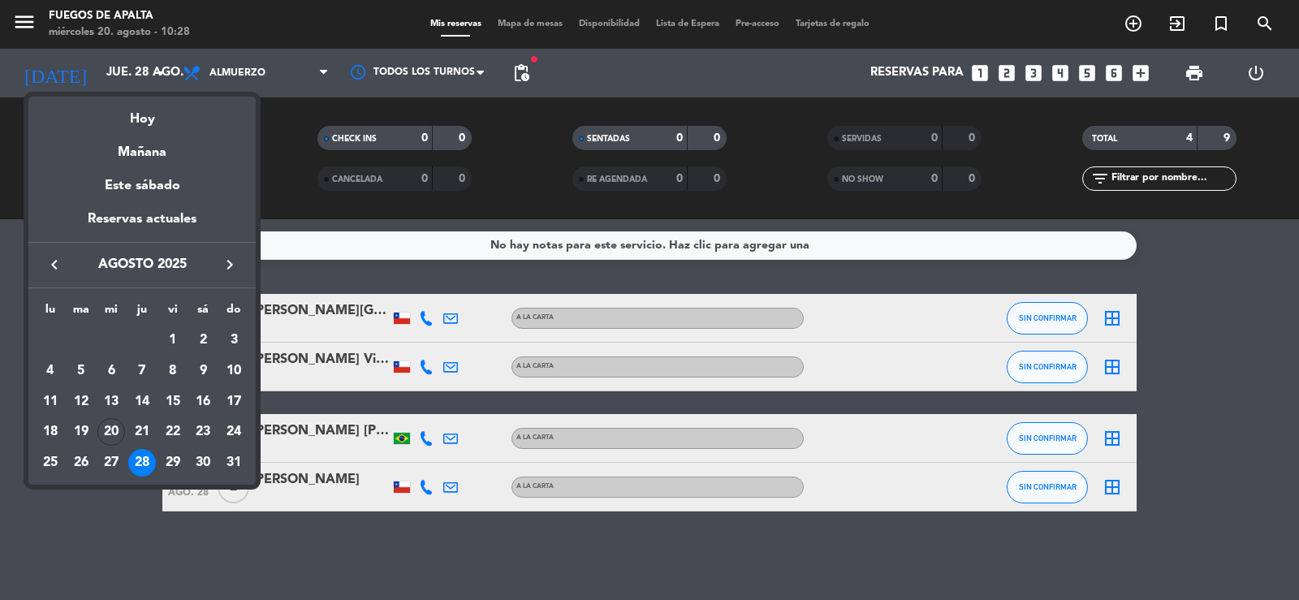
click at [235, 265] on icon "keyboard_arrow_right" at bounding box center [229, 264] width 19 height 19
click at [174, 426] on div "21" at bounding box center [173, 432] width 28 height 28
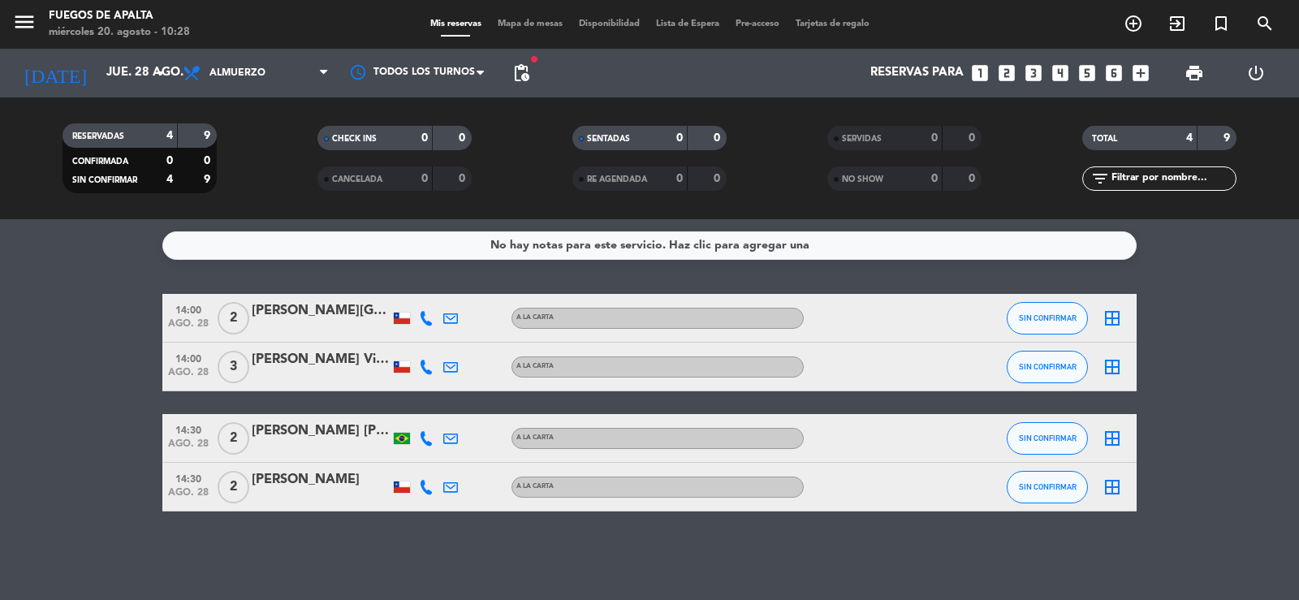
type input "vie. [DATE]"
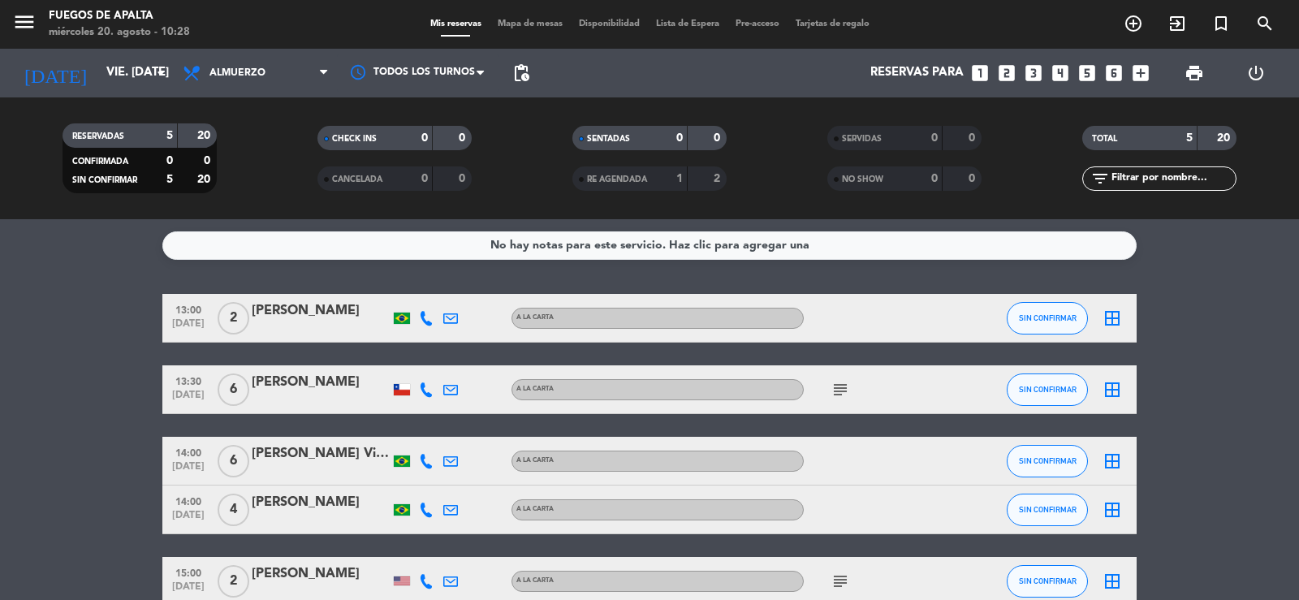
click at [1118, 72] on icon "looks_6" at bounding box center [1114, 73] width 21 height 21
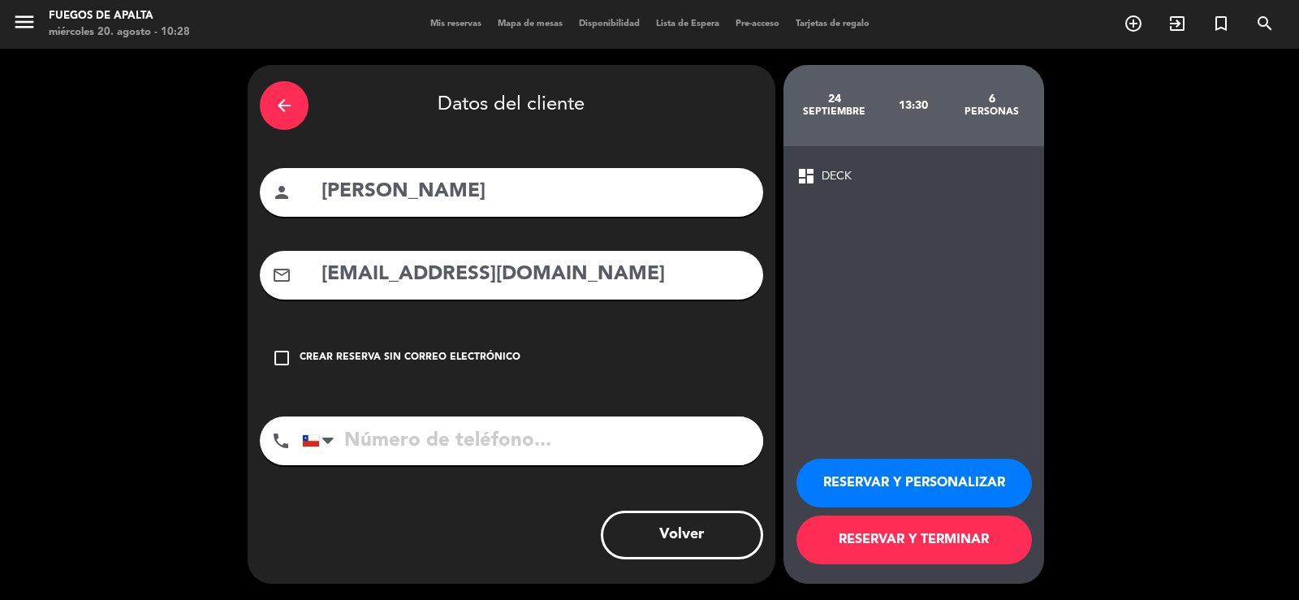
click at [306, 130] on div "arrow_back Datos del cliente" at bounding box center [511, 105] width 503 height 57
click at [292, 105] on icon "arrow_back" at bounding box center [283, 105] width 19 height 19
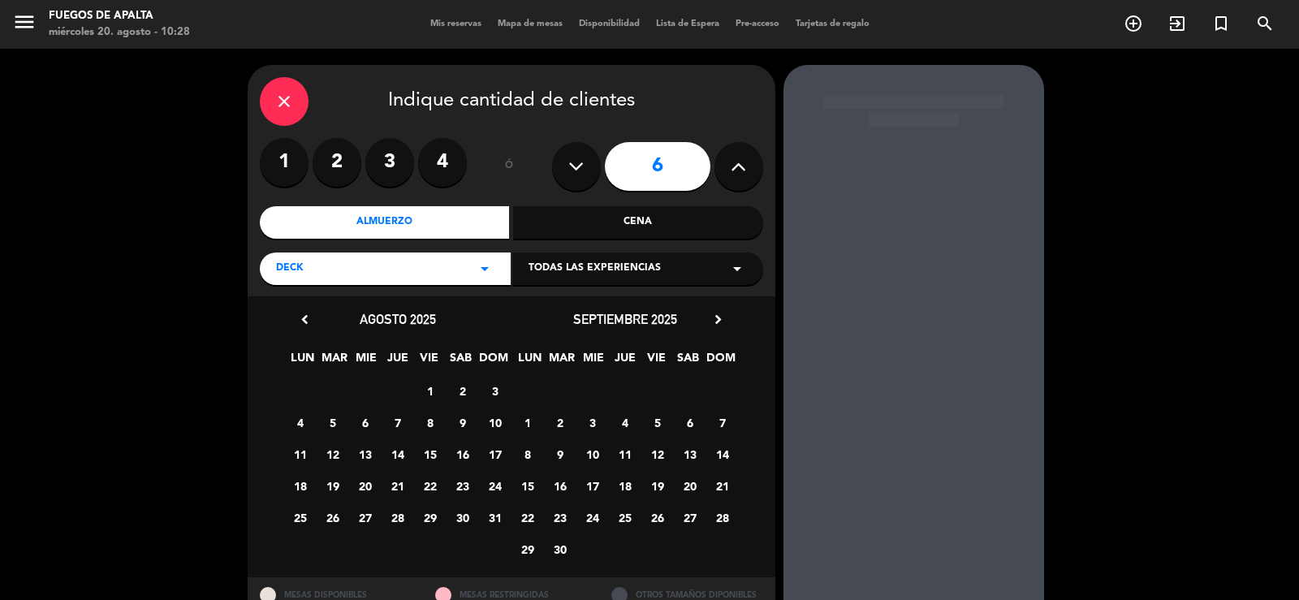
click at [298, 97] on div "close" at bounding box center [284, 101] width 49 height 49
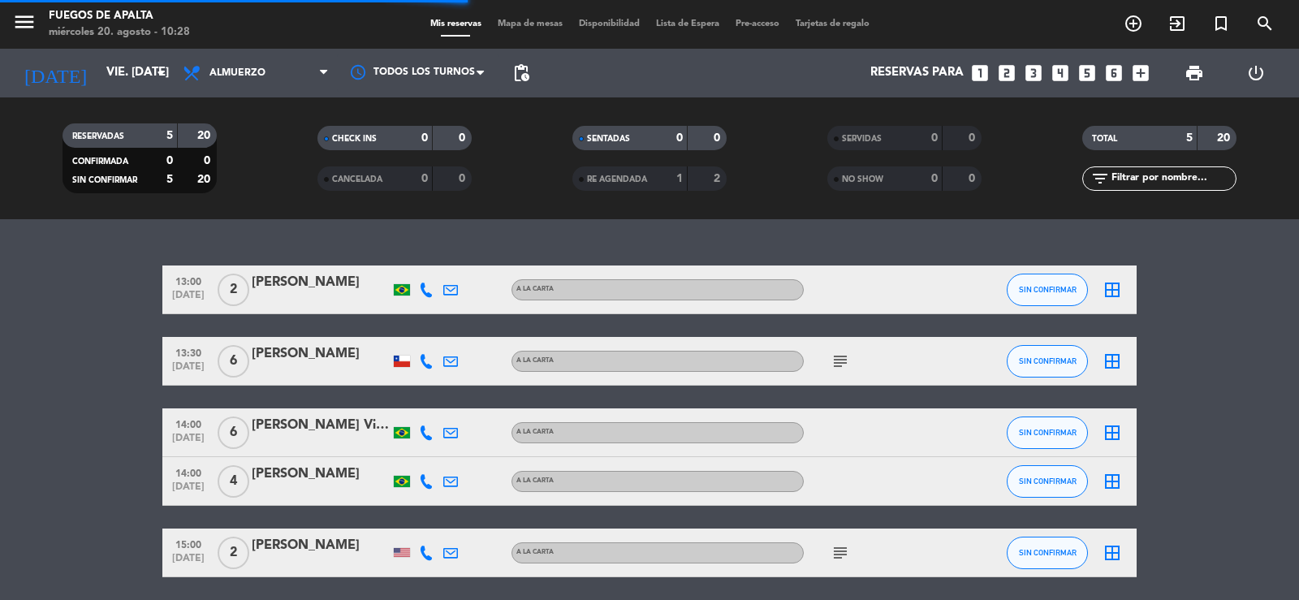
click at [1114, 70] on icon "looks_6" at bounding box center [1114, 73] width 21 height 21
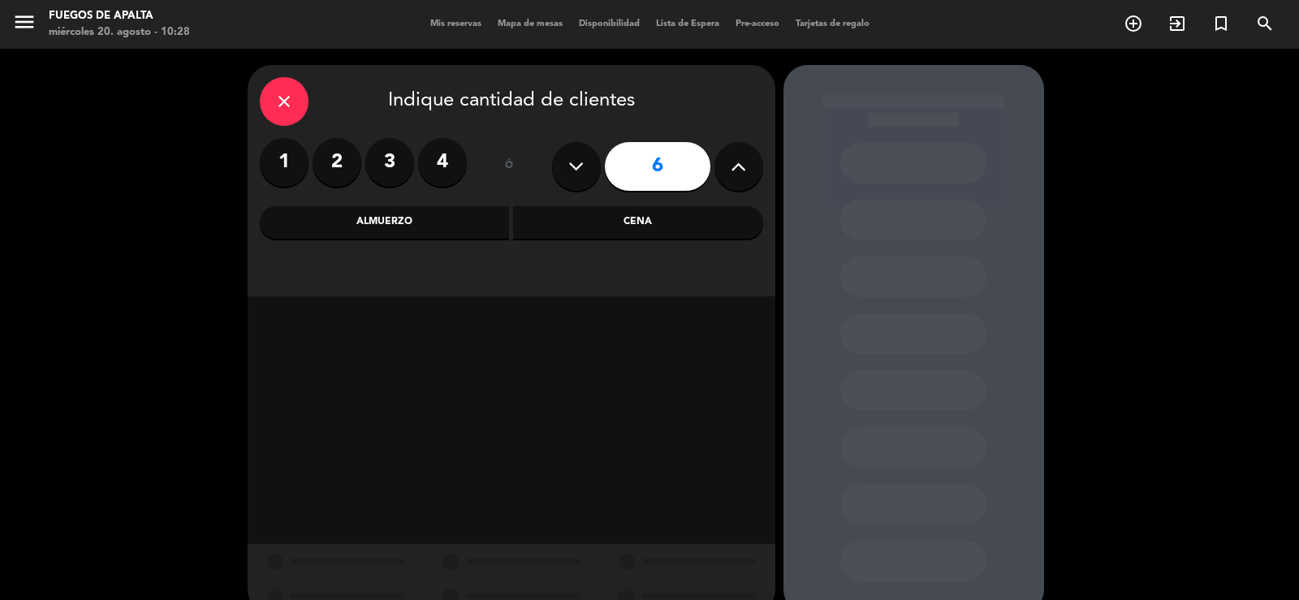
click at [403, 221] on div "Almuerzo" at bounding box center [385, 222] width 250 height 32
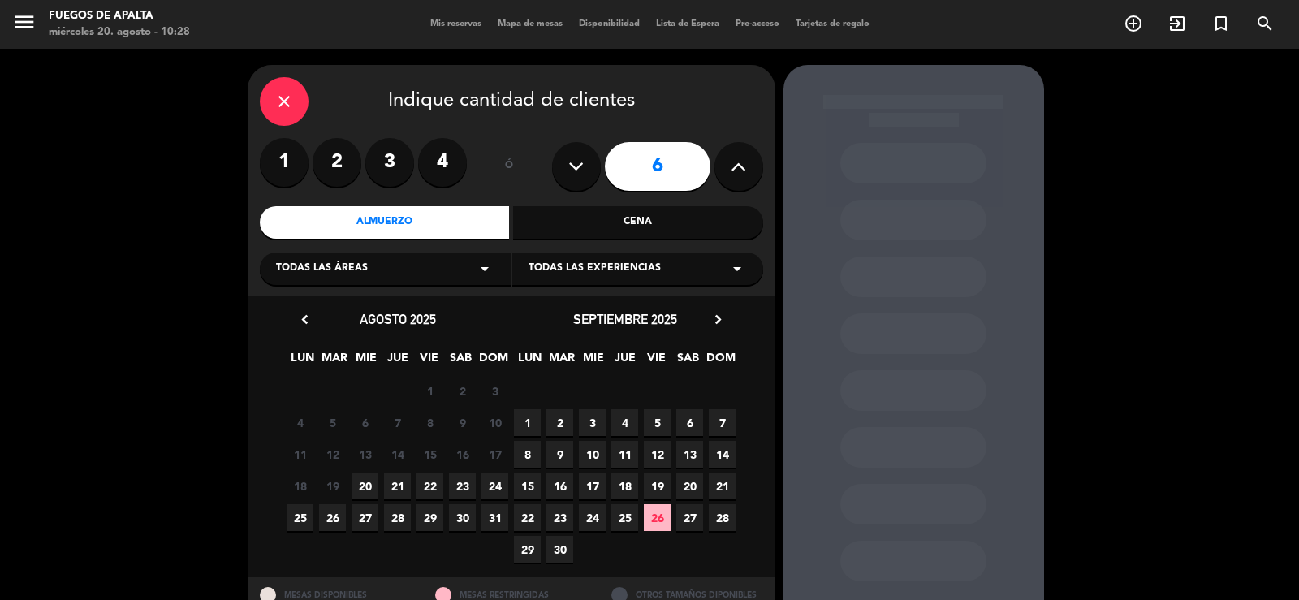
click at [715, 307] on div "chevron_left agosto 2025 LUN MAR [PERSON_NAME] VIE SAB DOM 28 29 30 31 1 2 3 4 …" at bounding box center [512, 436] width 528 height 281
click at [713, 306] on div "chevron_left agosto 2025 LUN MAR [PERSON_NAME] VIE SAB DOM 28 29 30 31 1 2 3 4 …" at bounding box center [512, 436] width 528 height 281
click at [714, 318] on icon "chevron_right" at bounding box center [718, 319] width 17 height 17
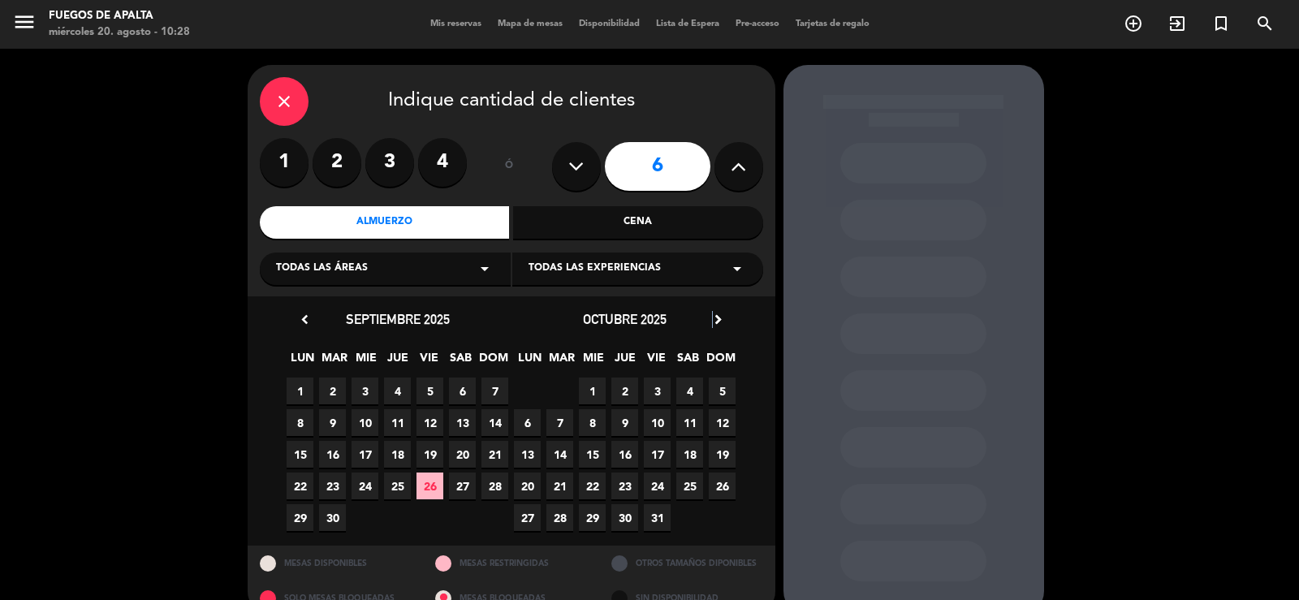
click at [714, 318] on icon "chevron_right" at bounding box center [718, 319] width 17 height 17
click at [718, 318] on icon "chevron_right" at bounding box center [718, 319] width 17 height 17
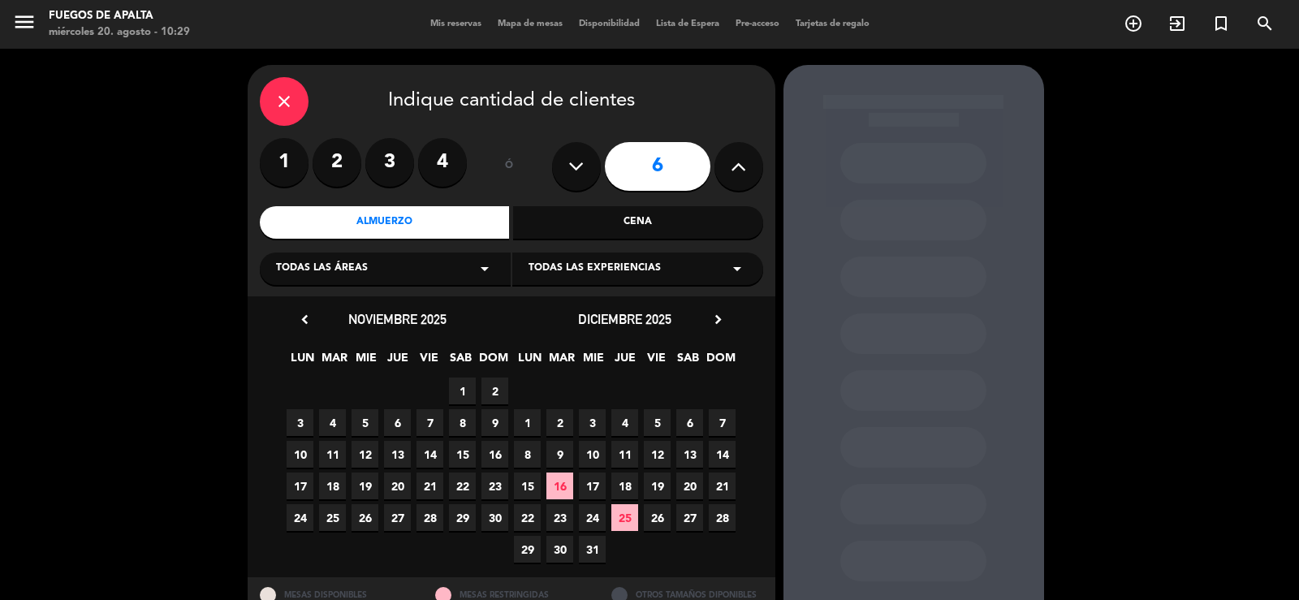
click at [434, 485] on span "21" at bounding box center [430, 486] width 27 height 27
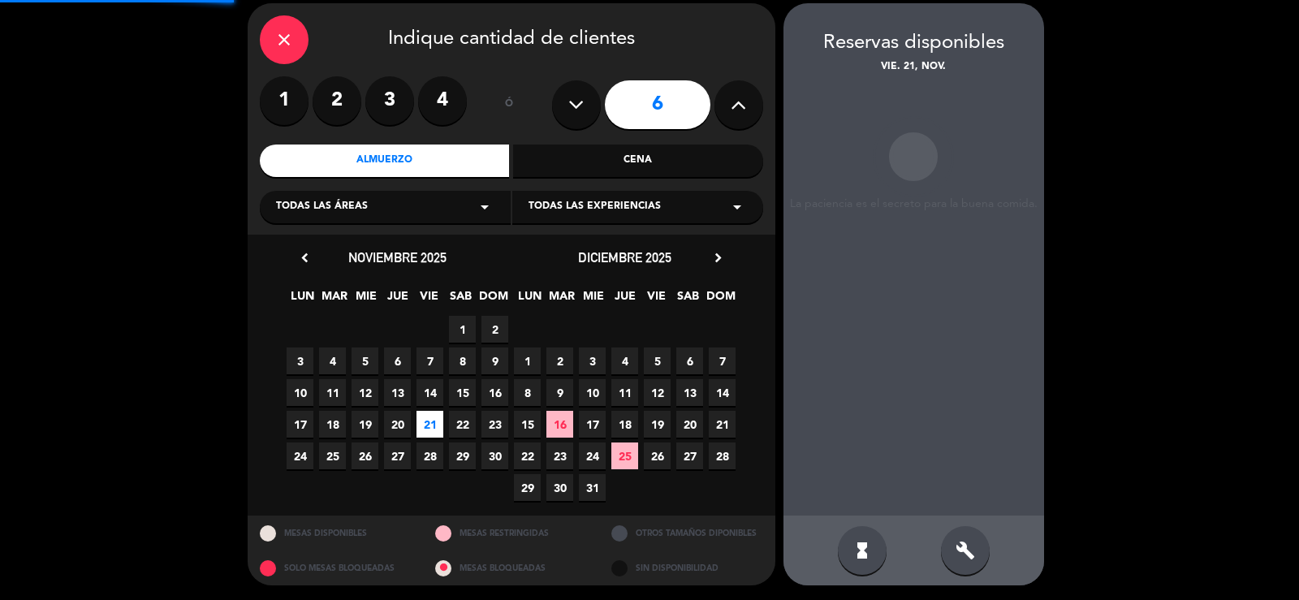
scroll to position [63, 0]
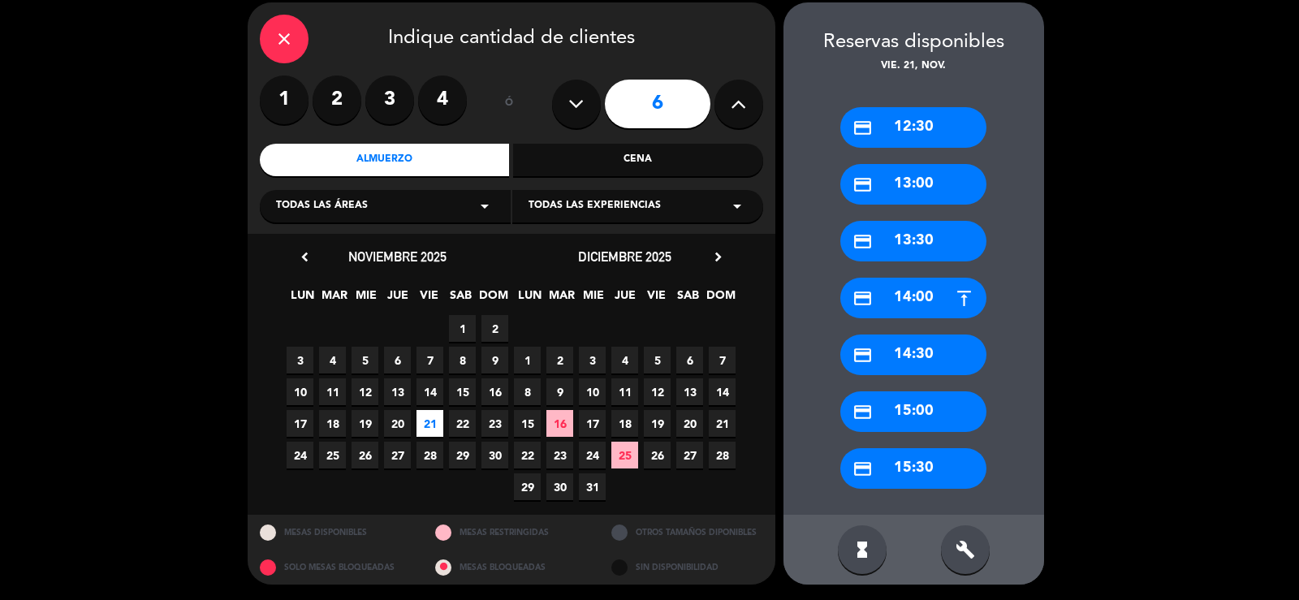
click at [906, 304] on div "credit_card 14:00" at bounding box center [914, 298] width 146 height 41
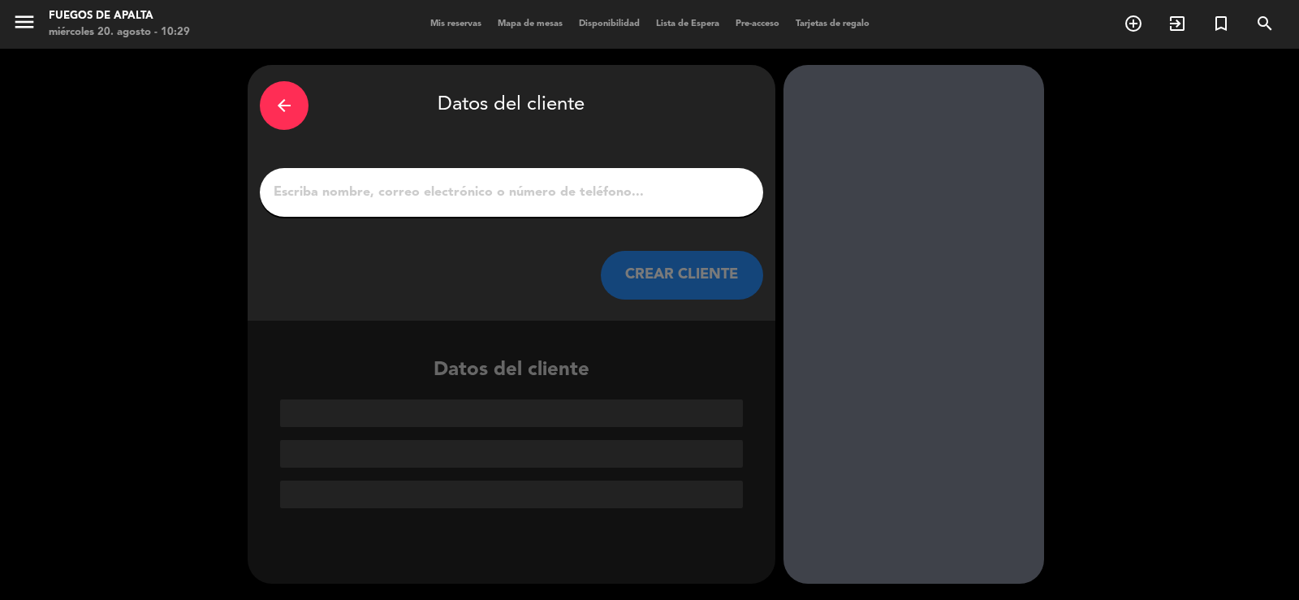
paste input "[EMAIL_ADDRESS][DOMAIN_NAME]"
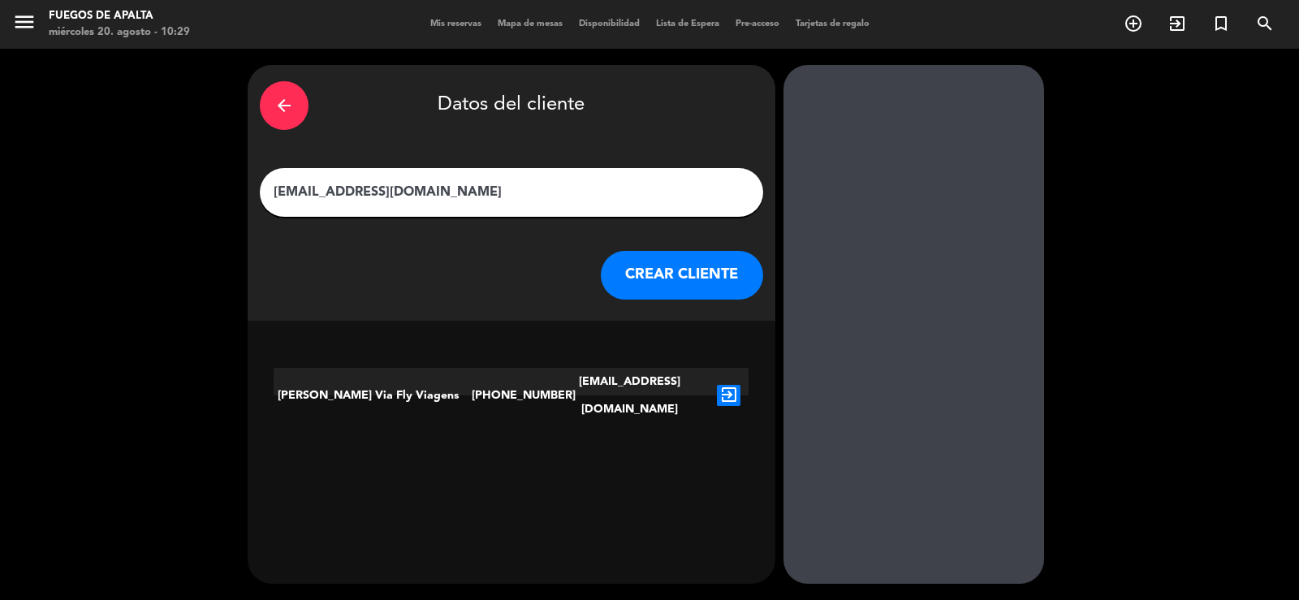
type input "[EMAIL_ADDRESS][DOMAIN_NAME]"
click at [733, 385] on icon "exit_to_app" at bounding box center [729, 395] width 24 height 21
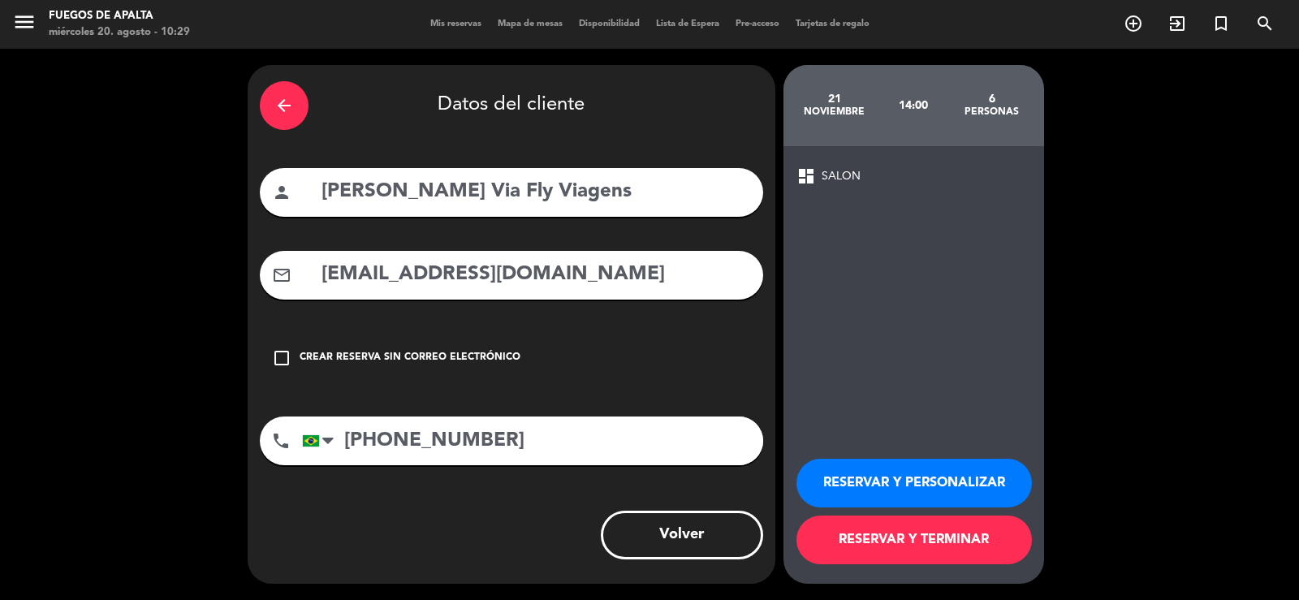
click at [944, 492] on button "RESERVAR Y PERSONALIZAR" at bounding box center [915, 483] width 236 height 49
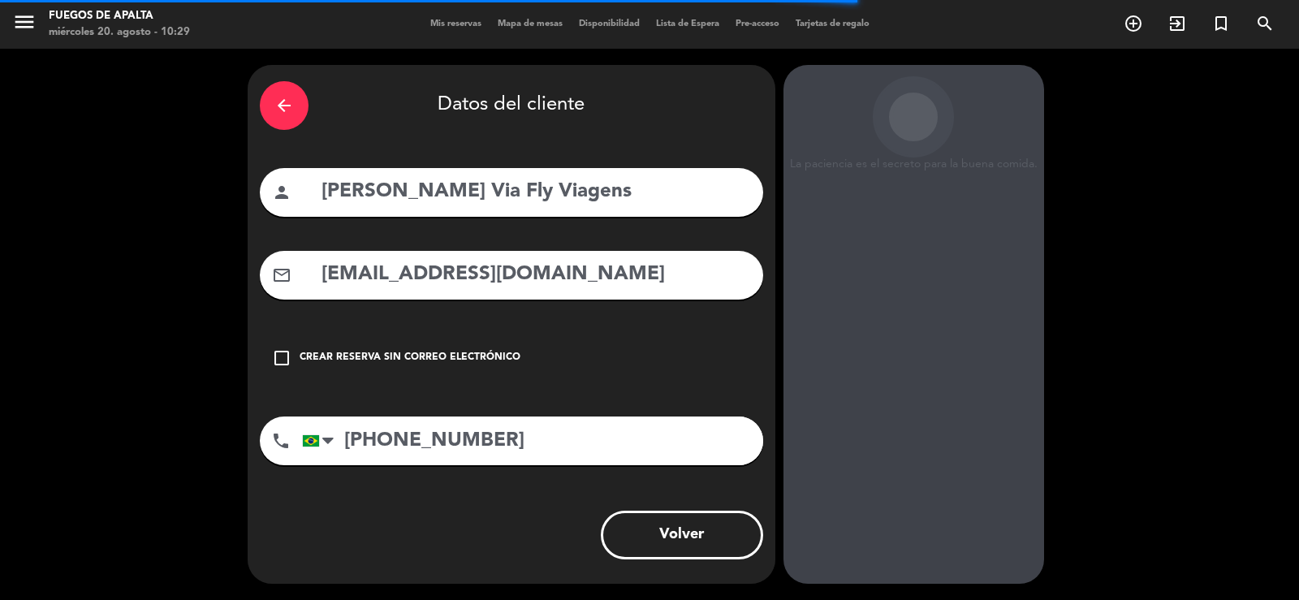
scroll to position [50, 0]
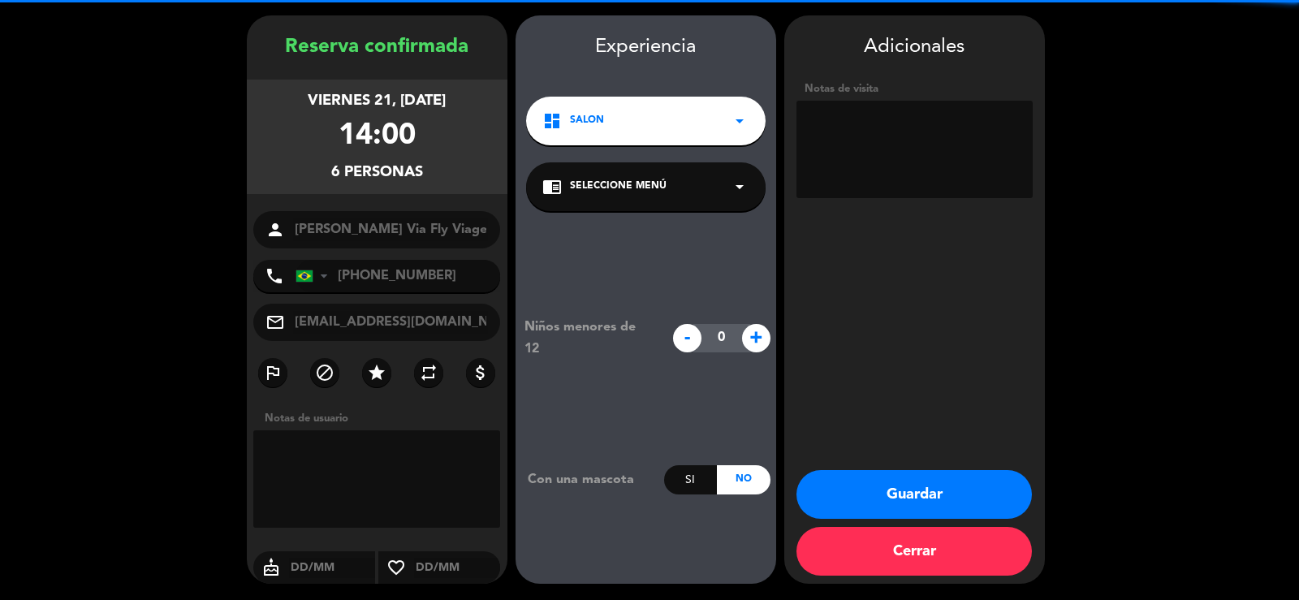
click at [929, 123] on textarea at bounding box center [915, 149] width 236 height 97
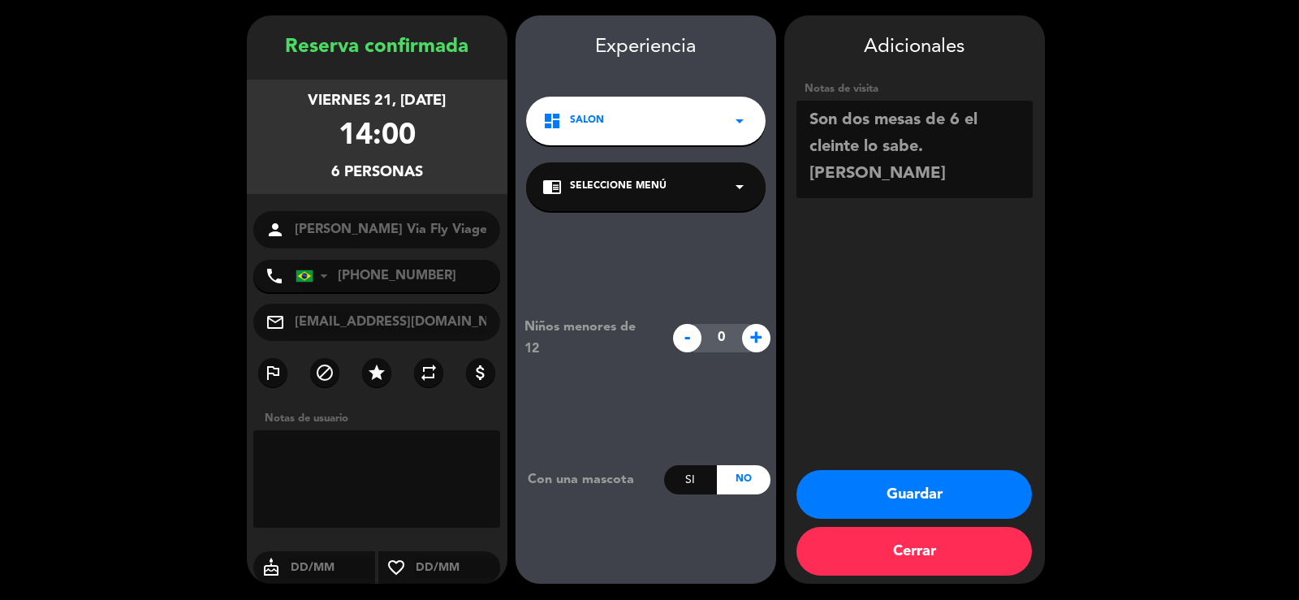
click at [832, 145] on textarea at bounding box center [915, 149] width 236 height 97
click at [845, 145] on textarea at bounding box center [915, 149] width 236 height 97
click at [833, 151] on textarea at bounding box center [915, 149] width 236 height 97
click at [828, 152] on textarea at bounding box center [915, 149] width 236 height 97
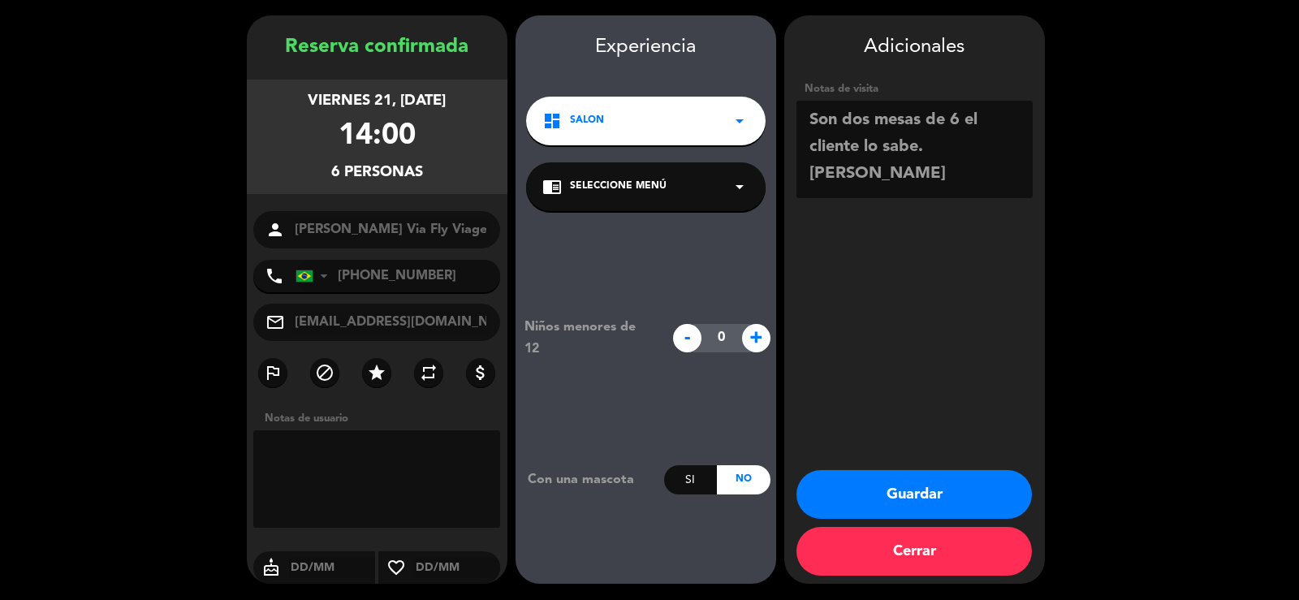
click at [870, 123] on textarea at bounding box center [915, 149] width 236 height 97
type textarea "Son [DEMOGRAPHIC_DATA] mesas de 6 el cliente lo sabe. [PERSON_NAME]"
click at [969, 264] on div "Adicionales Notas de visita Guardar Cerrar" at bounding box center [914, 299] width 261 height 568
click at [936, 498] on button "Guardar" at bounding box center [915, 494] width 236 height 49
